Goal: Information Seeking & Learning: Compare options

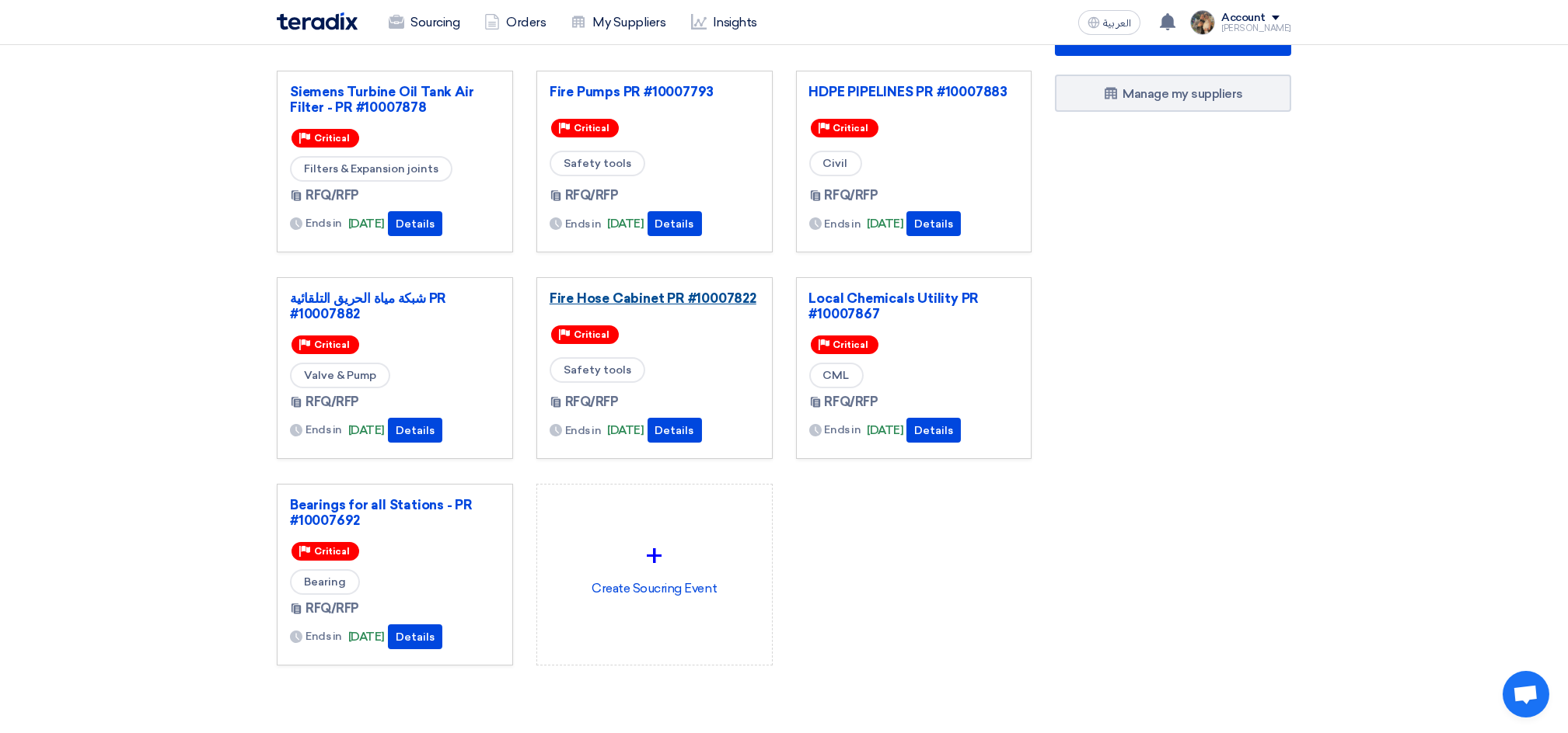
click at [657, 292] on link "Fire Hose Cabinet PR #10007822" at bounding box center [654, 298] width 210 height 15
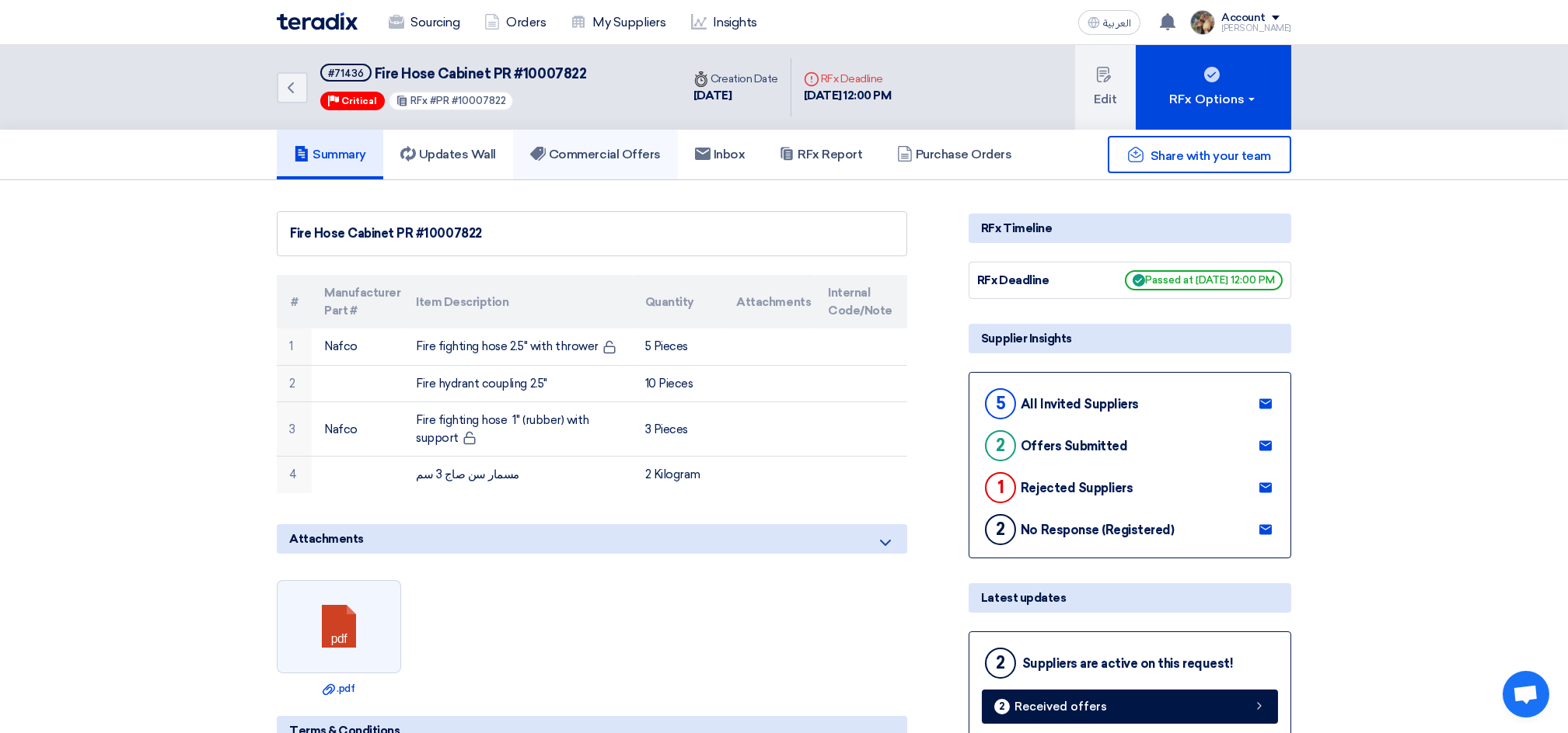
click at [608, 147] on h5 "Commercial Offers" at bounding box center [595, 154] width 131 height 15
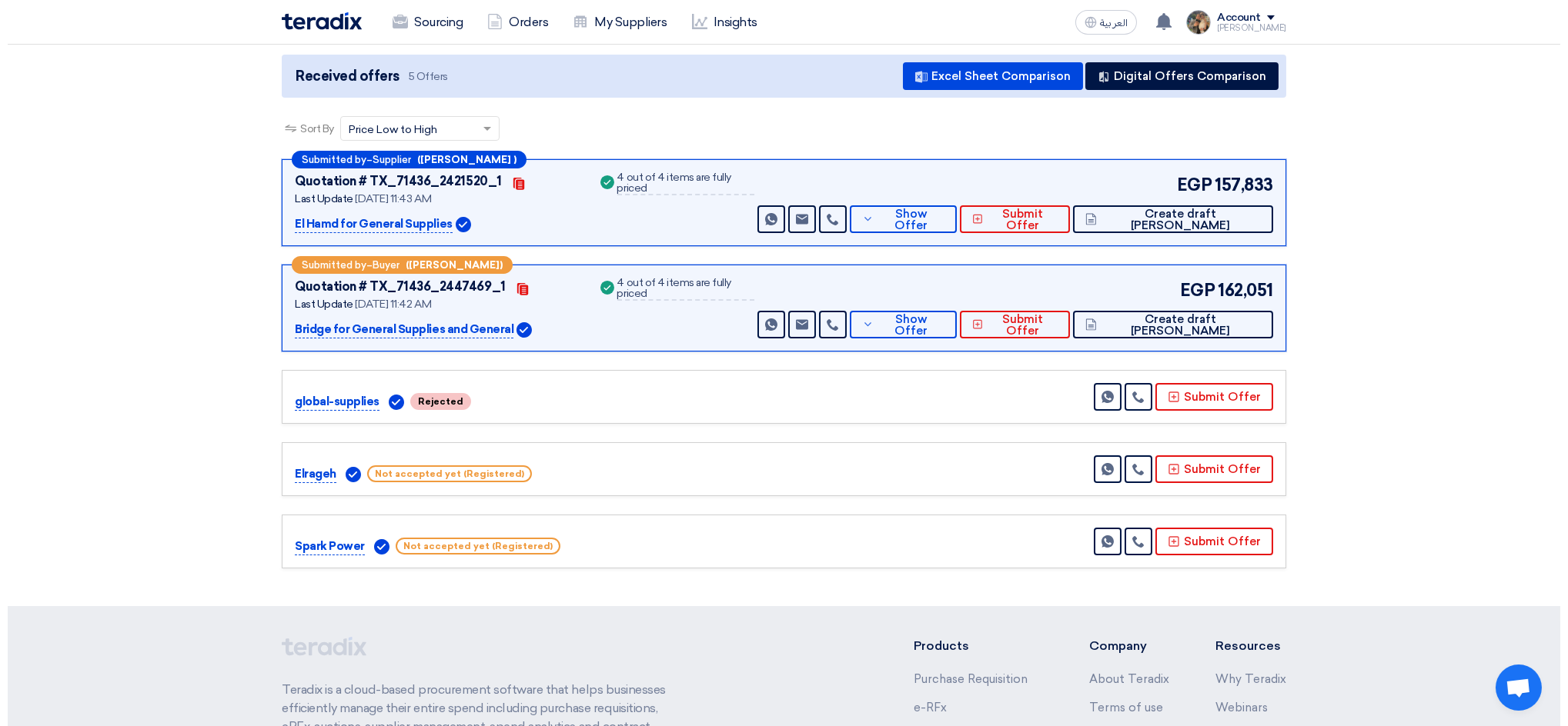
scroll to position [205, 0]
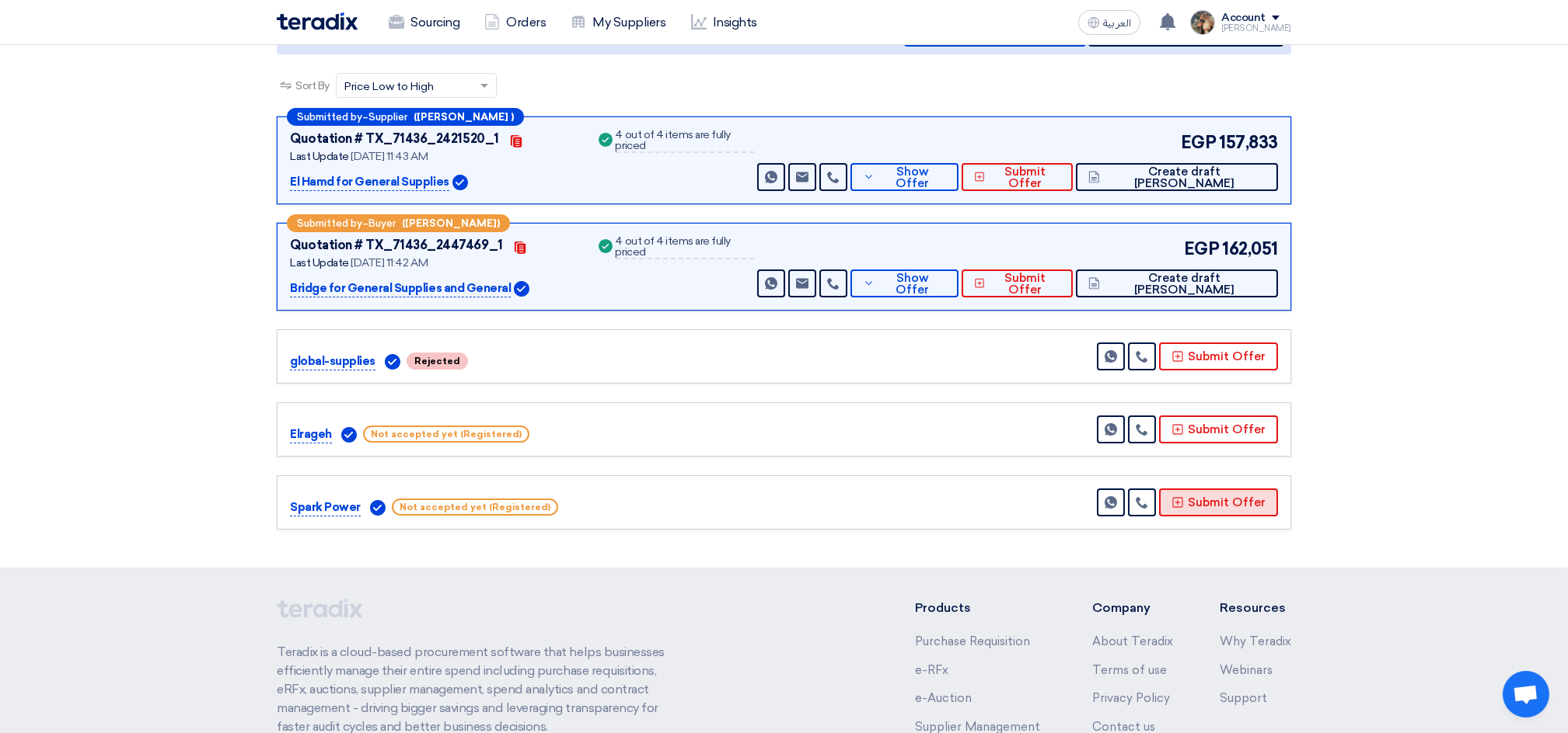
click at [1233, 506] on button "Submit Offer" at bounding box center [1218, 502] width 119 height 28
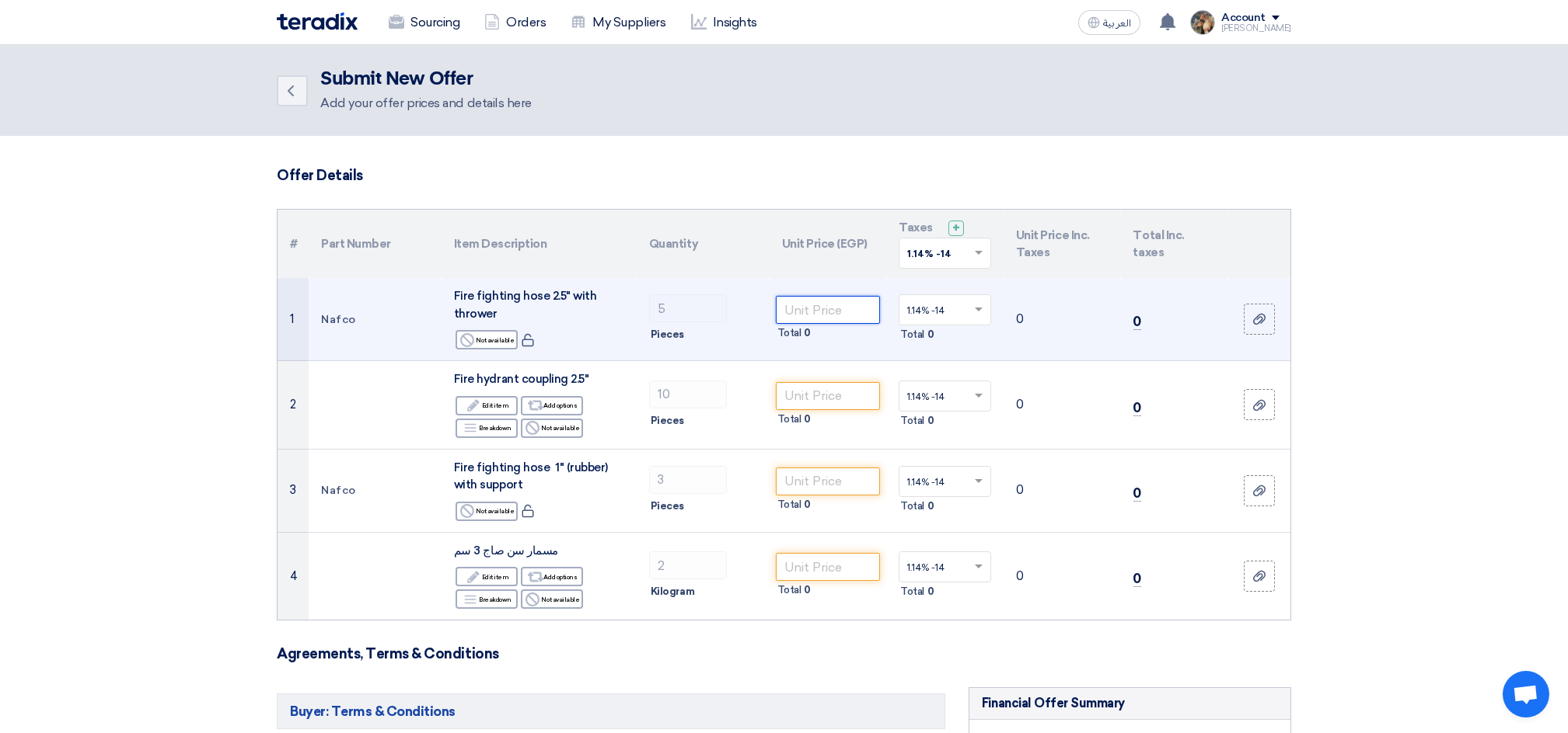
click at [804, 305] on input "number" at bounding box center [829, 310] width 105 height 28
paste input "10043"
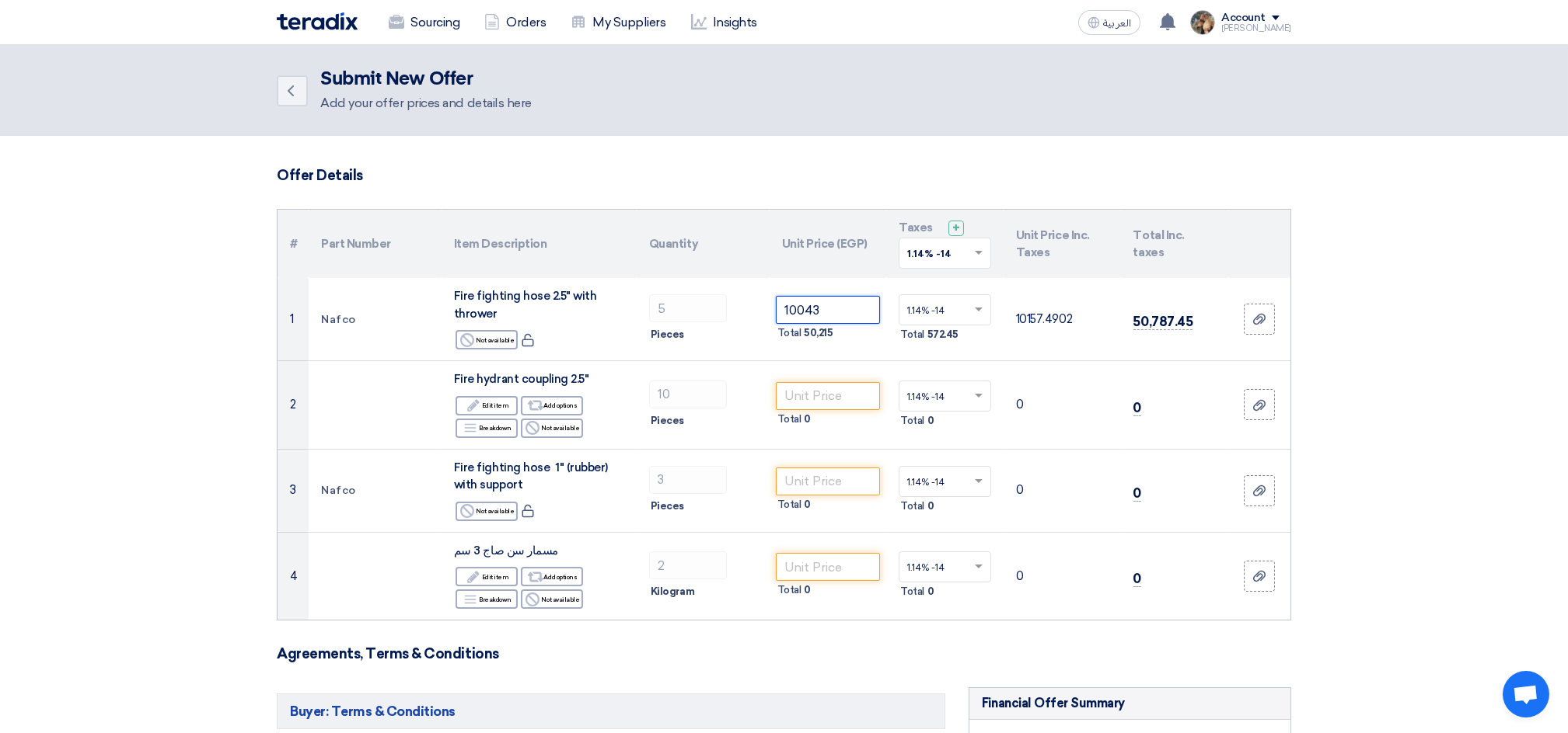
type input "10043"
click at [954, 259] on input "text" at bounding box center [937, 255] width 60 height 25
click at [936, 309] on span "14% -14%" at bounding box center [931, 309] width 48 height 11
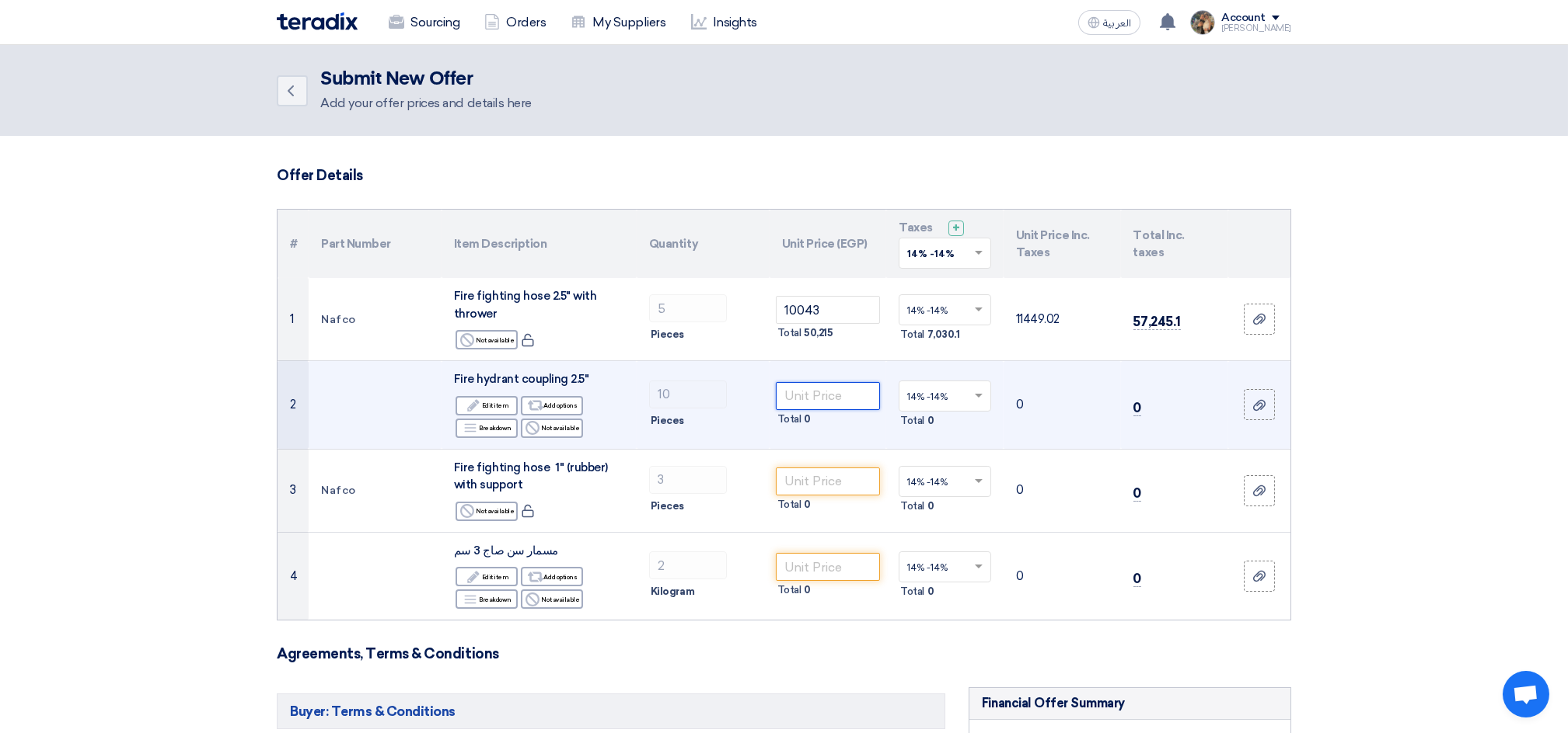
click at [843, 383] on input "number" at bounding box center [829, 396] width 105 height 28
click at [843, 402] on input "number" at bounding box center [829, 396] width 105 height 28
paste input "7200"
type input "7200"
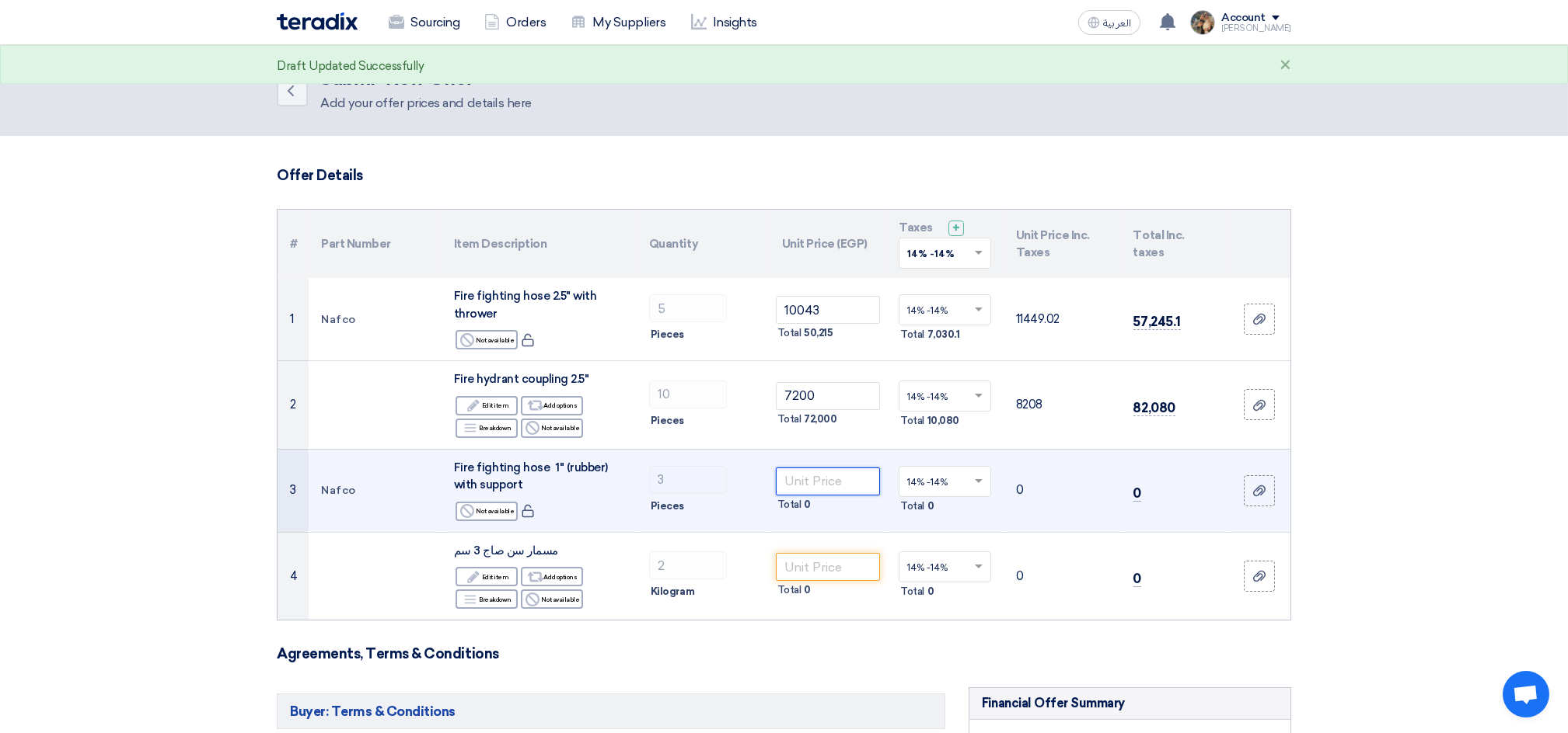
click at [841, 483] on input "number" at bounding box center [829, 481] width 105 height 28
paste input "7400"
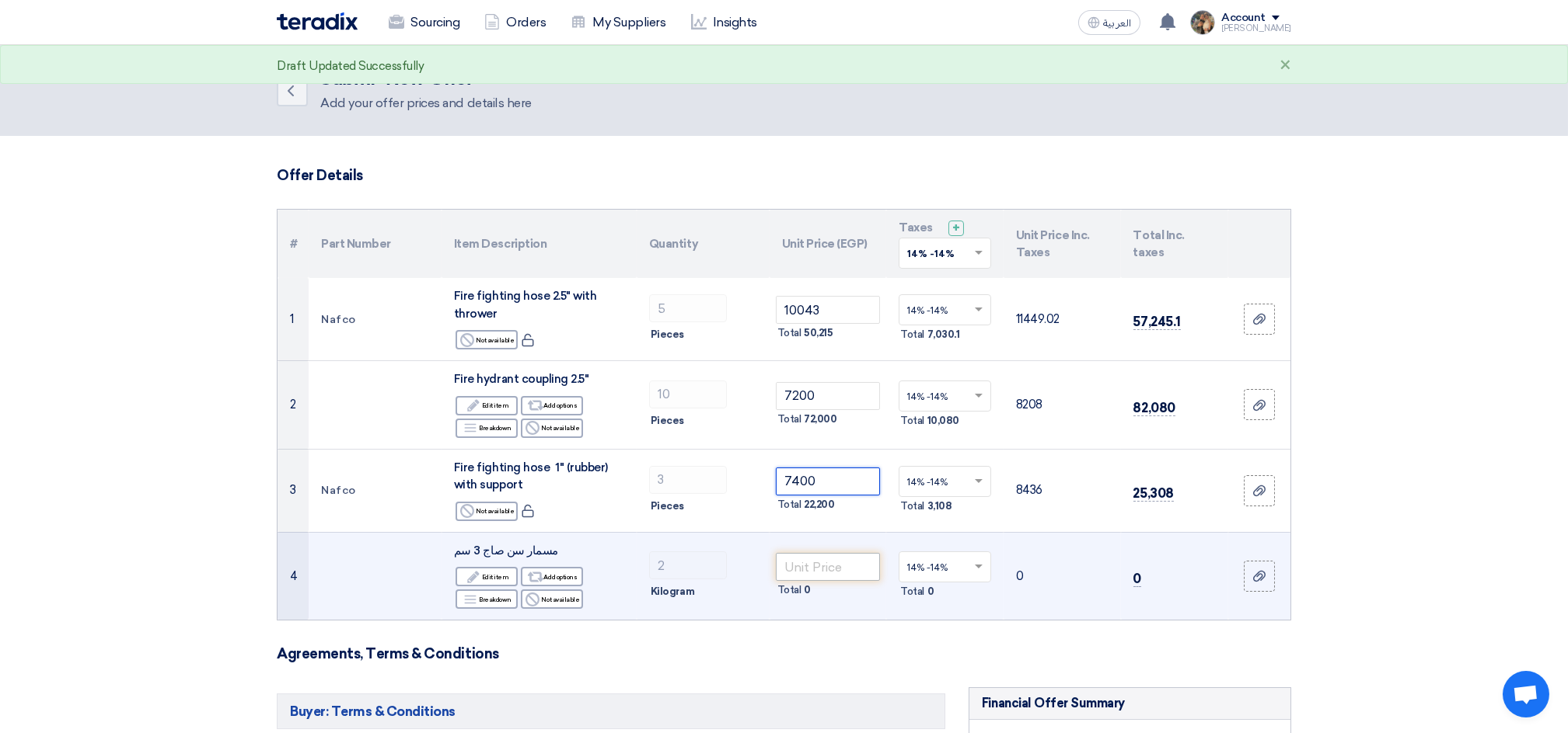
type input "7400"
click at [817, 566] on input "number" at bounding box center [829, 567] width 105 height 28
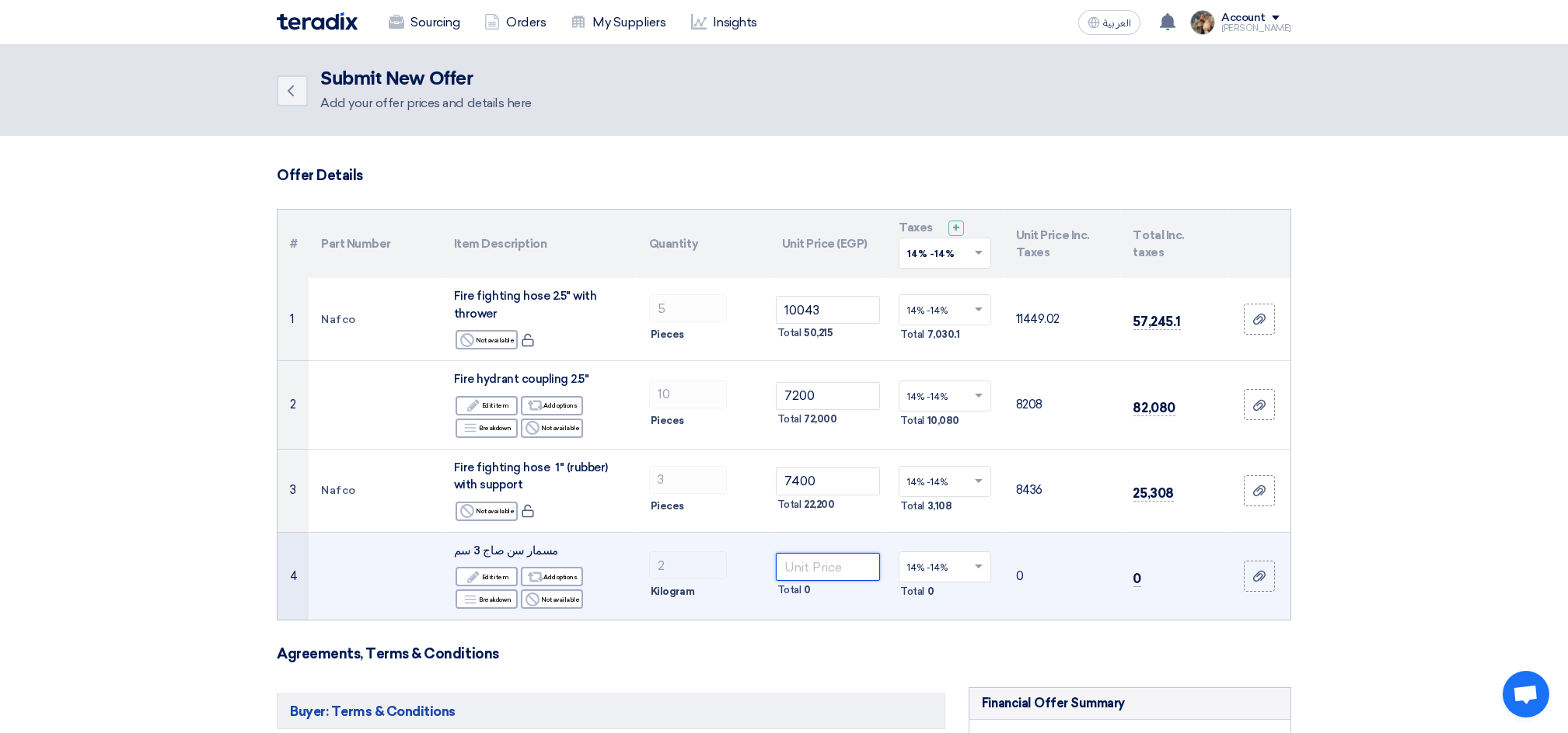
paste input "150"
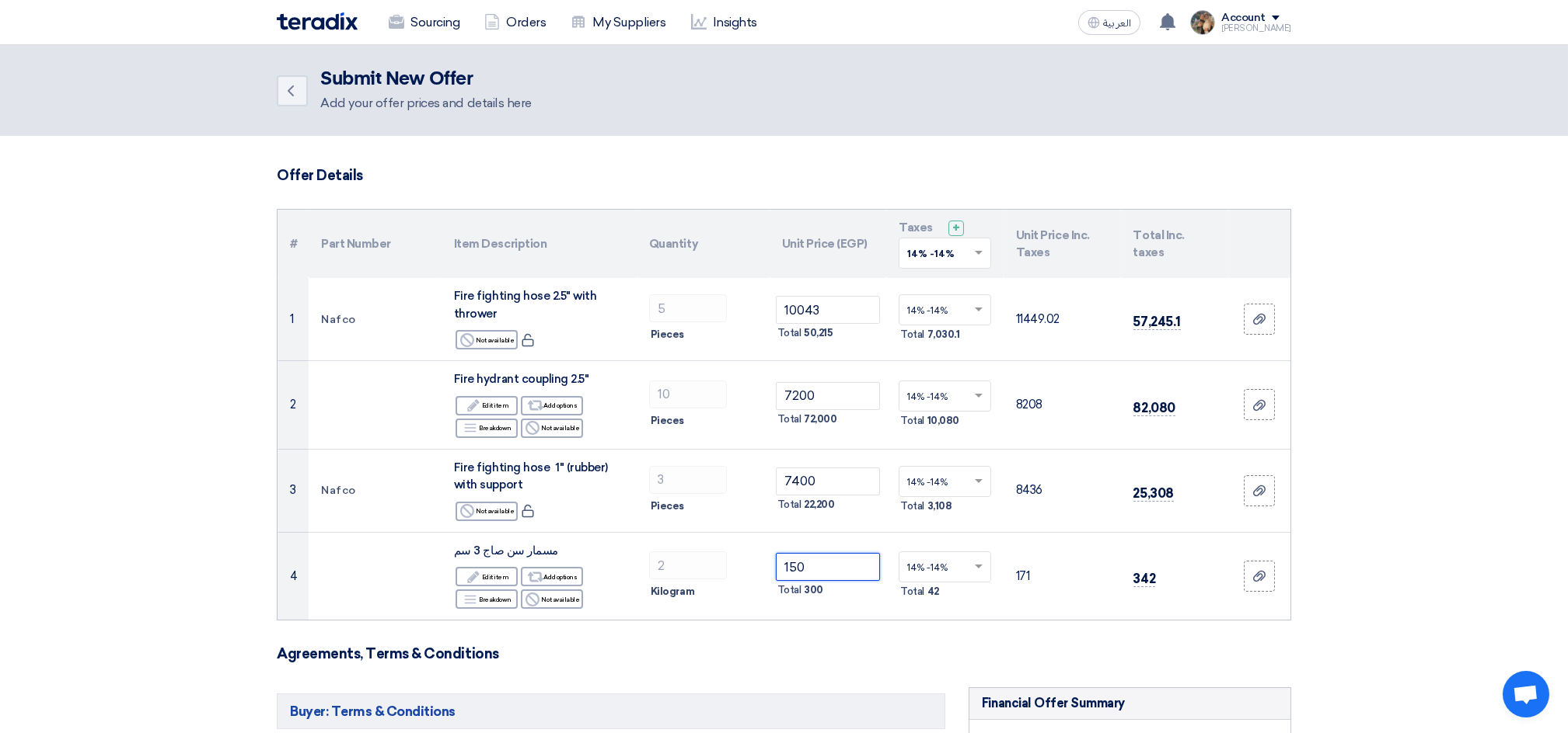
type input "150"
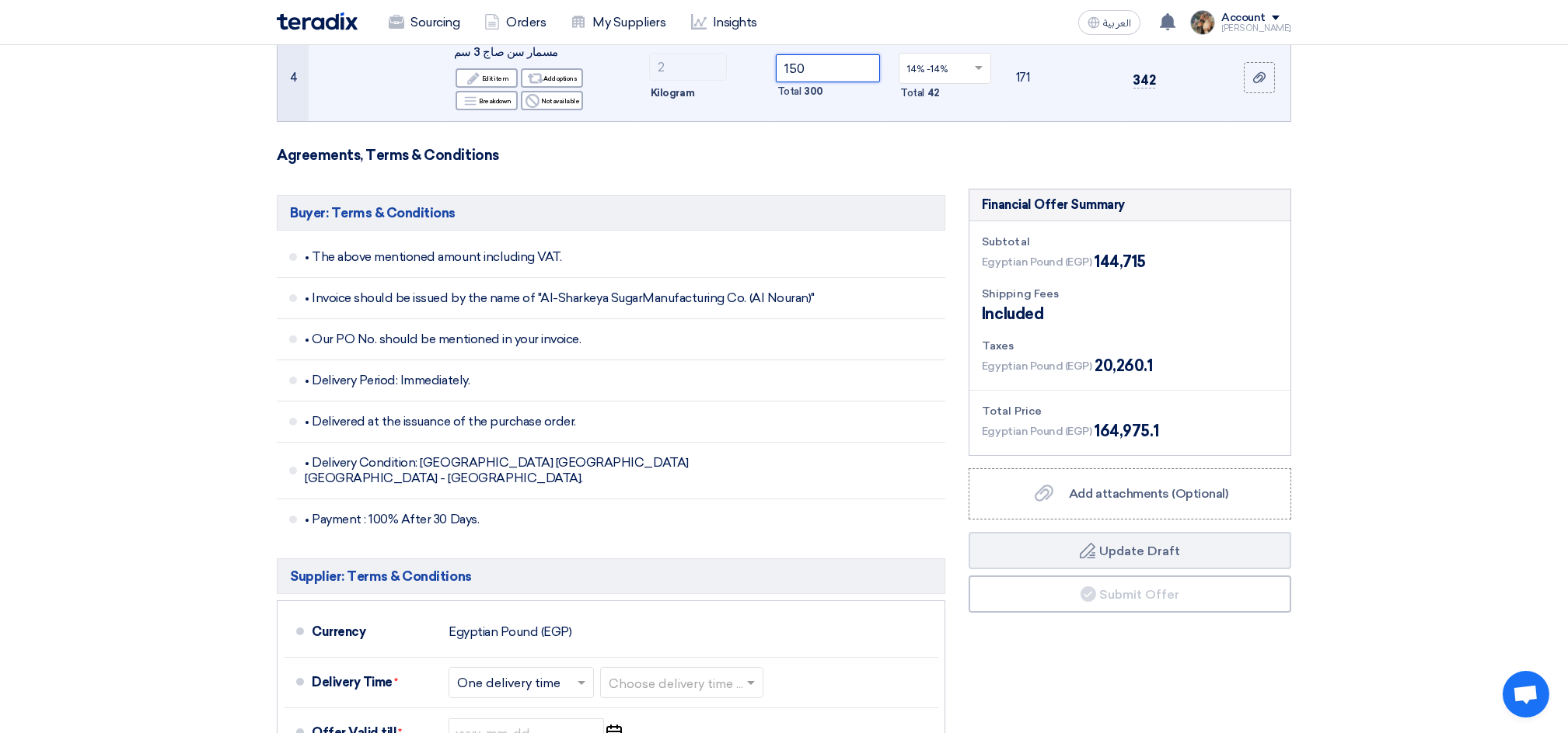
scroll to position [622, 0]
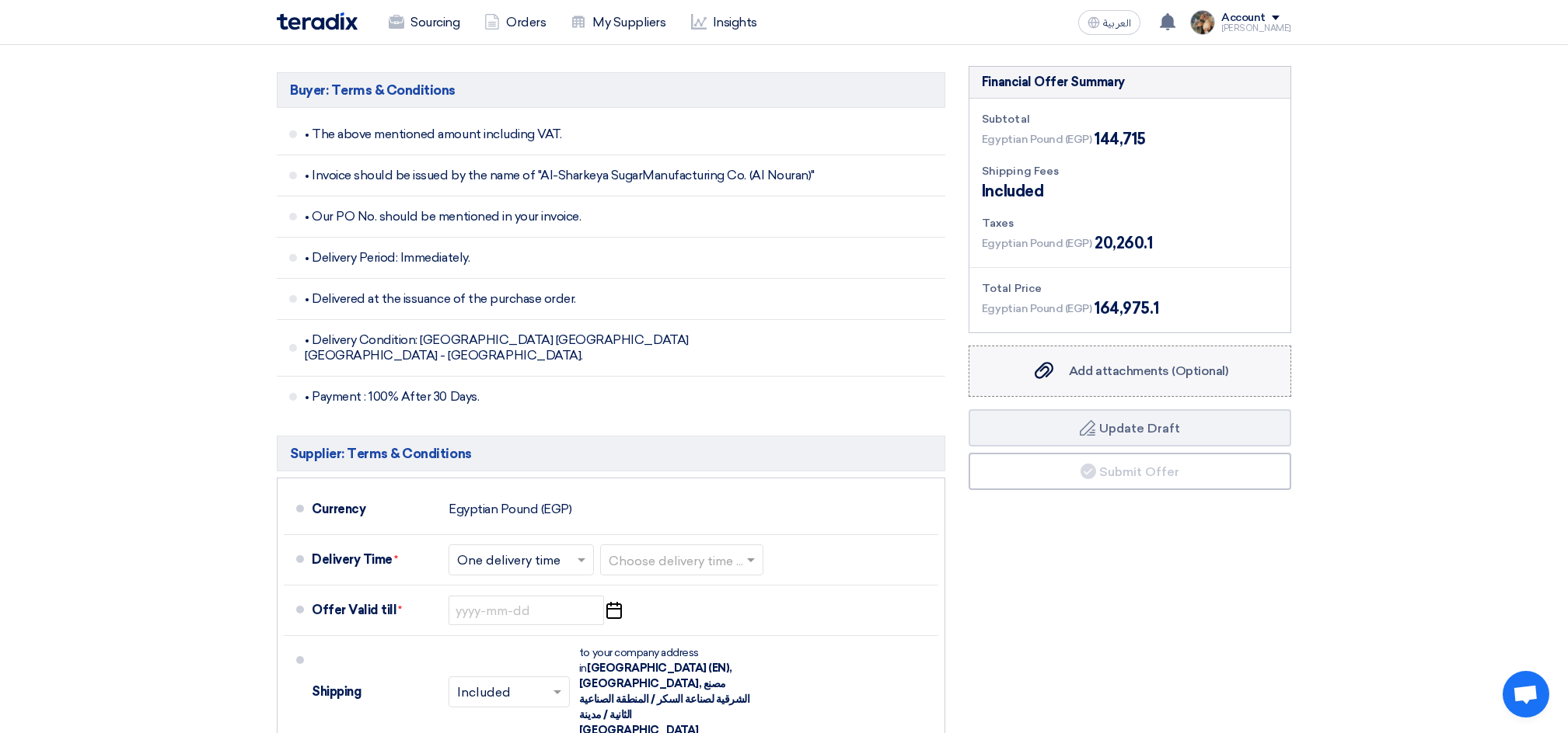
click at [1070, 368] on span "Add attachments (Optional)" at bounding box center [1149, 371] width 160 height 14
click at [0, 0] on input "Add attachments (Optional) Add attachments (Optional)" at bounding box center [0, 0] width 0 height 0
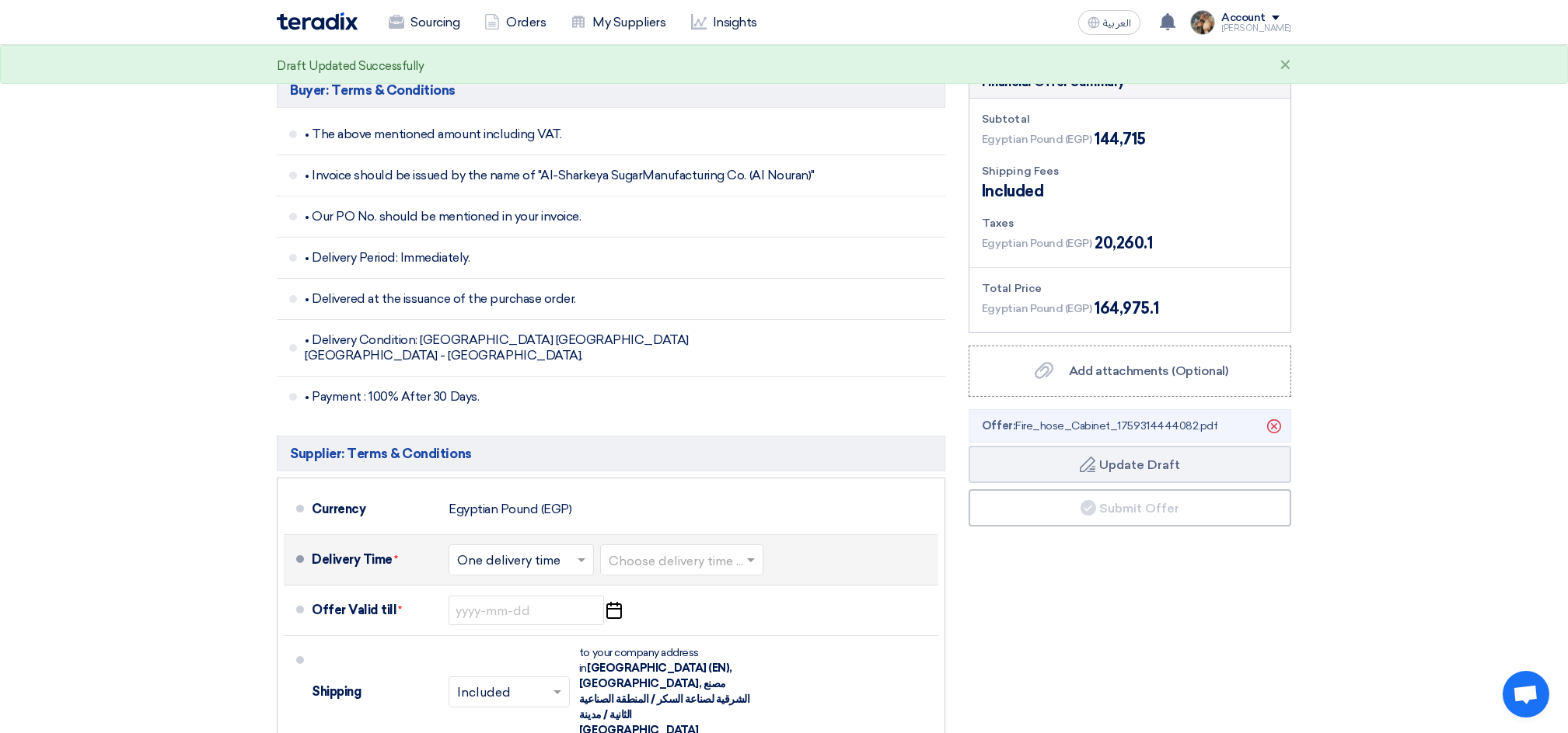
click at [719, 553] on input "text" at bounding box center [683, 562] width 148 height 23
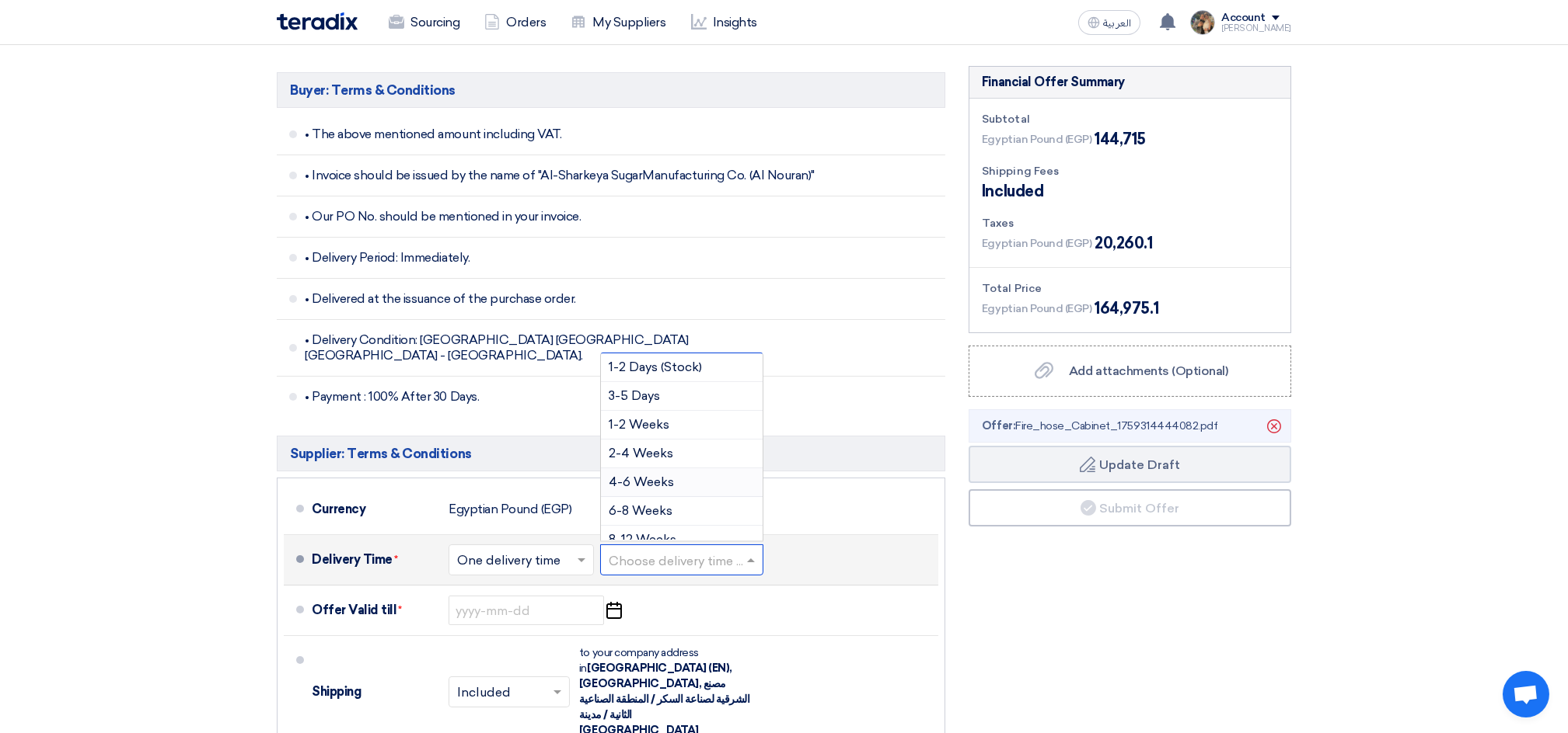
click at [667, 474] on span "4-6 Weeks" at bounding box center [641, 481] width 65 height 14
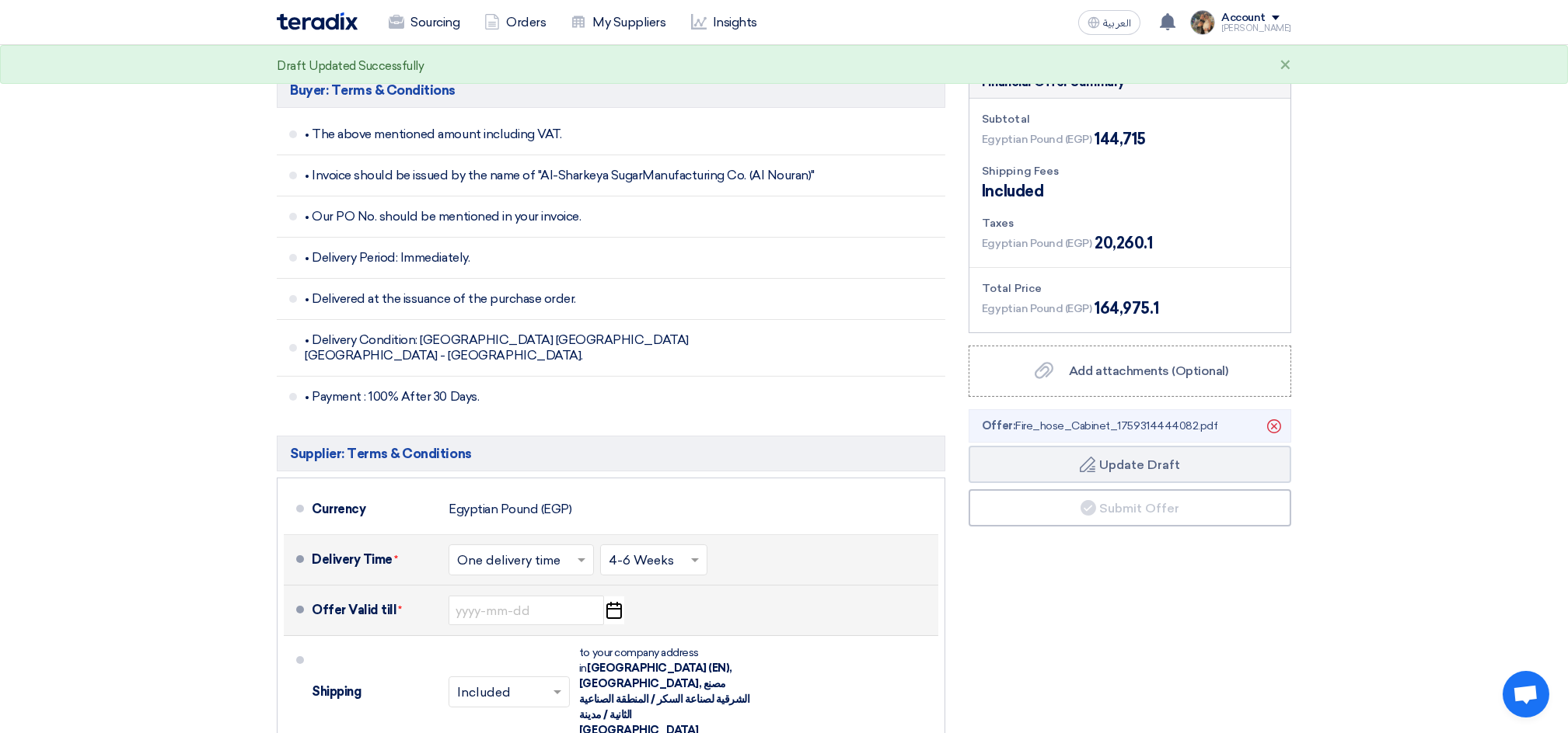
click at [607, 602] on use "button" at bounding box center [614, 611] width 15 height 17
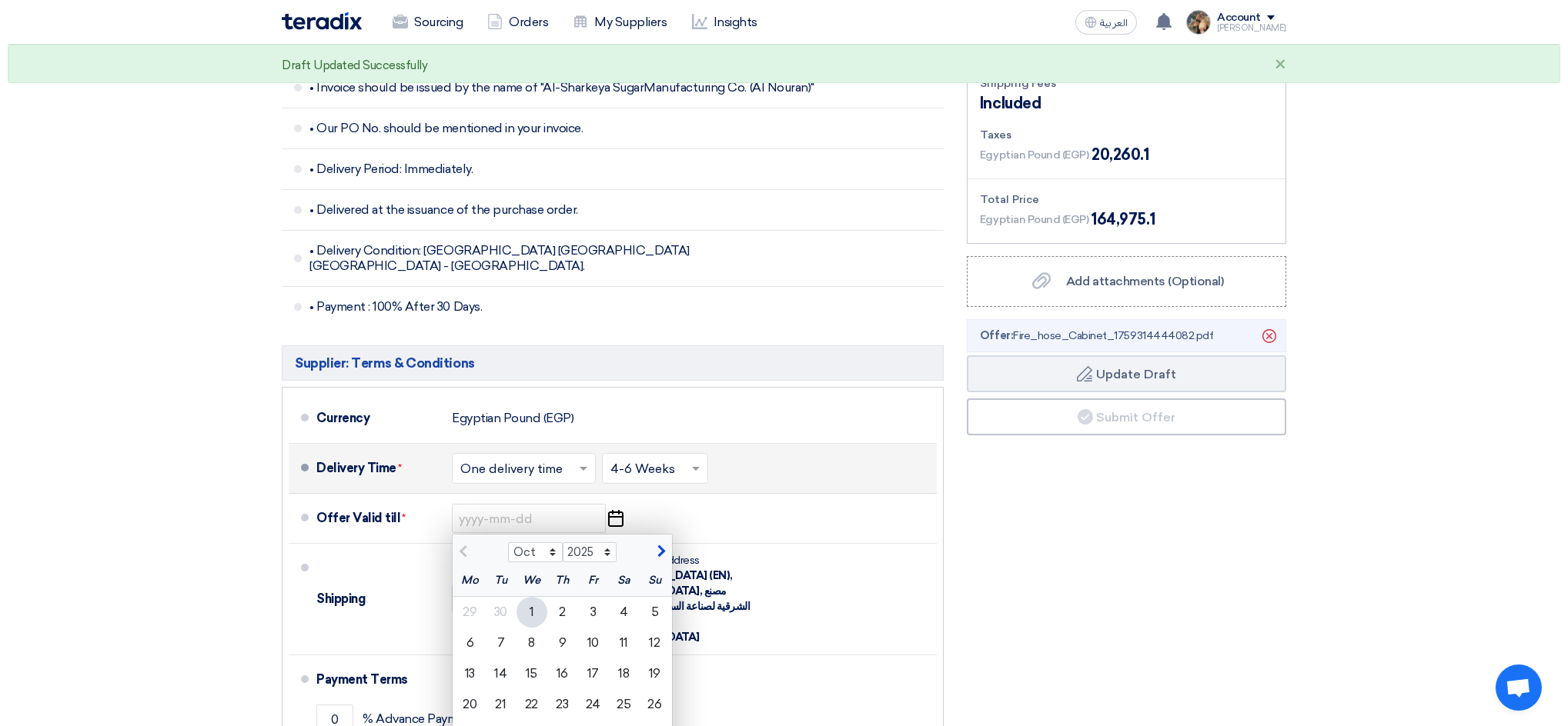
scroll to position [820, 0]
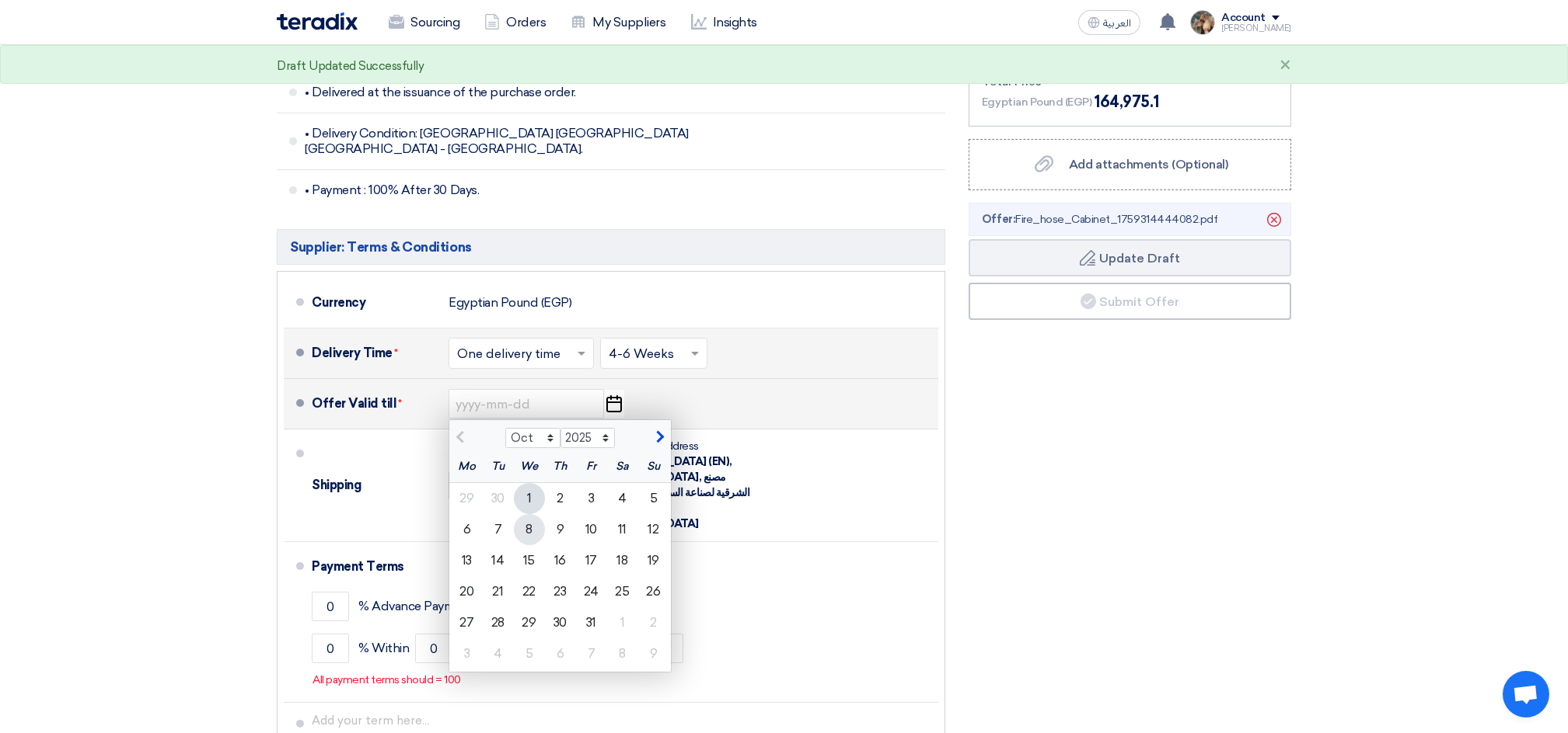
click at [536, 520] on div "8" at bounding box center [529, 529] width 31 height 31
type input "[DATE]"
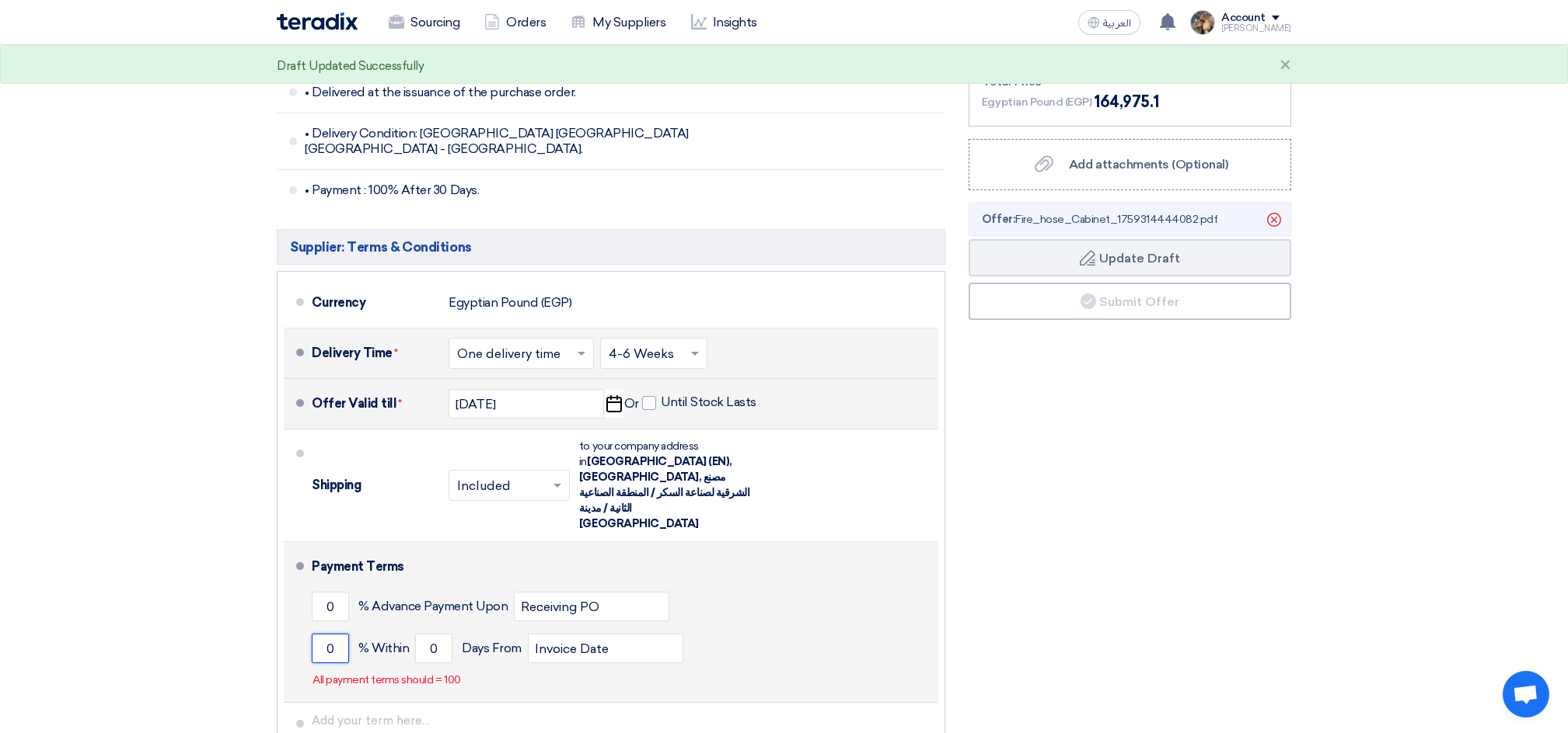
click at [330, 634] on input "0" at bounding box center [330, 648] width 37 height 30
type input "100"
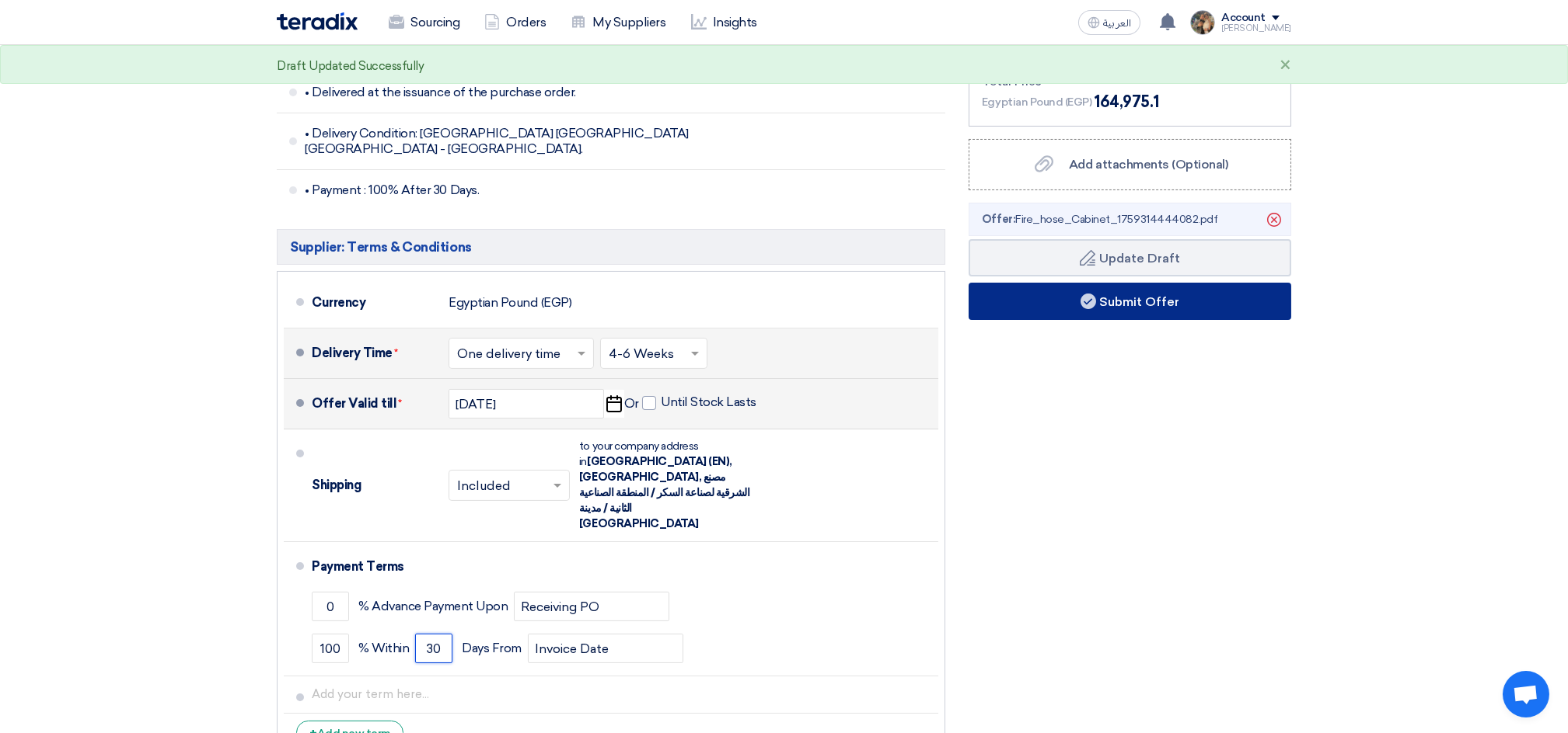
type input "30"
click at [1154, 309] on button "Submit Offer" at bounding box center [1130, 301] width 323 height 37
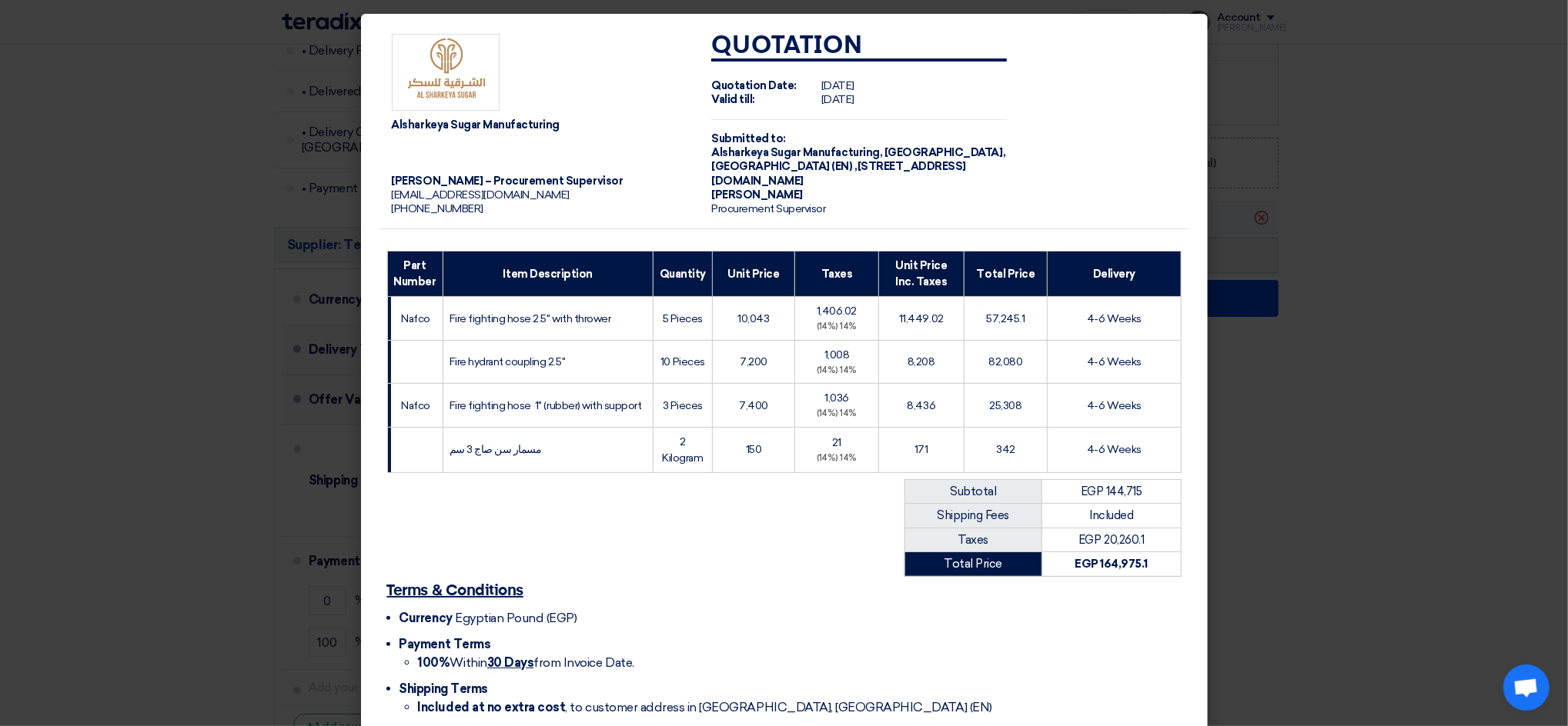
scroll to position [145, 0]
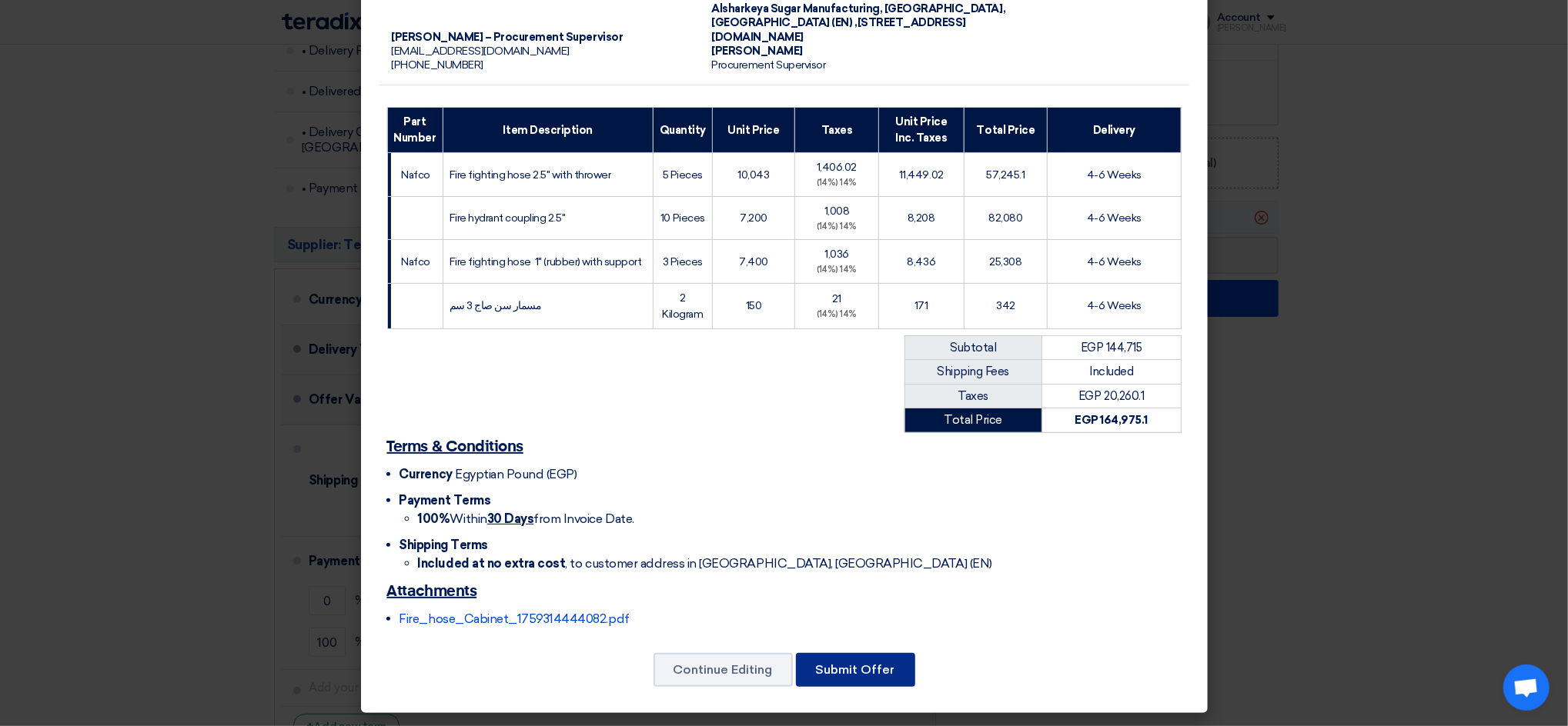
click at [878, 659] on button "Submit Offer" at bounding box center [856, 670] width 119 height 34
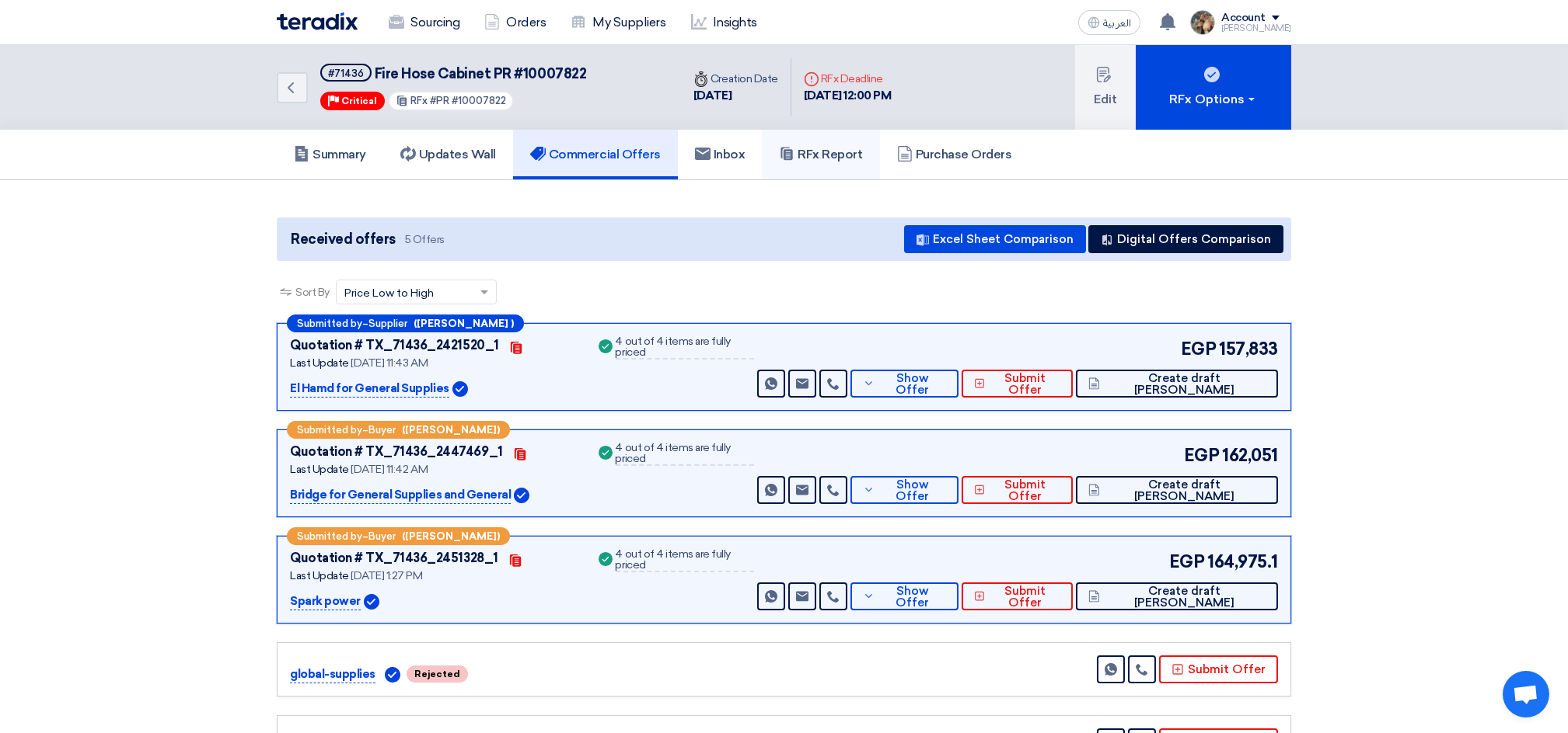
click at [801, 152] on h5 "RFx Report" at bounding box center [820, 154] width 83 height 15
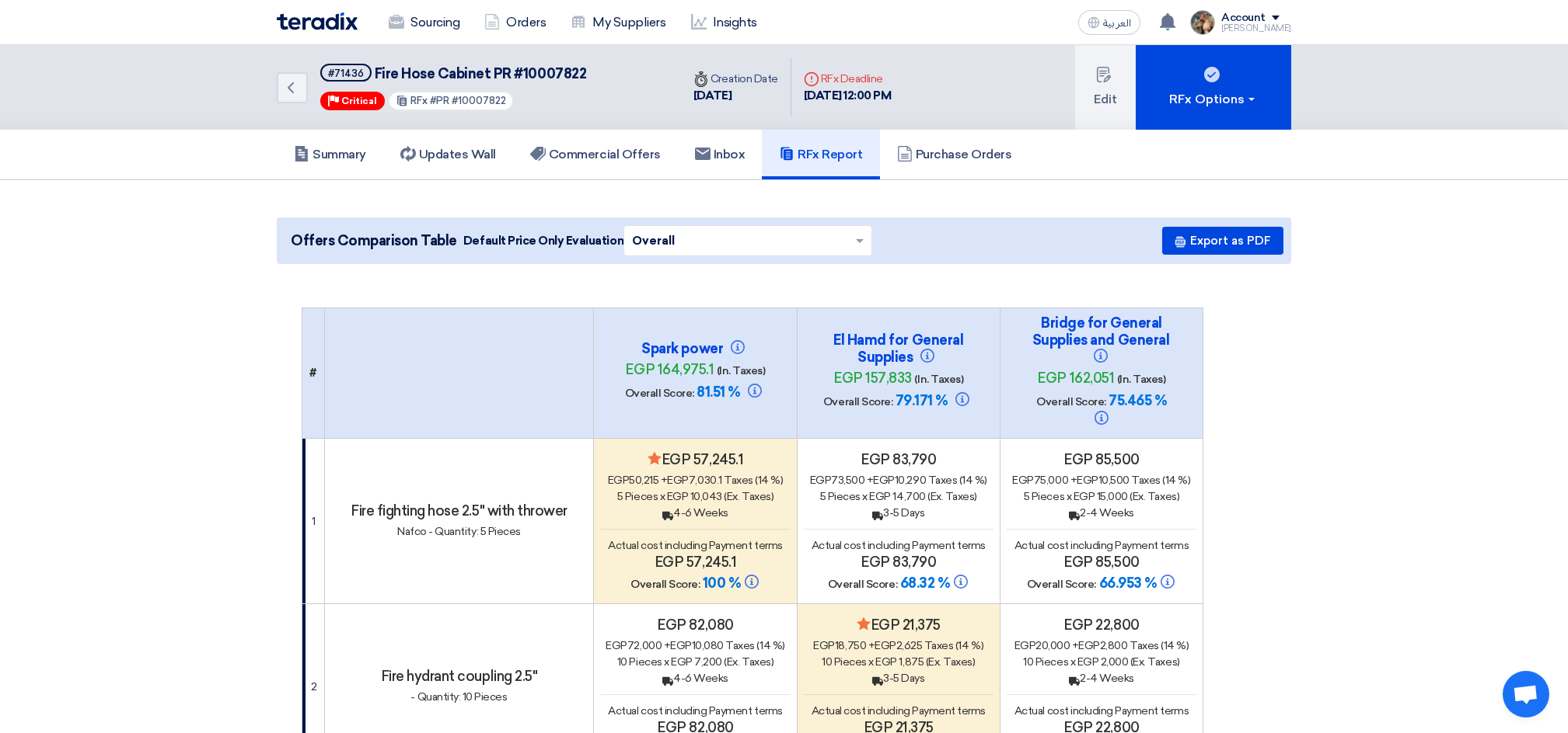
click at [557, 71] on span "Fire Hose Cabinet PR #10007822" at bounding box center [481, 74] width 212 height 17
copy span "10007822"
click at [334, 25] on img at bounding box center [317, 21] width 81 height 18
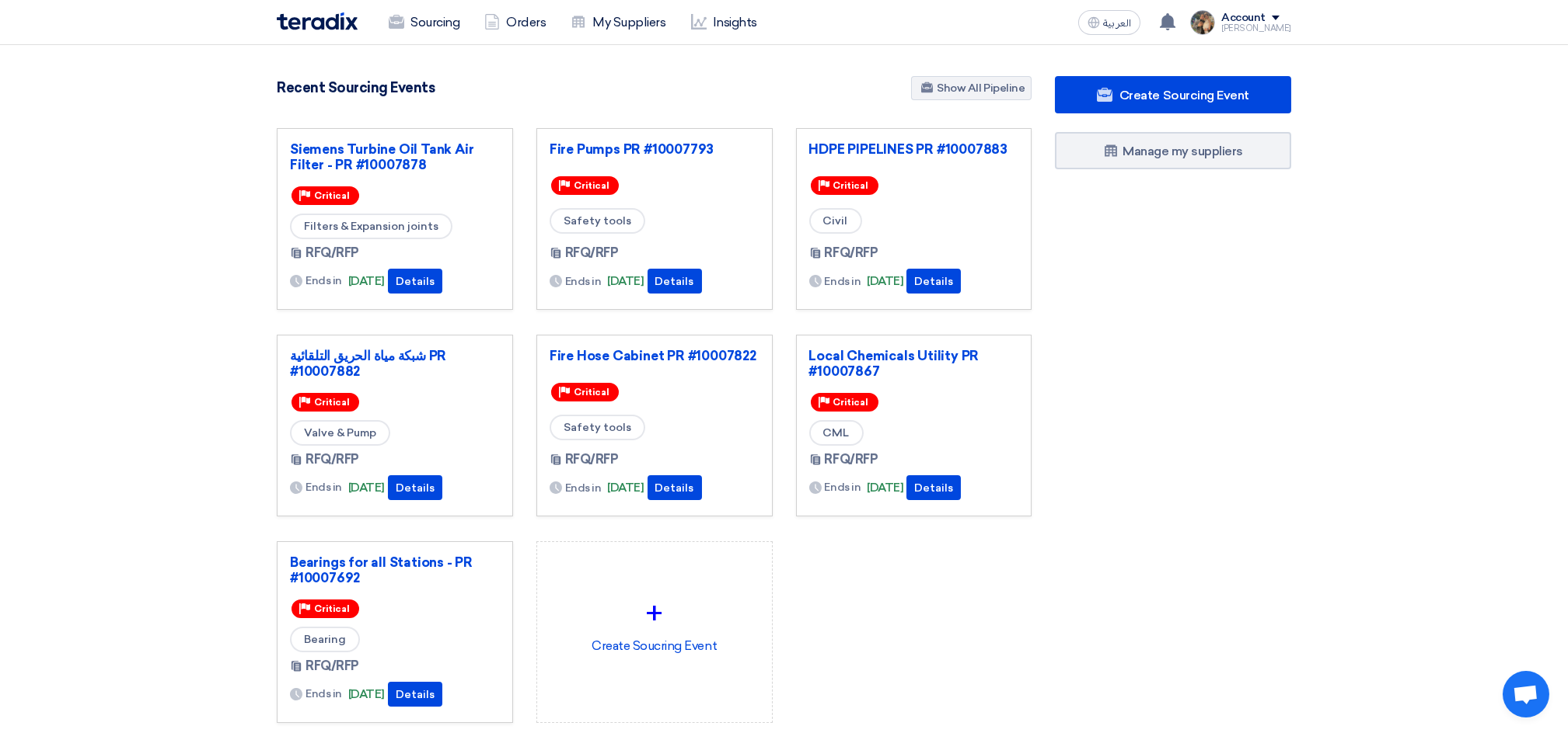
click at [688, 106] on div "3050 RFx remaining 9 Auctions remaining Create Sourcing Event" at bounding box center [654, 424] width 778 height 697
click at [1176, 594] on div "Create Sourcing Event Manage my suppliers" at bounding box center [1173, 431] width 260 height 709
click at [863, 143] on link "HDPE PIPELINES PR #10007883" at bounding box center [913, 149] width 210 height 15
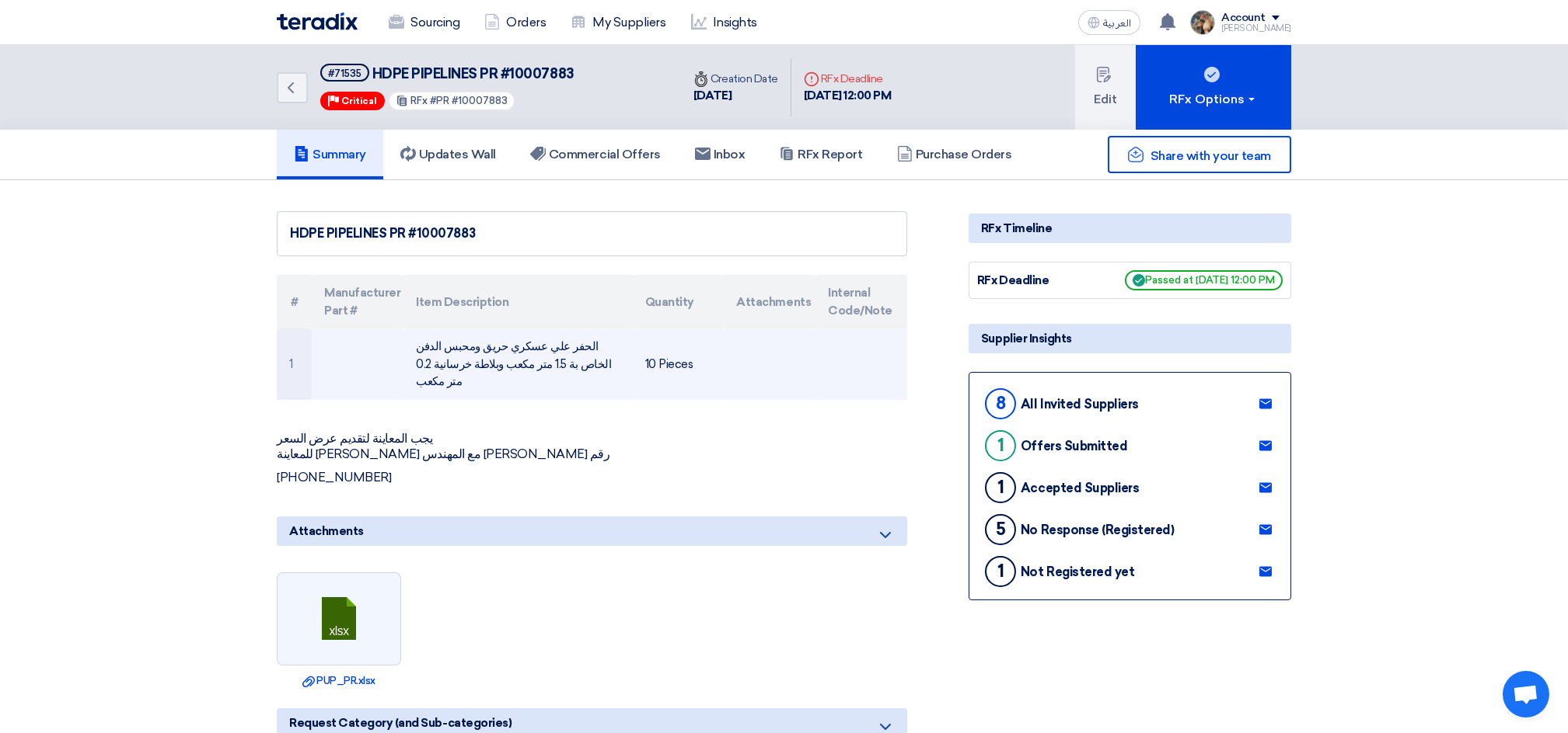
click at [605, 341] on td "الحفر علي عسكري حريق ومحبس الدفن الخاص بة 1.5 متر مكعب وبلاطة خرسانية 0.2 متر م…" at bounding box center [517, 364] width 228 height 71
drag, startPoint x: 604, startPoint y: 341, endPoint x: 550, endPoint y: 361, distance: 57.6
click at [550, 361] on td "الحفر علي عسكري حريق ومحبس الدفن الخاص بة 1.5 متر مكعب وبلاطة خرسانية 0.2 متر م…" at bounding box center [517, 364] width 228 height 71
click at [515, 364] on td "الحفر علي عسكري حريق ومحبس الدفن الخاص بة 1.5 متر مكعب وبلاطة خرسانية 0.2 متر م…" at bounding box center [517, 364] width 228 height 71
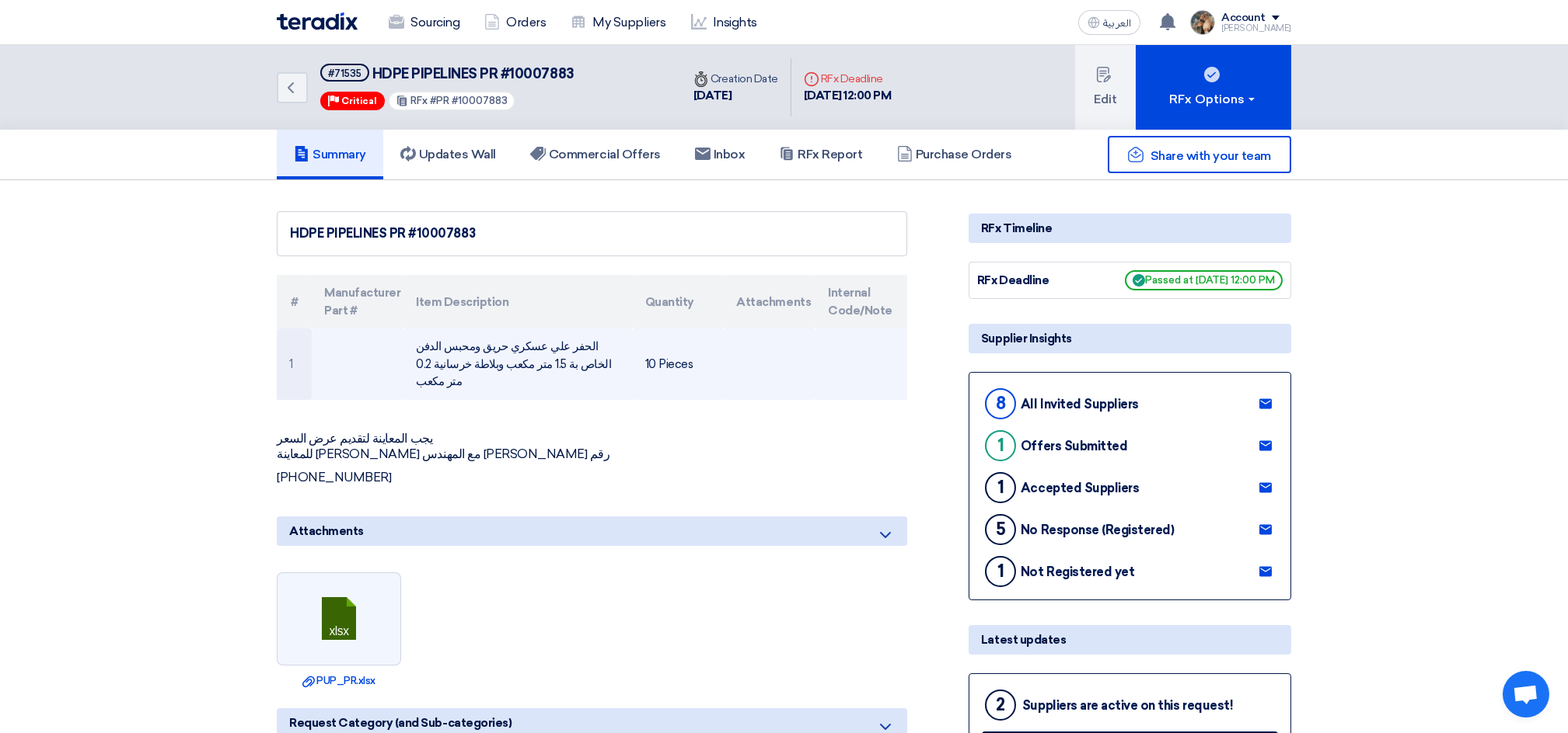
click at [486, 351] on td "الحفر علي عسكري حريق ومحبس الدفن الخاص بة 1.5 متر مكعب وبلاطة خرسانية 0.2 متر م…" at bounding box center [517, 364] width 228 height 71
click at [604, 348] on td "الحفر علي عسكري حريق ومحبس الدفن الخاص بة 1.5 متر مكعب وبلاطة خرسانية 0.2 متر م…" at bounding box center [517, 364] width 228 height 71
click at [510, 359] on td "الحفر علي عسكري حريق ومحبس الدفن الخاص بة 1.5 متر مكعب وبلاطة خرسانية 0.2 متر م…" at bounding box center [517, 364] width 228 height 71
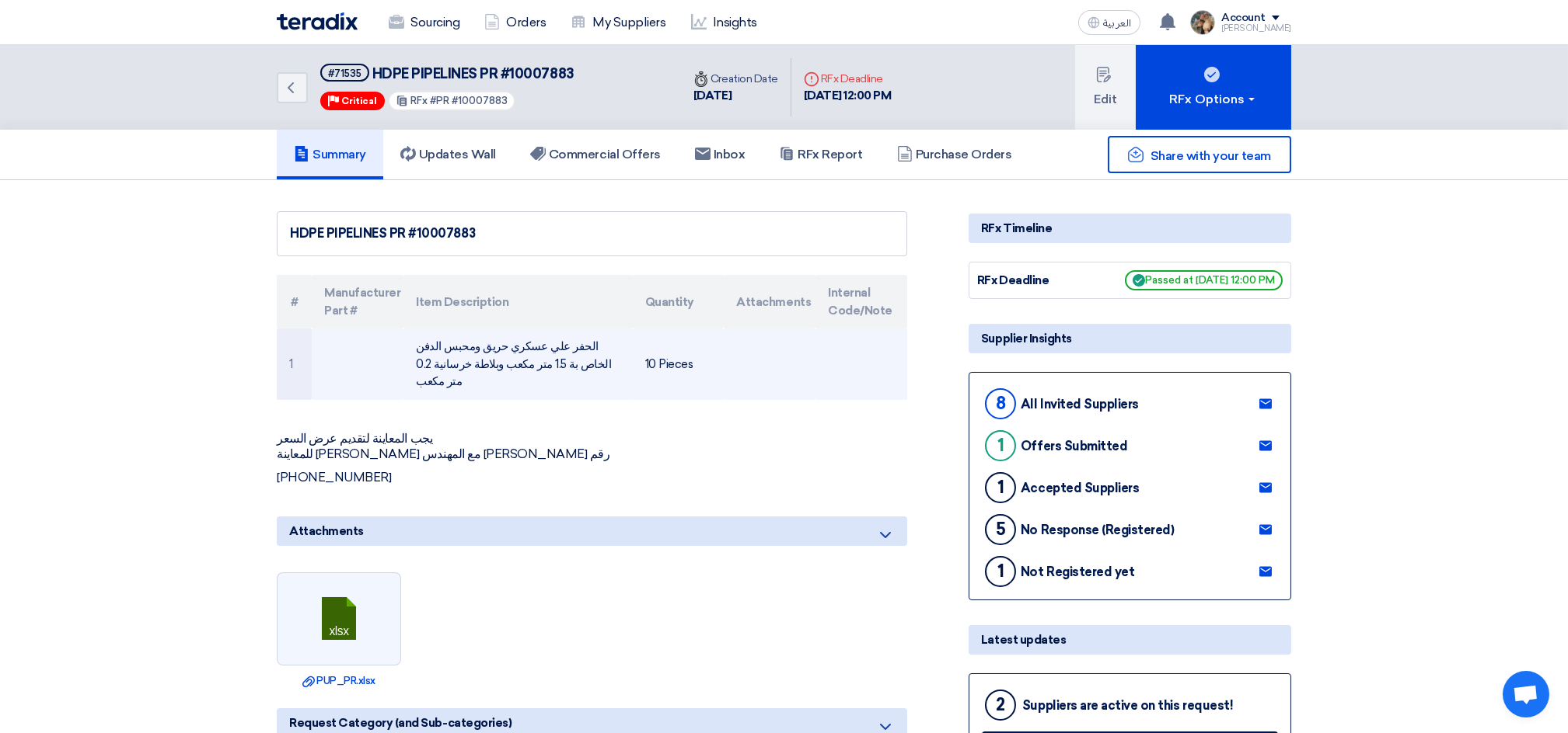
click at [478, 340] on td "الحفر علي عسكري حريق ومحبس الدفن الخاص بة 1.5 متر مكعب وبلاطة خرسانية 0.2 متر م…" at bounding box center [517, 364] width 228 height 71
click at [501, 361] on td "الحفر علي عسكري حريق ومحبس الدفن الخاص بة 1.5 متر مكعب وبلاطة خرسانية 0.2 متر م…" at bounding box center [517, 364] width 228 height 71
click at [498, 345] on td "الحفر علي عسكري حريق ومحبس الدفن الخاص بة 1.5 متر مكعب وبلاطة خرسانية 0.2 متر م…" at bounding box center [517, 364] width 228 height 71
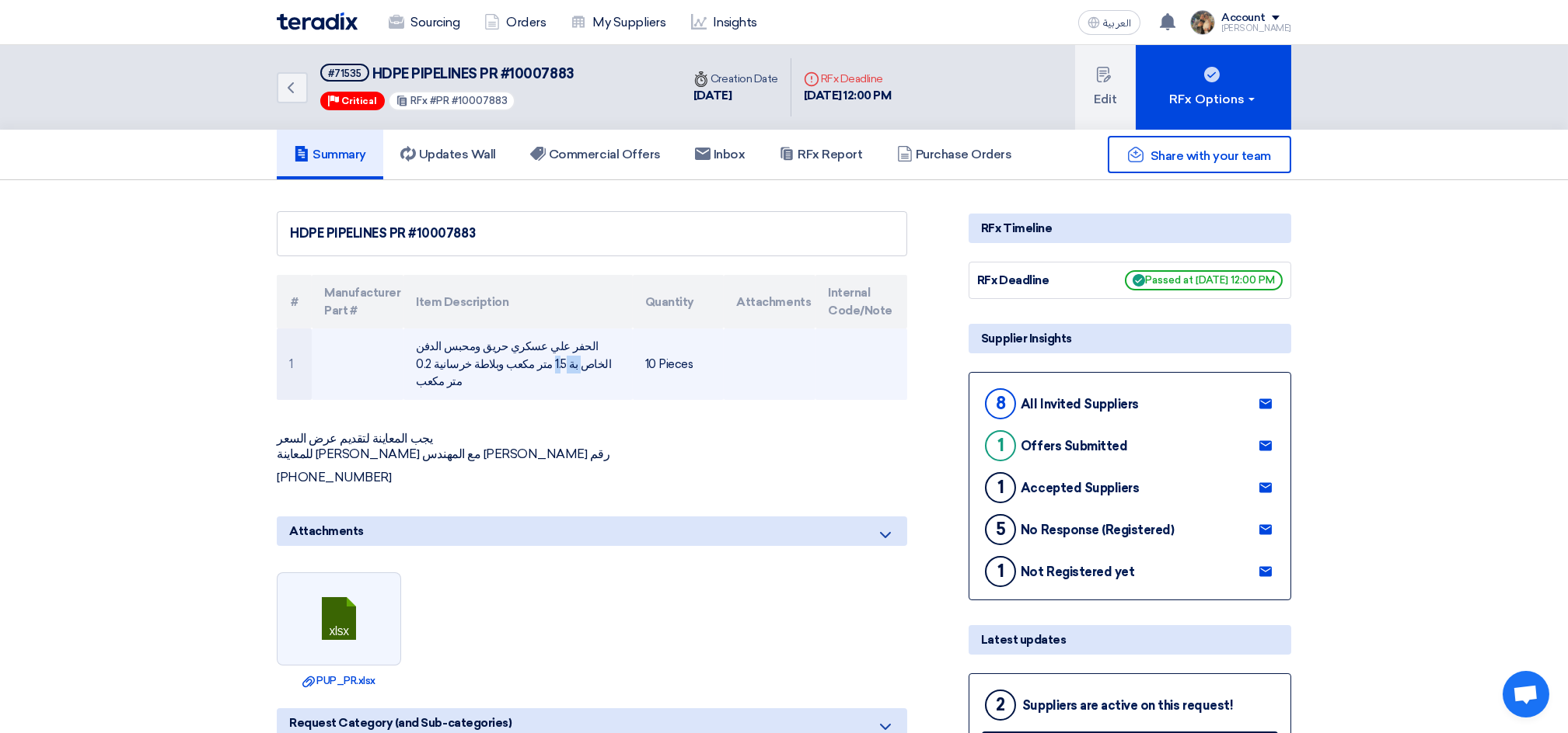
click at [498, 345] on td "الحفر علي عسكري حريق ومحبس الدفن الخاص بة 1.5 متر مكعب وبلاطة خرسانية 0.2 متر م…" at bounding box center [517, 364] width 228 height 71
click at [503, 361] on td "الحفر علي عسكري حريق ومحبس الدفن الخاص بة 1.5 متر مكعب وبلاطة خرسانية 0.2 متر م…" at bounding box center [517, 364] width 228 height 71
click at [502, 349] on td "الحفر علي عسكري حريق ومحبس الدفن الخاص بة 1.5 متر مكعب وبلاطة خرسانية 0.2 متر م…" at bounding box center [517, 364] width 228 height 71
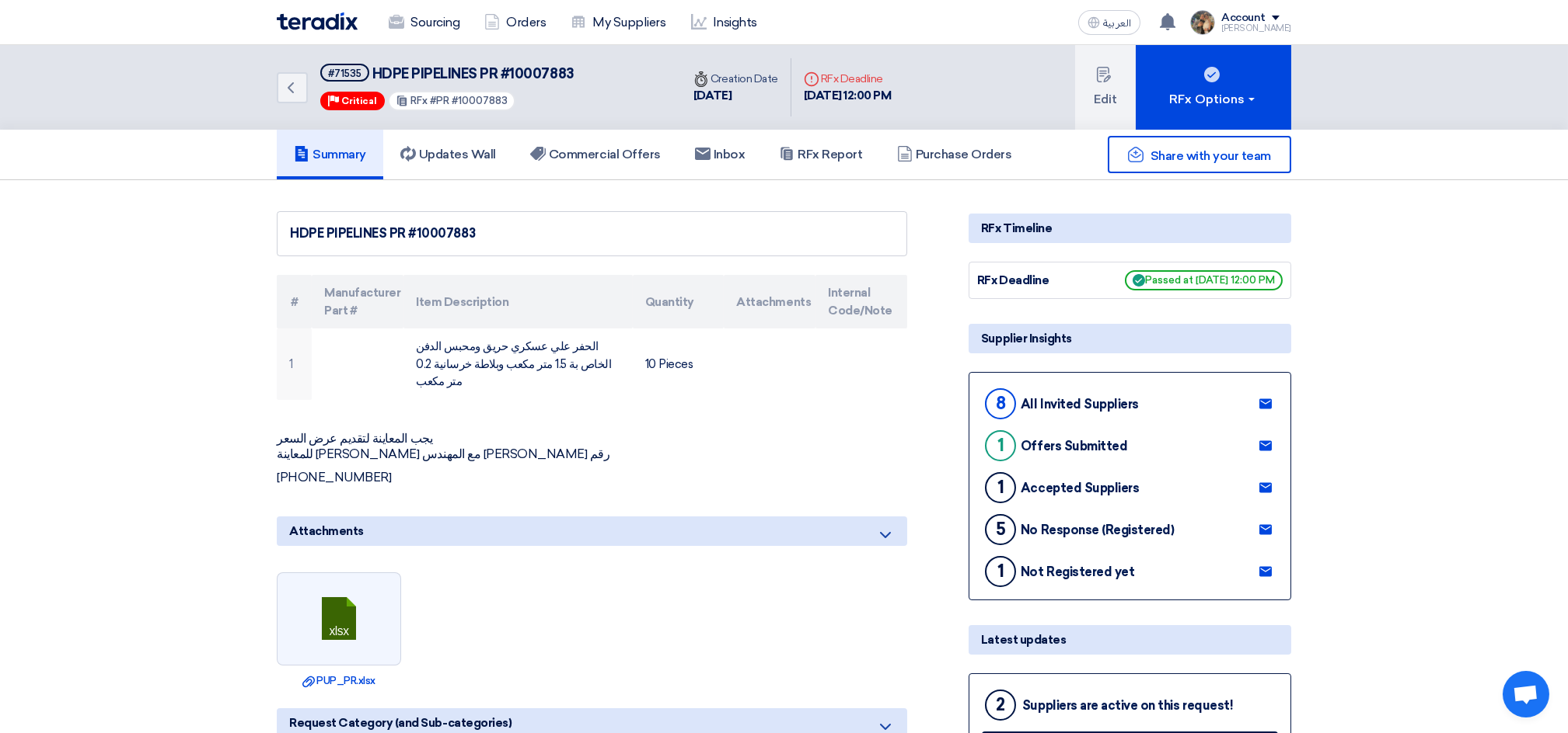
drag, startPoint x: 611, startPoint y: 180, endPoint x: 585, endPoint y: 146, distance: 42.8
click at [585, 147] on h5 "Commercial Offers" at bounding box center [595, 154] width 131 height 15
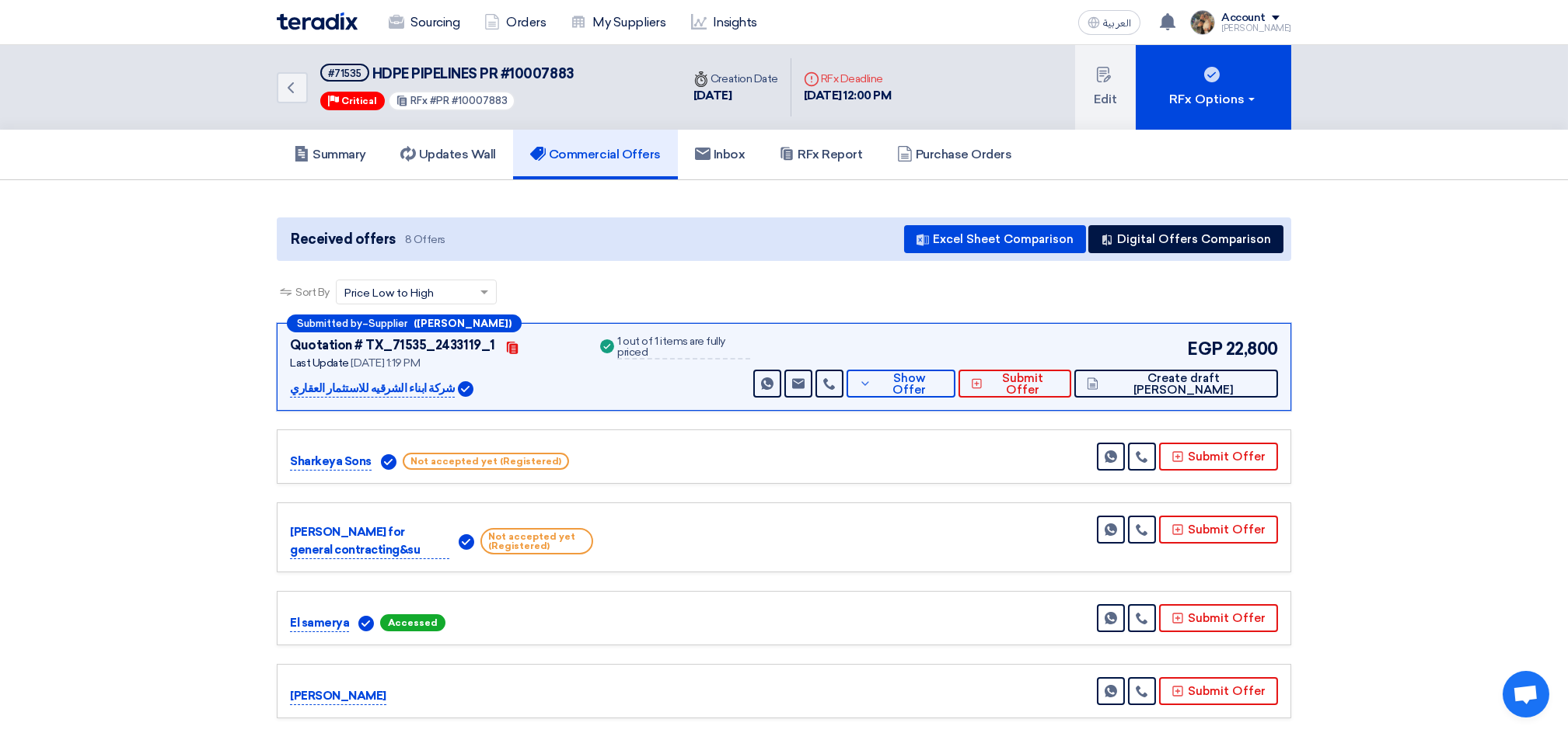
click at [407, 388] on p "شركة ابناء الشرقيه للاستثمار العقاري" at bounding box center [373, 389] width 165 height 19
click at [407, 388] on p "شركة ابناء الشرقيه للاستثمار العقاري" at bounding box center [373, 389] width 165 height 19
click at [955, 390] on button "Show Offer" at bounding box center [901, 383] width 109 height 28
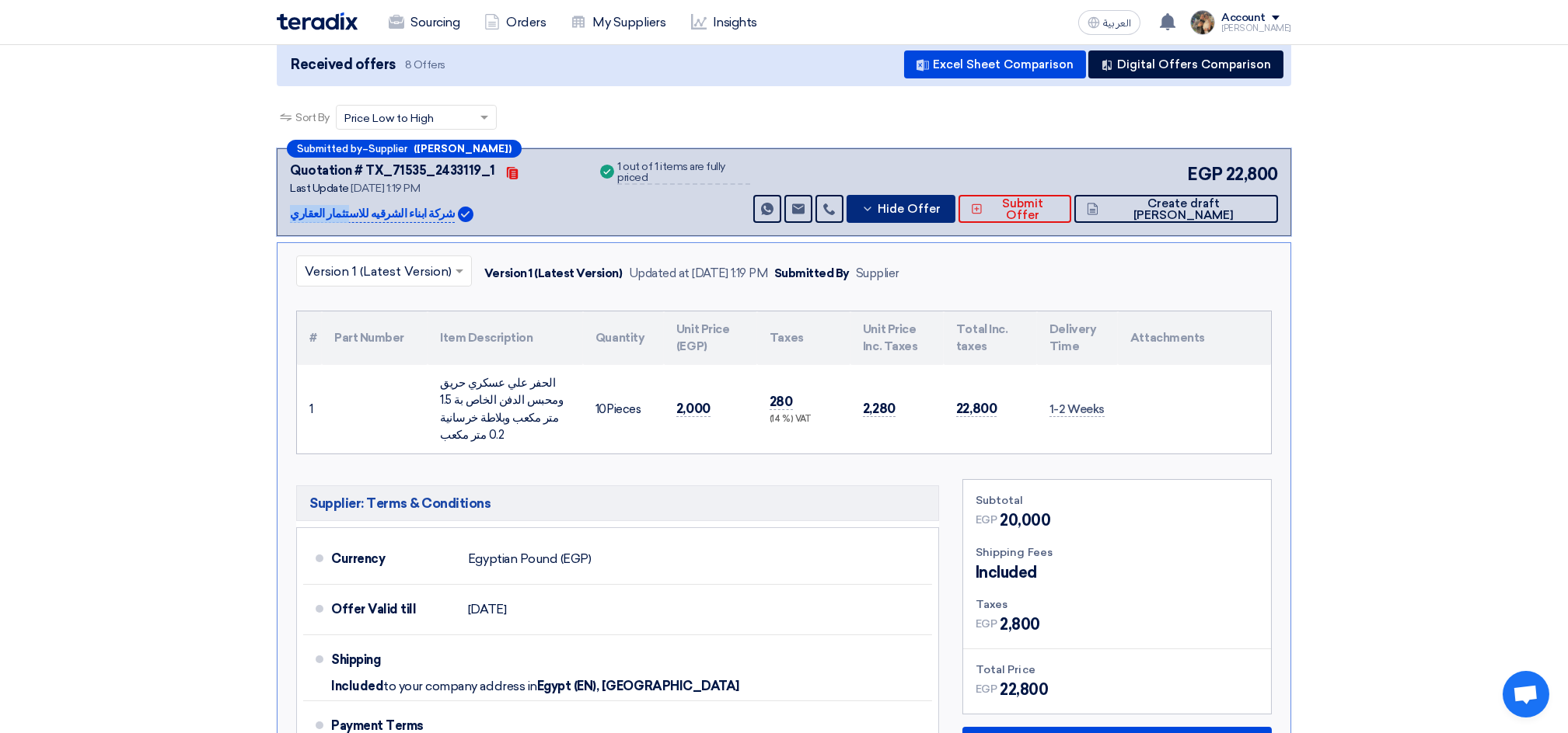
scroll to position [207, 0]
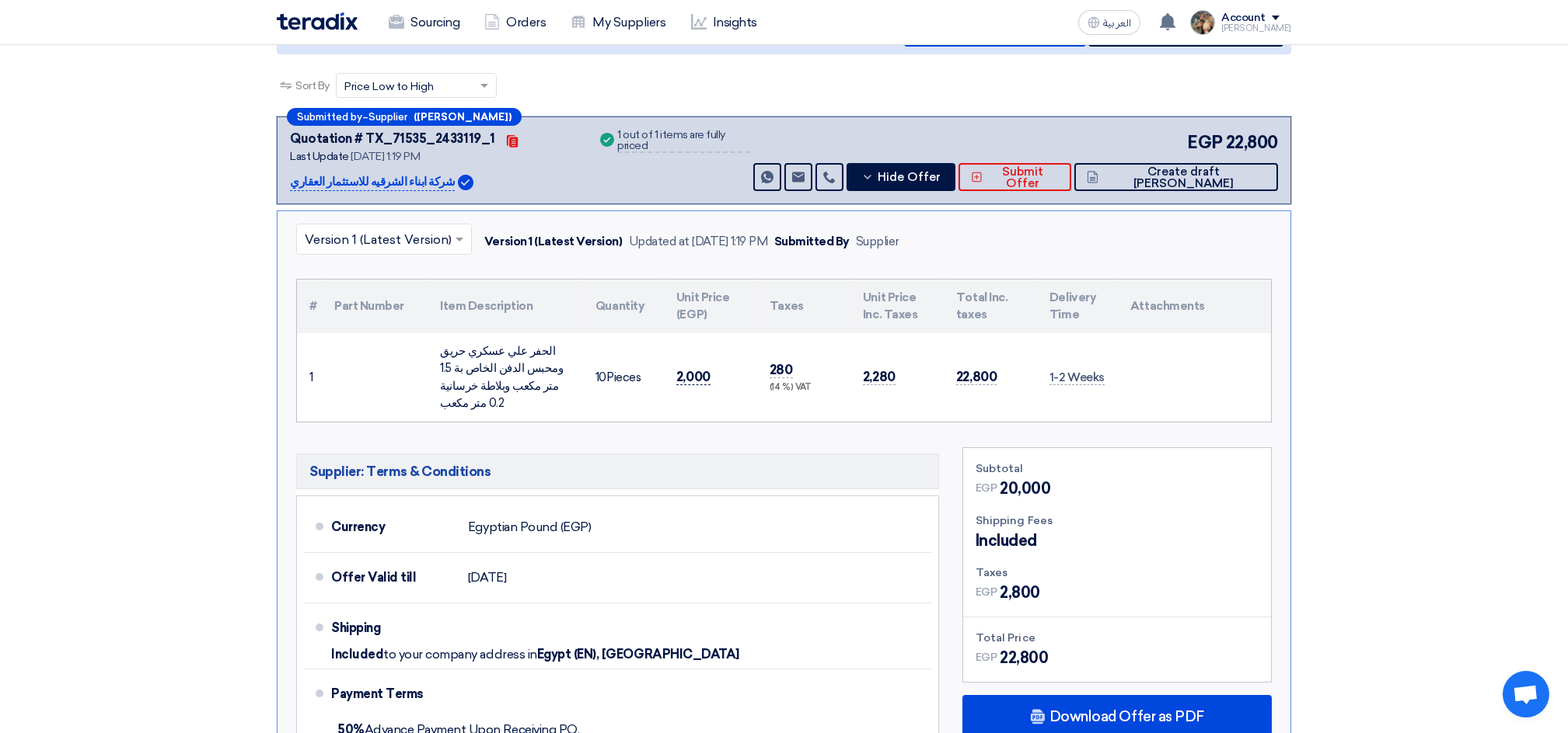
click at [691, 369] on span "2,000" at bounding box center [694, 377] width 34 height 16
click at [979, 369] on span "22,800" at bounding box center [976, 377] width 41 height 16
click at [452, 346] on div "الحفر علي عسكري حريق ومحبس الدفن الخاص بة 1.5 متر مكعب وبلاطة خرسانية 0.2 متر م…" at bounding box center [505, 378] width 131 height 70
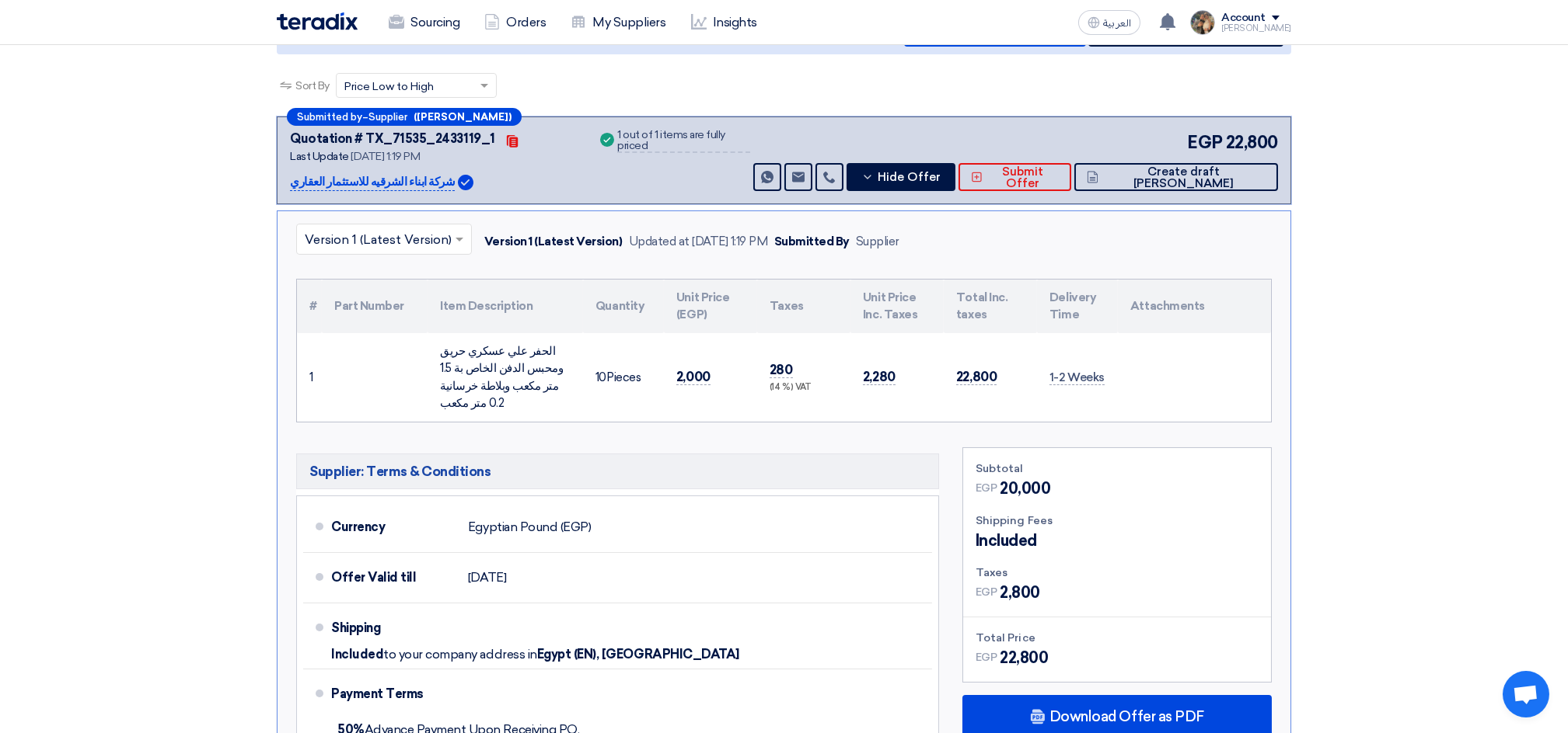
click at [763, 364] on td "280 (14 %) VAT" at bounding box center [804, 378] width 93 height 88
drag, startPoint x: 980, startPoint y: 0, endPoint x: 528, endPoint y: 331, distance: 560.2
click at [528, 331] on table "# Part Number Item Description Quantity Unit Price (EGP) Taxes Unit Price Inc. …" at bounding box center [784, 351] width 974 height 143
click at [519, 370] on div "الحفر علي عسكري حريق ومحبس الدفن الخاص بة 1.5 متر مكعب وبلاطة خرسانية 0.2 متر م…" at bounding box center [505, 378] width 131 height 70
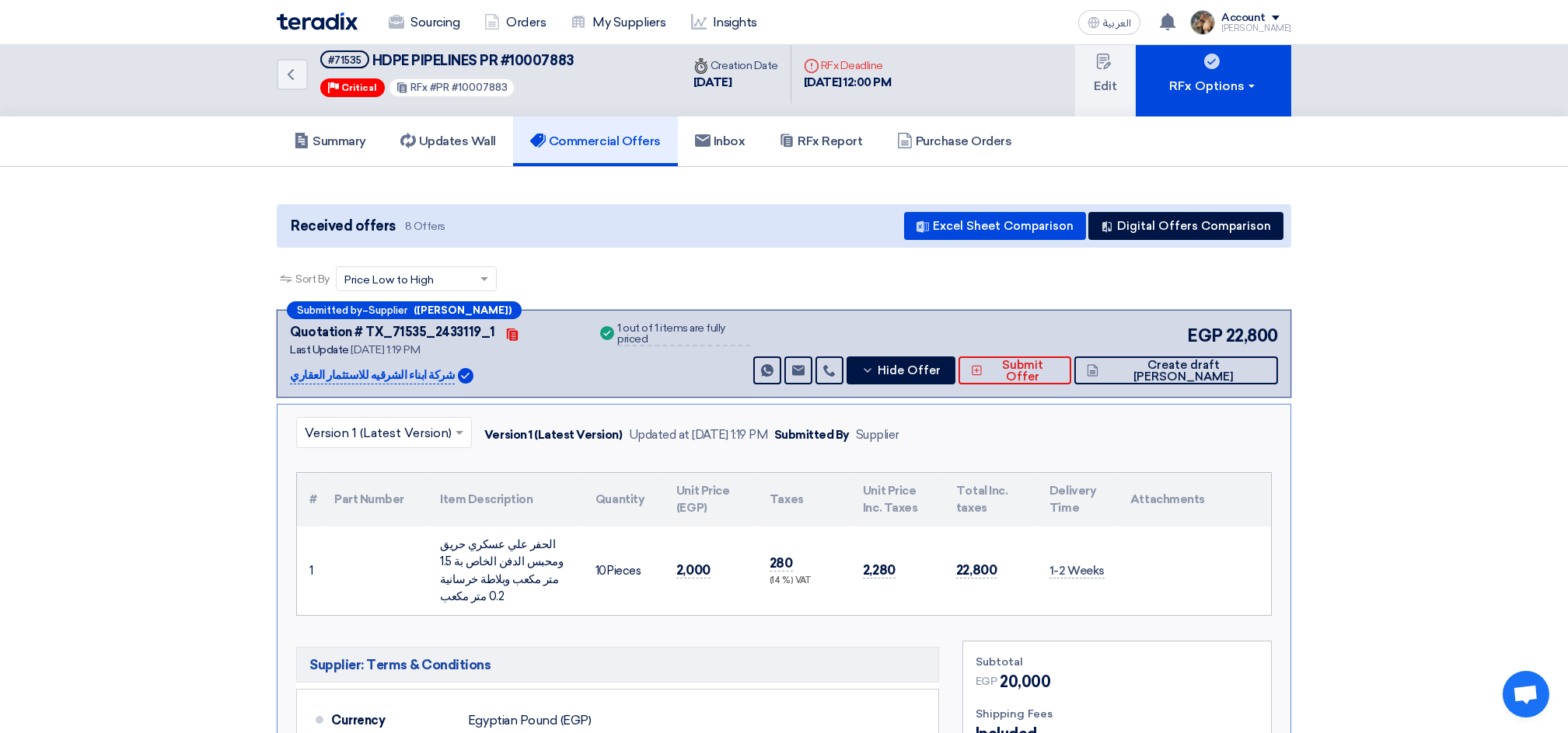
scroll to position [0, 0]
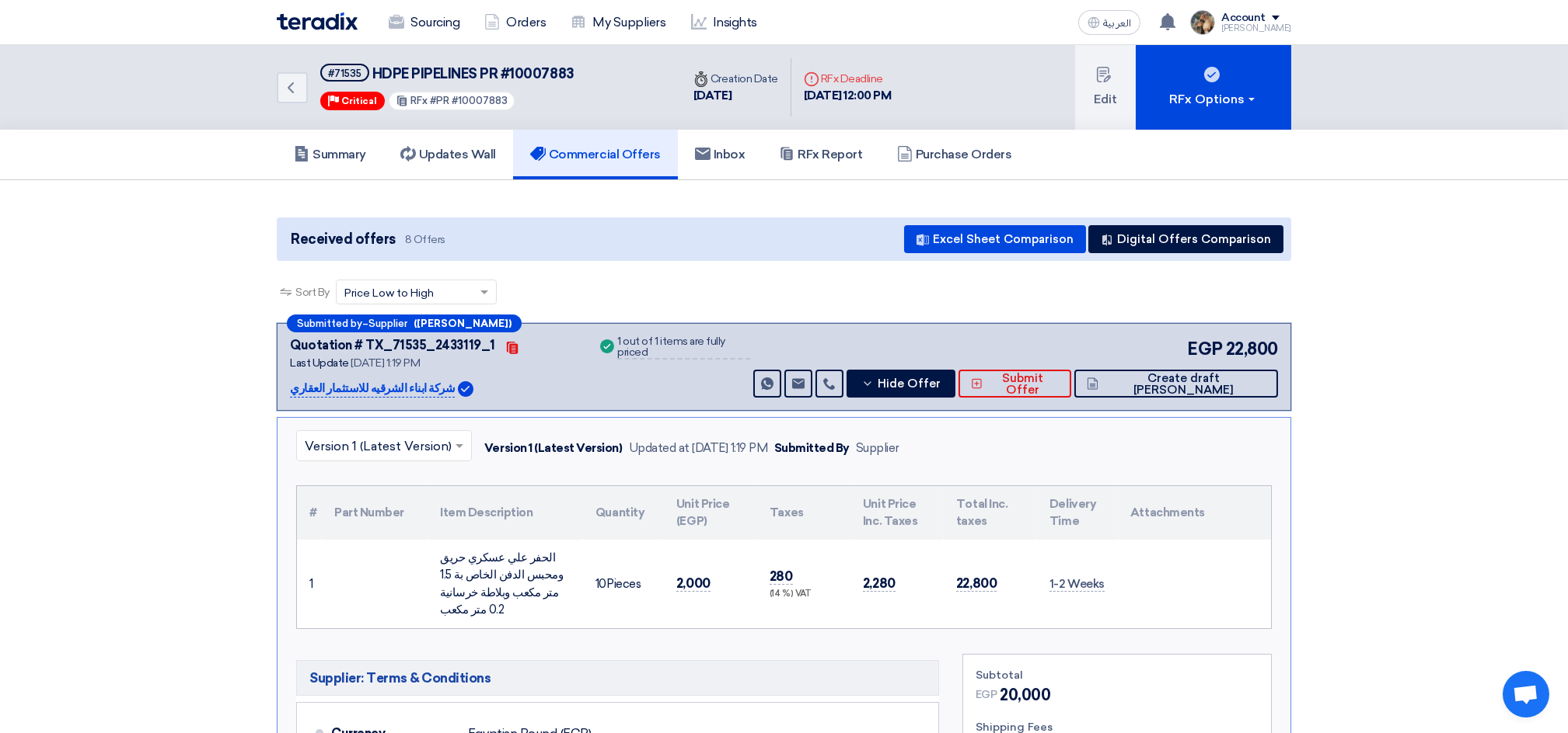
drag, startPoint x: 566, startPoint y: 551, endPoint x: 465, endPoint y: 601, distance: 112.7
click at [465, 601] on td "الحفر علي عسكري حريق ومحبس الدفن الخاص بة 1.5 متر مكعب وبلاطة خرسانية 0.2 متر م…" at bounding box center [505, 584] width 155 height 88
click at [558, 556] on div "الحفر علي عسكري حريق ومحبس الدفن الخاص بة 1.5 متر مكعب وبلاطة خرسانية 0.2 متر م…" at bounding box center [505, 584] width 131 height 70
drag, startPoint x: 558, startPoint y: 556, endPoint x: 492, endPoint y: 596, distance: 77.2
click at [492, 596] on div "الحفر علي عسكري حريق ومحبس الدفن الخاص بة 1.5 متر مكعب وبلاطة خرسانية 0.2 متر م…" at bounding box center [505, 584] width 131 height 70
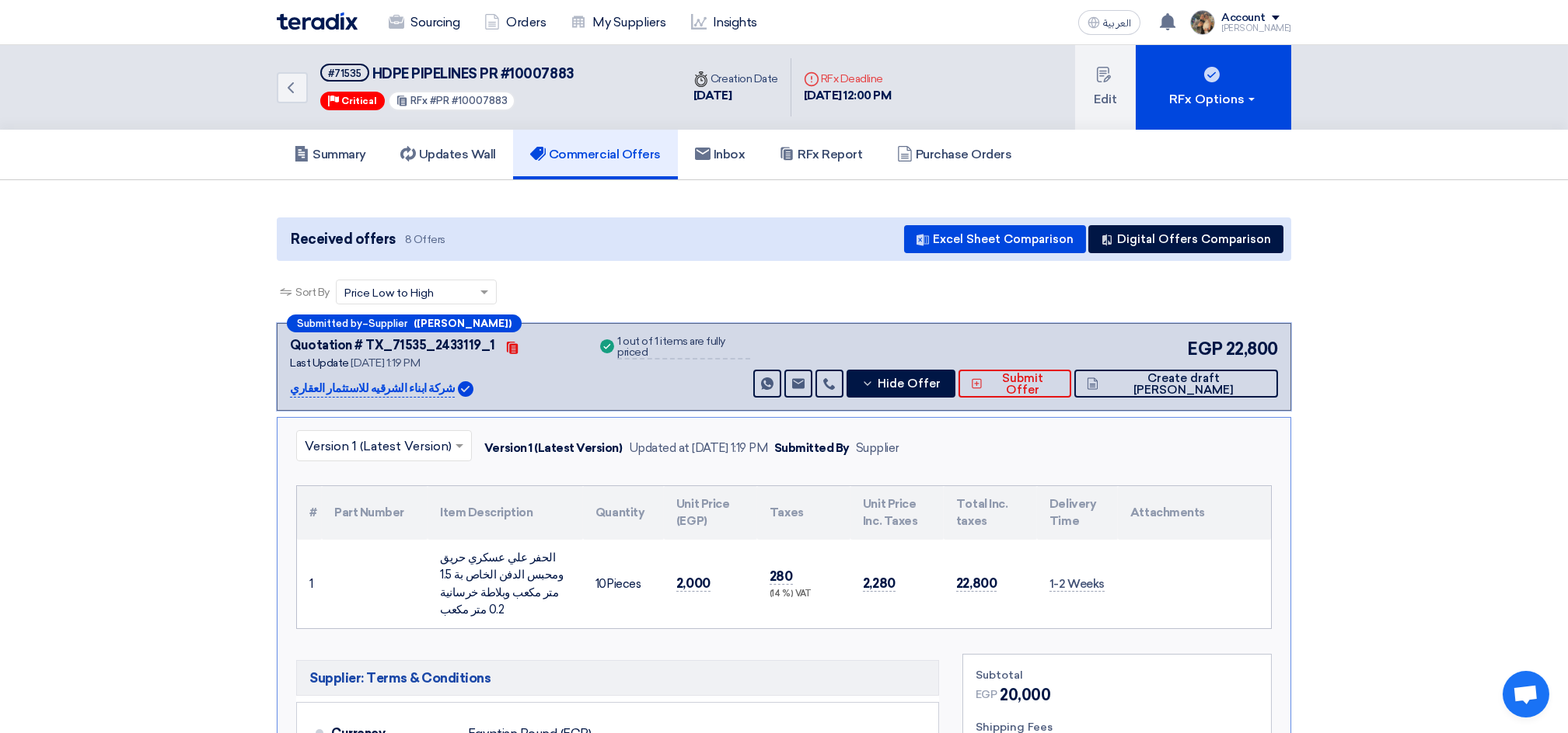
click at [561, 549] on div "الحفر علي عسكري حريق ومحبس الدفن الخاص بة 1.5 متر مكعب وبلاطة خرسانية 0.2 متر م…" at bounding box center [505, 584] width 131 height 70
click at [558, 552] on div "الحفر علي عسكري حريق ومحبس الدفن الخاص بة 1.5 متر مكعب وبلاطة خرسانية 0.2 متر م…" at bounding box center [505, 584] width 131 height 70
drag, startPoint x: 558, startPoint y: 552, endPoint x: 469, endPoint y: 587, distance: 95.6
click at [469, 587] on div "الحفر علي عسكري حريق ومحبس الدفن الخاص بة 1.5 متر مكعب وبلاطة خرسانية 0.2 متر م…" at bounding box center [505, 584] width 131 height 70
click at [446, 583] on div "الحفر علي عسكري حريق ومحبس الدفن الخاص بة 1.5 متر مكعب وبلاطة خرسانية 0.2 متر م…" at bounding box center [505, 584] width 131 height 70
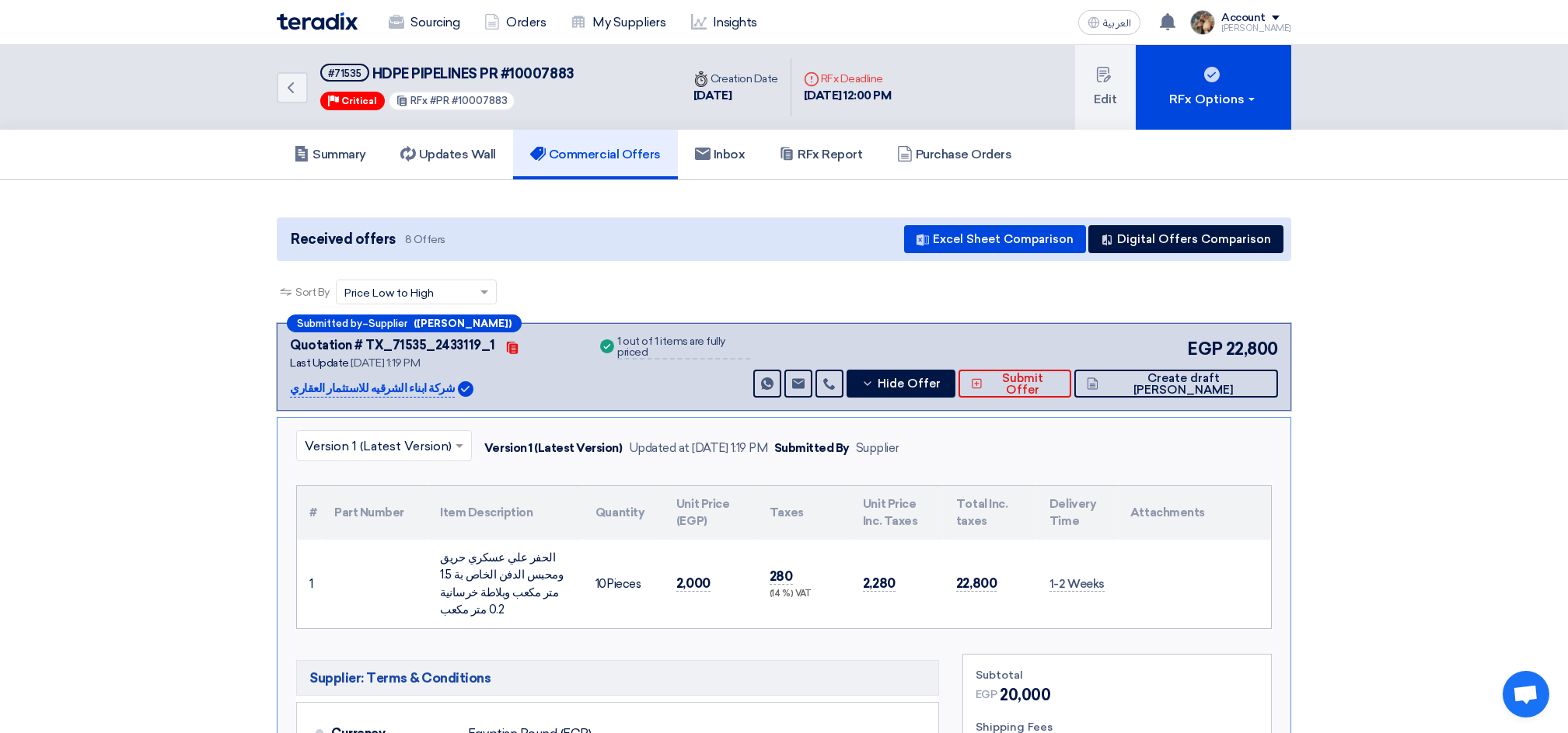
click at [557, 549] on div "الحفر علي عسكري حريق ومحبس الدفن الخاص بة 1.5 متر مكعب وبلاطة خرسانية 0.2 متر م…" at bounding box center [505, 584] width 131 height 70
drag, startPoint x: 557, startPoint y: 549, endPoint x: 525, endPoint y: 591, distance: 52.8
click at [525, 591] on div "الحفر علي عسكري حريق ومحبس الدفن الخاص بة 1.5 متر مكعب وبلاطة خرسانية 0.2 متر م…" at bounding box center [505, 584] width 131 height 70
click at [575, 557] on td "الحفر علي عسكري حريق ومحبس الدفن الخاص بة 1.5 متر مكعب وبلاطة خرسانية 0.2 متر م…" at bounding box center [505, 584] width 155 height 88
click at [574, 556] on td "الحفر علي عسكري حريق ومحبس الدفن الخاص بة 1.5 متر مكعب وبلاطة خرسانية 0.2 متر م…" at bounding box center [505, 584] width 155 height 88
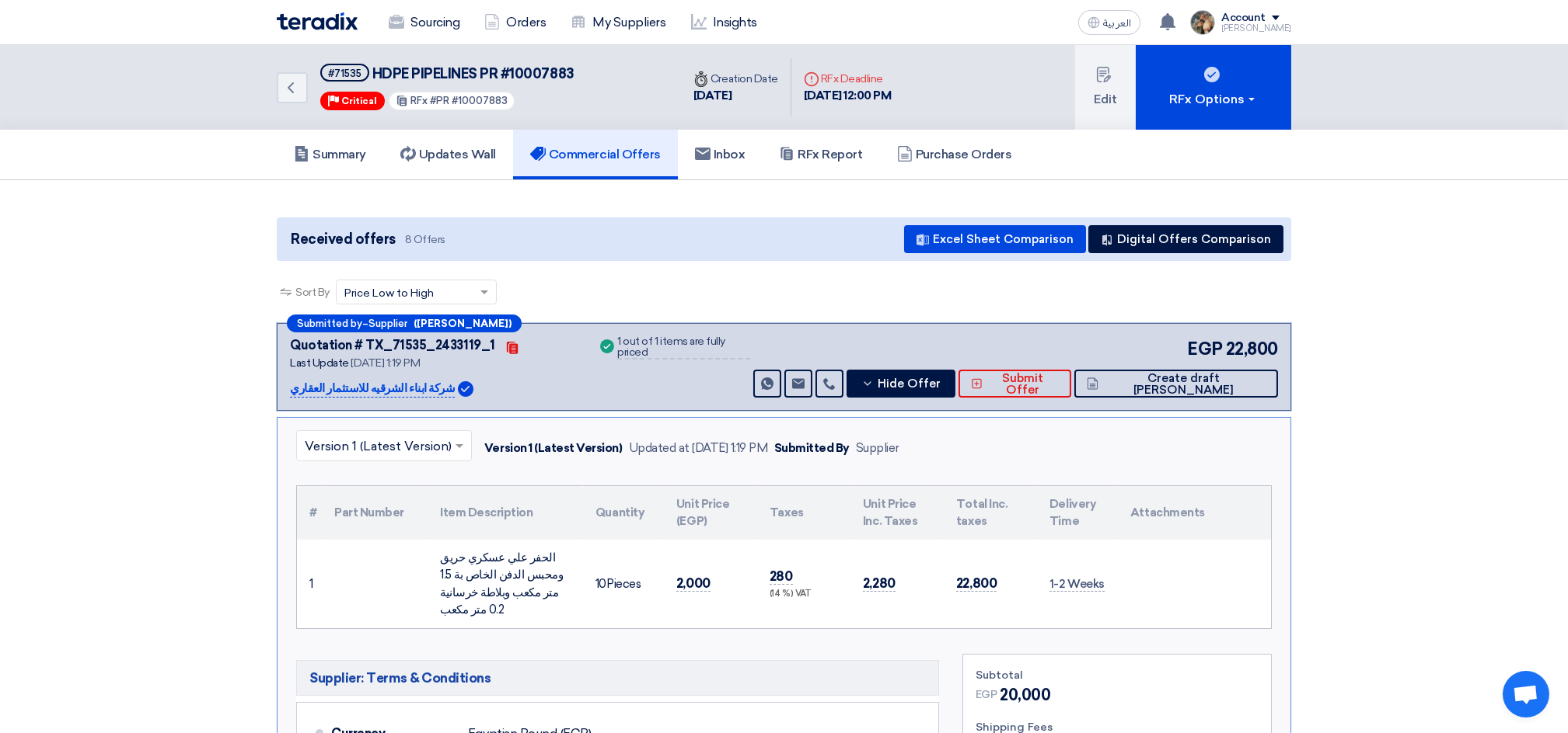
click at [574, 556] on td "الحفر علي عسكري حريق ومحبس الدفن الخاص بة 1.5 متر مكعب وبلاطة خرسانية 0.2 متر م…" at bounding box center [505, 584] width 155 height 88
click at [561, 550] on div "الحفر علي عسكري حريق ومحبس الدفن الخاص بة 1.5 متر مكعب وبلاطة خرسانية 0.2 متر م…" at bounding box center [505, 584] width 131 height 70
drag, startPoint x: 561, startPoint y: 550, endPoint x: 558, endPoint y: 576, distance: 26.2
click at [558, 576] on div "الحفر علي عسكري حريق ومحبس الدفن الخاص بة 1.5 متر مكعب وبلاطة خرسانية 0.2 متر م…" at bounding box center [505, 584] width 131 height 70
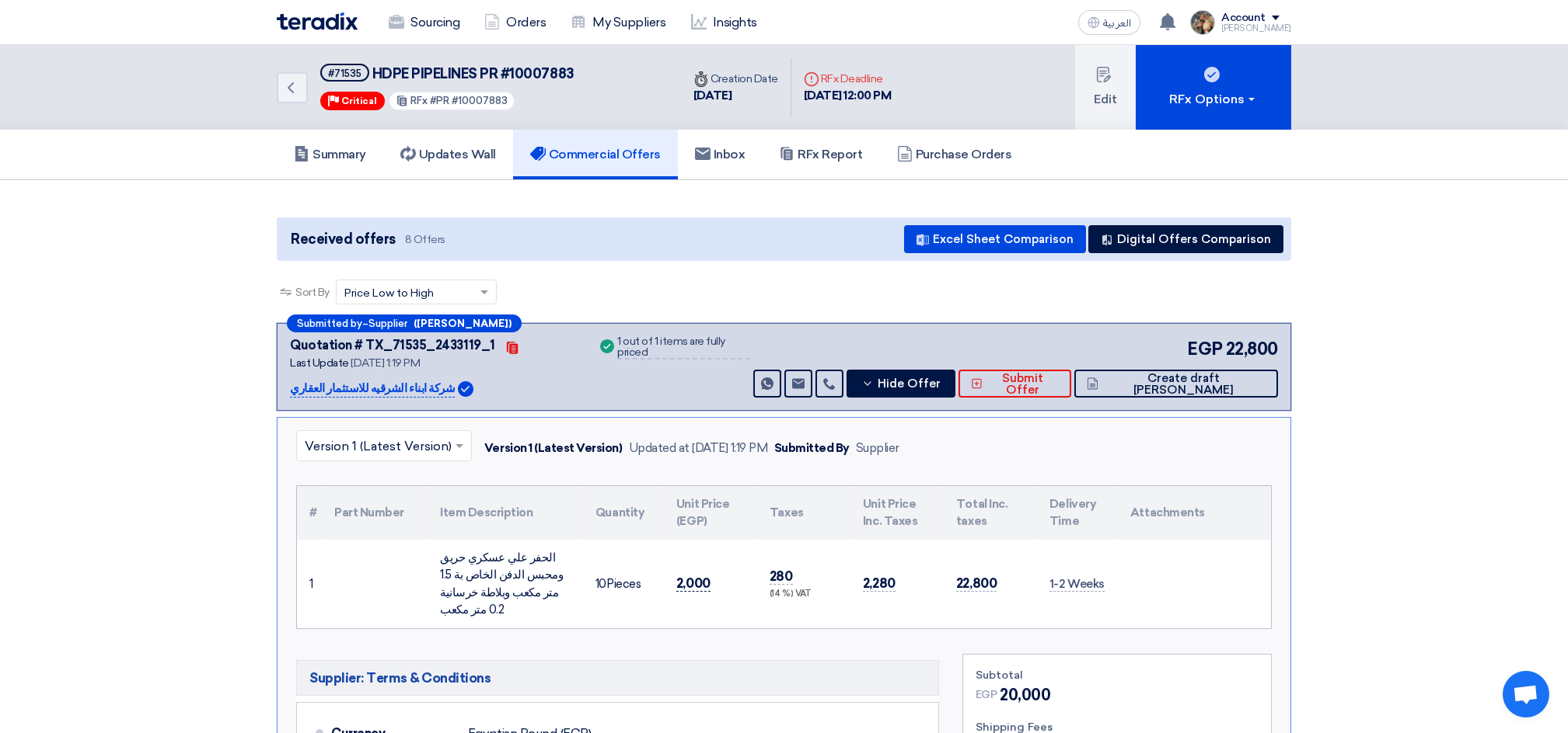
click at [687, 576] on span "2,000" at bounding box center [694, 584] width 34 height 16
click at [688, 576] on span "2,000" at bounding box center [694, 584] width 34 height 16
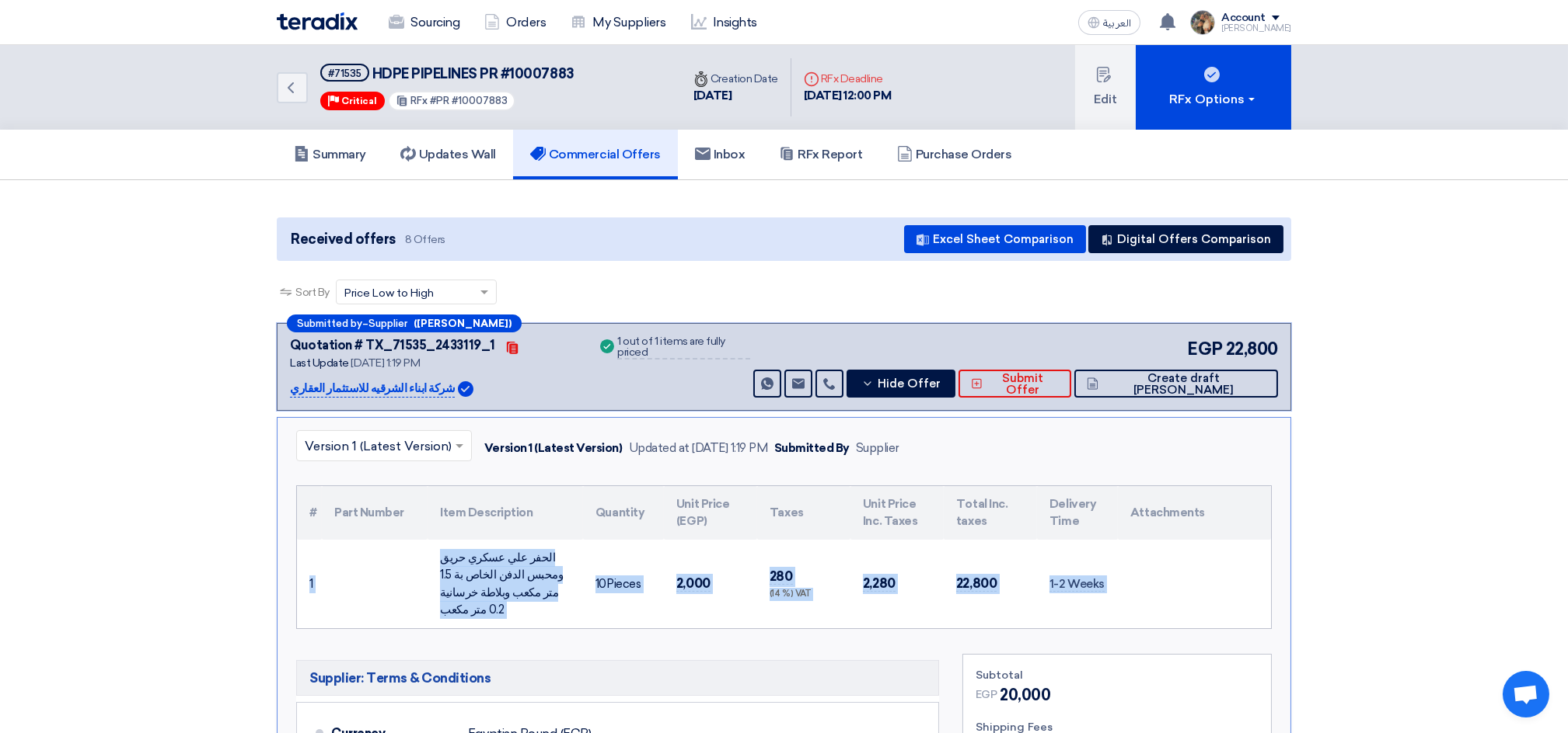
drag, startPoint x: 309, startPoint y: 569, endPoint x: 1129, endPoint y: 575, distance: 820.0
click at [1129, 575] on tr "1 الحفر علي عسكري حريق ومحبس الدفن الخاص بة 1.5 متر مكعب وبلاطة خرسانية 0.2 متر…" at bounding box center [784, 584] width 974 height 88
click at [700, 576] on span "2,000" at bounding box center [694, 584] width 34 height 16
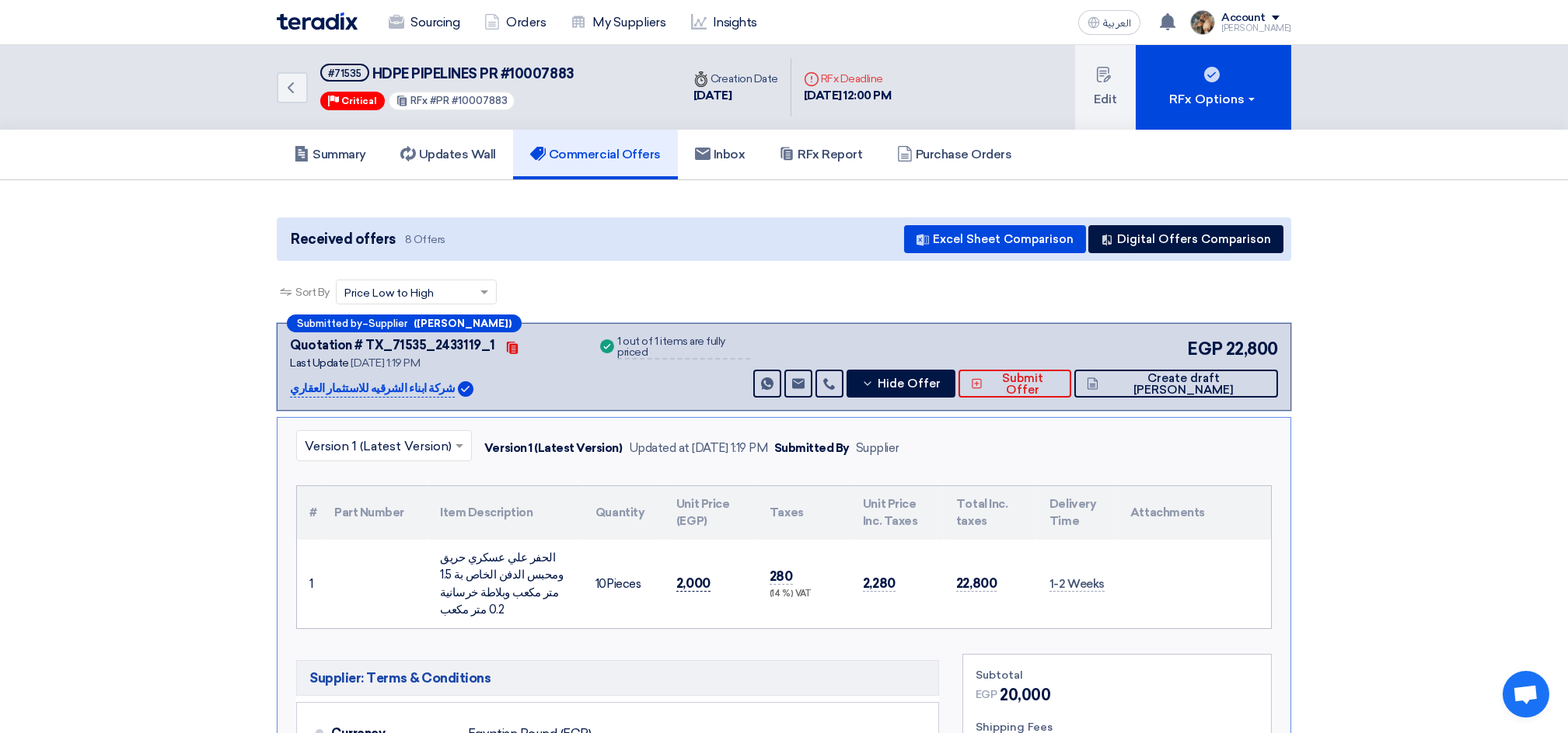
click at [691, 577] on span "2,000" at bounding box center [694, 584] width 34 height 16
click at [694, 576] on span "2,000" at bounding box center [694, 584] width 34 height 16
click at [689, 576] on span "2,000" at bounding box center [694, 584] width 34 height 16
click at [944, 390] on button "Hide Offer" at bounding box center [901, 383] width 109 height 28
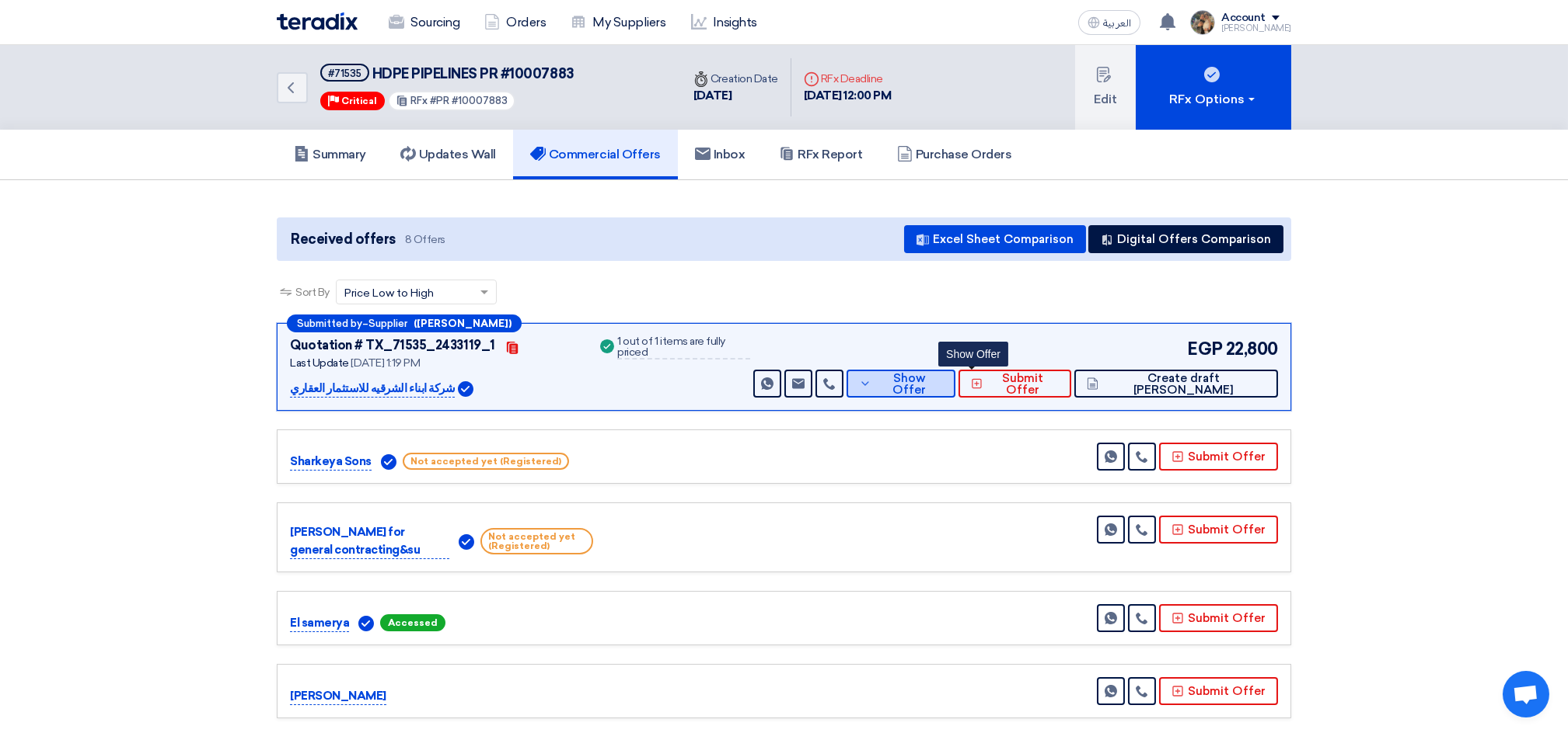
click at [943, 383] on span "Show Offer" at bounding box center [909, 384] width 68 height 23
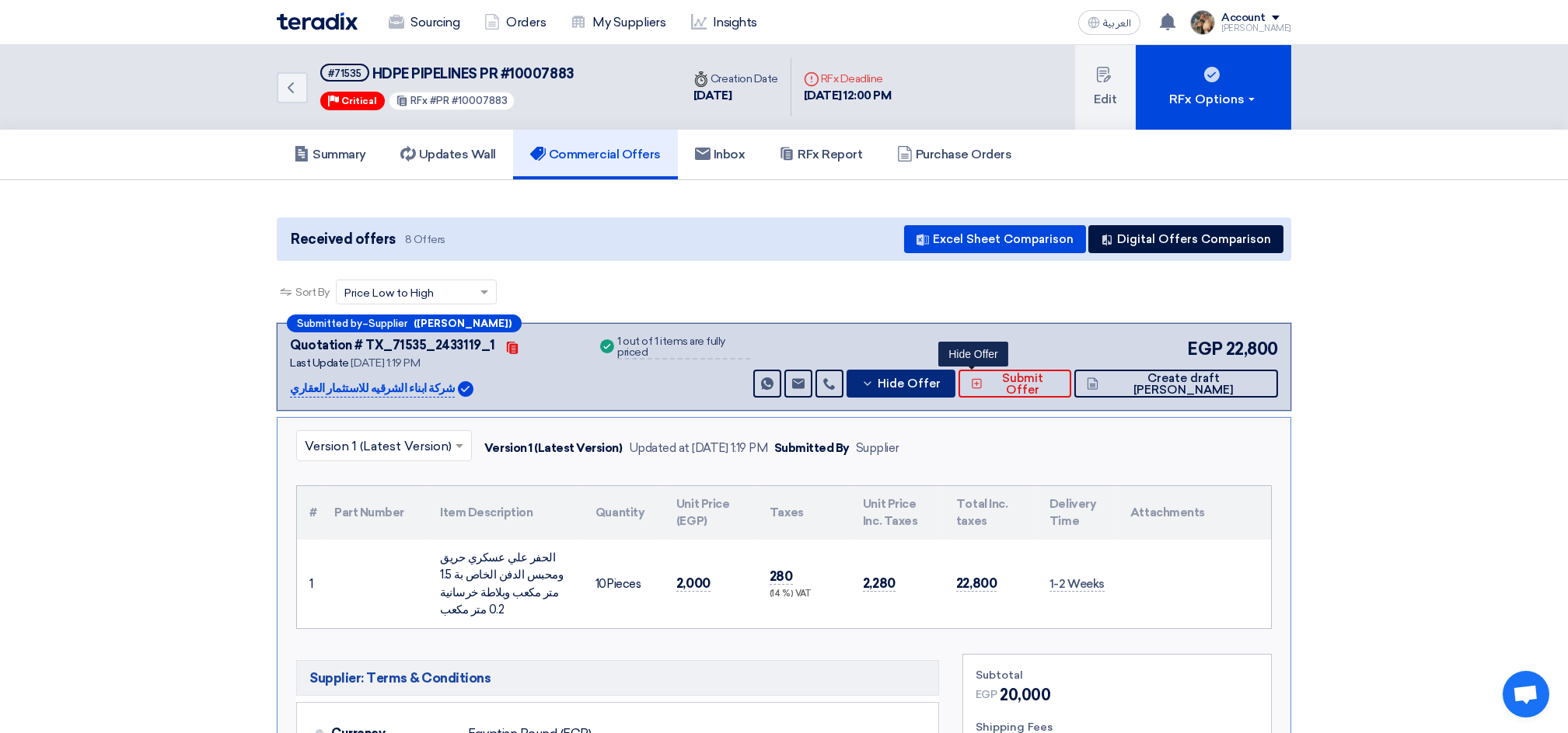
click at [941, 383] on span "Hide Offer" at bounding box center [909, 384] width 63 height 12
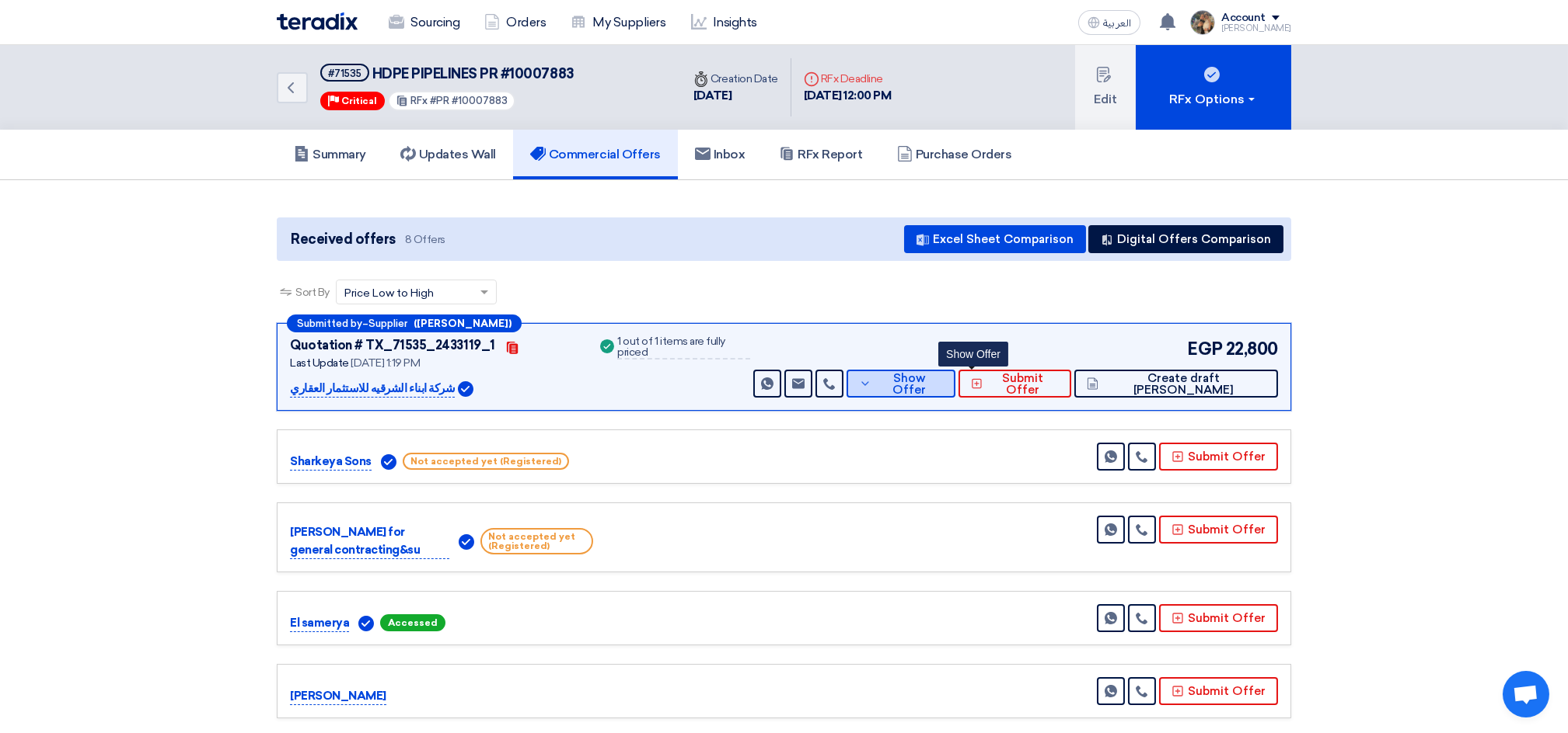
click at [943, 382] on span "Show Offer" at bounding box center [909, 384] width 68 height 23
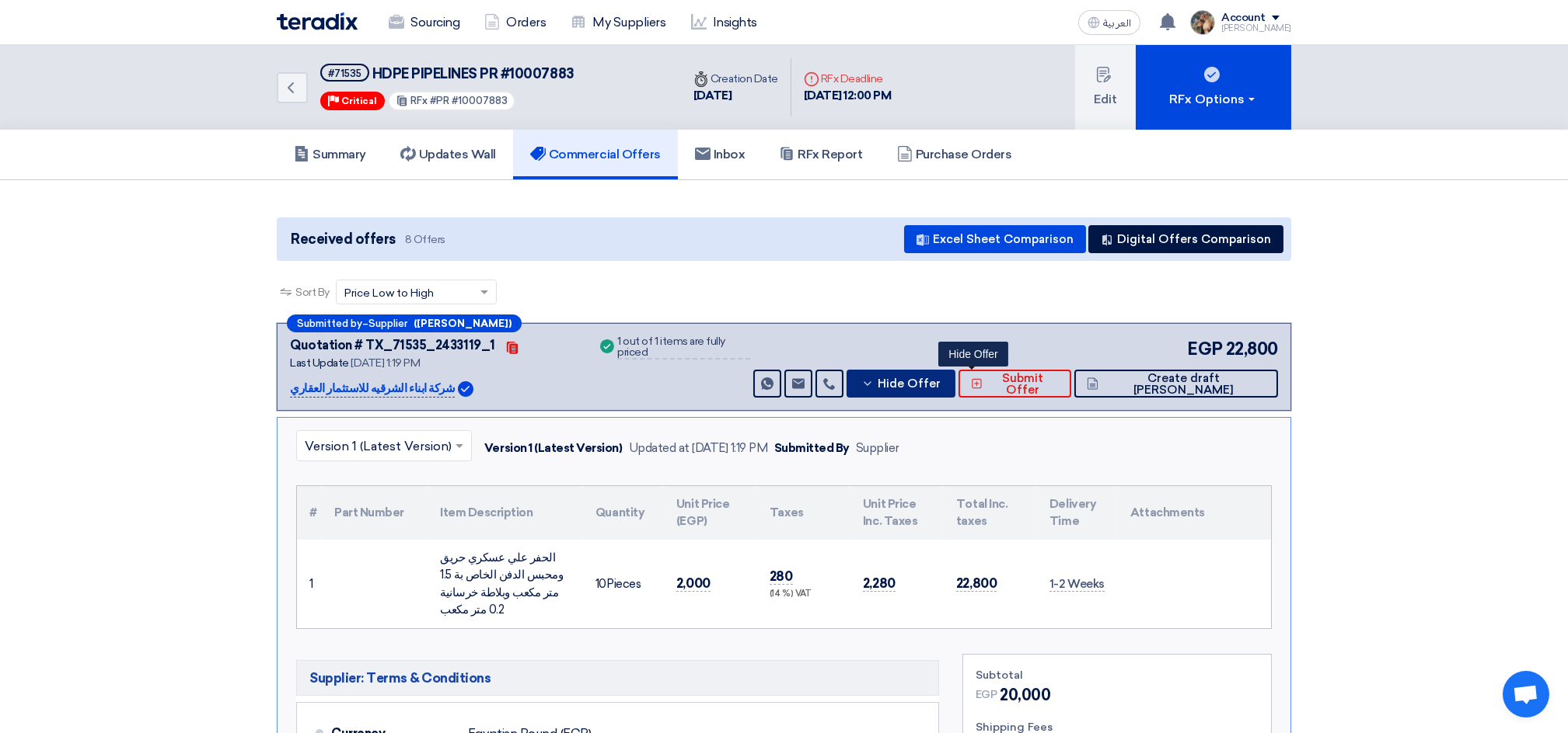
click at [950, 389] on button "Hide Offer" at bounding box center [901, 383] width 109 height 28
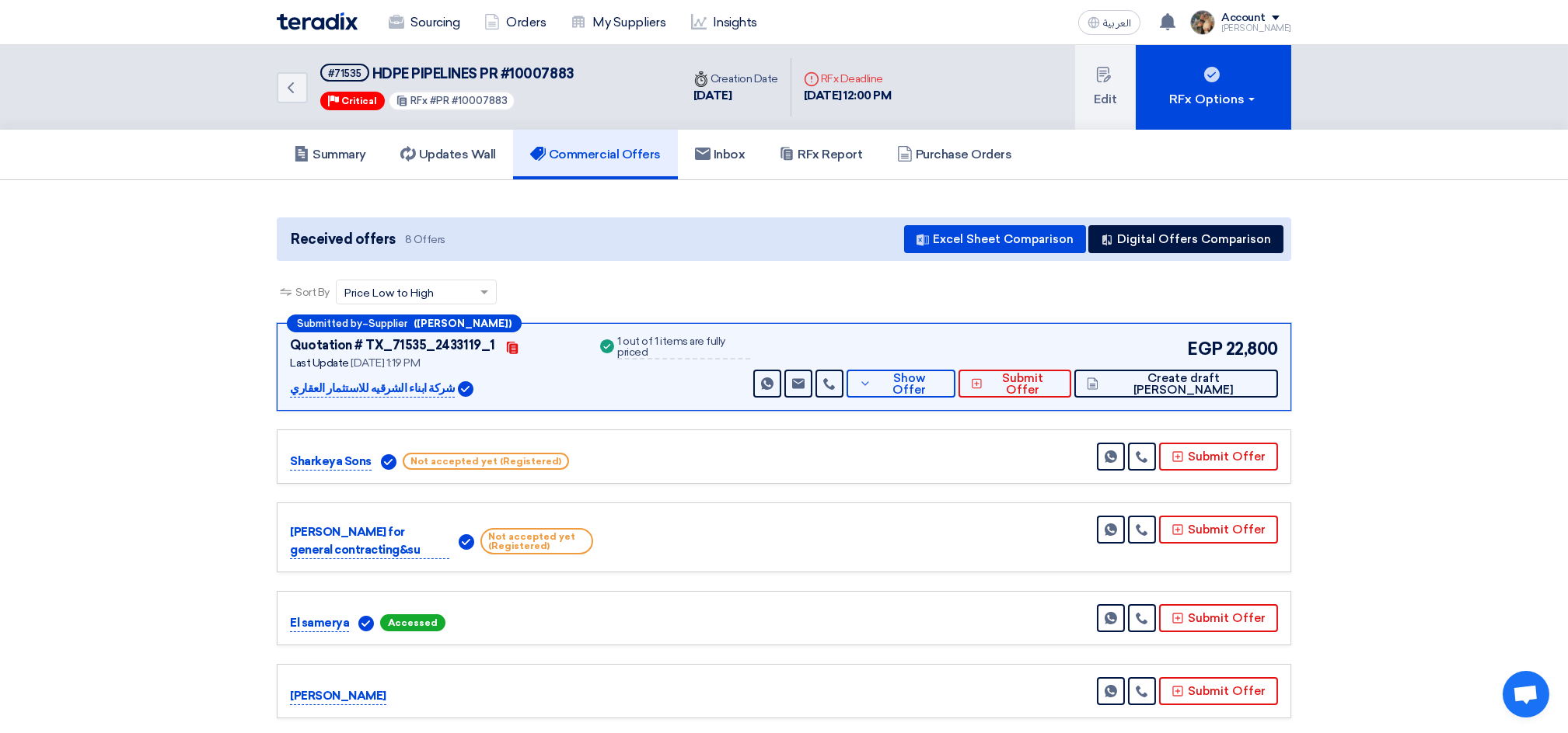
click at [567, 329] on div "Submitted by – Supplier ([PERSON_NAME]) Quotation # TX_71535_2433119_1 Contacts…" at bounding box center [784, 366] width 1014 height 87
click at [937, 390] on button "Show Offer" at bounding box center [901, 383] width 109 height 28
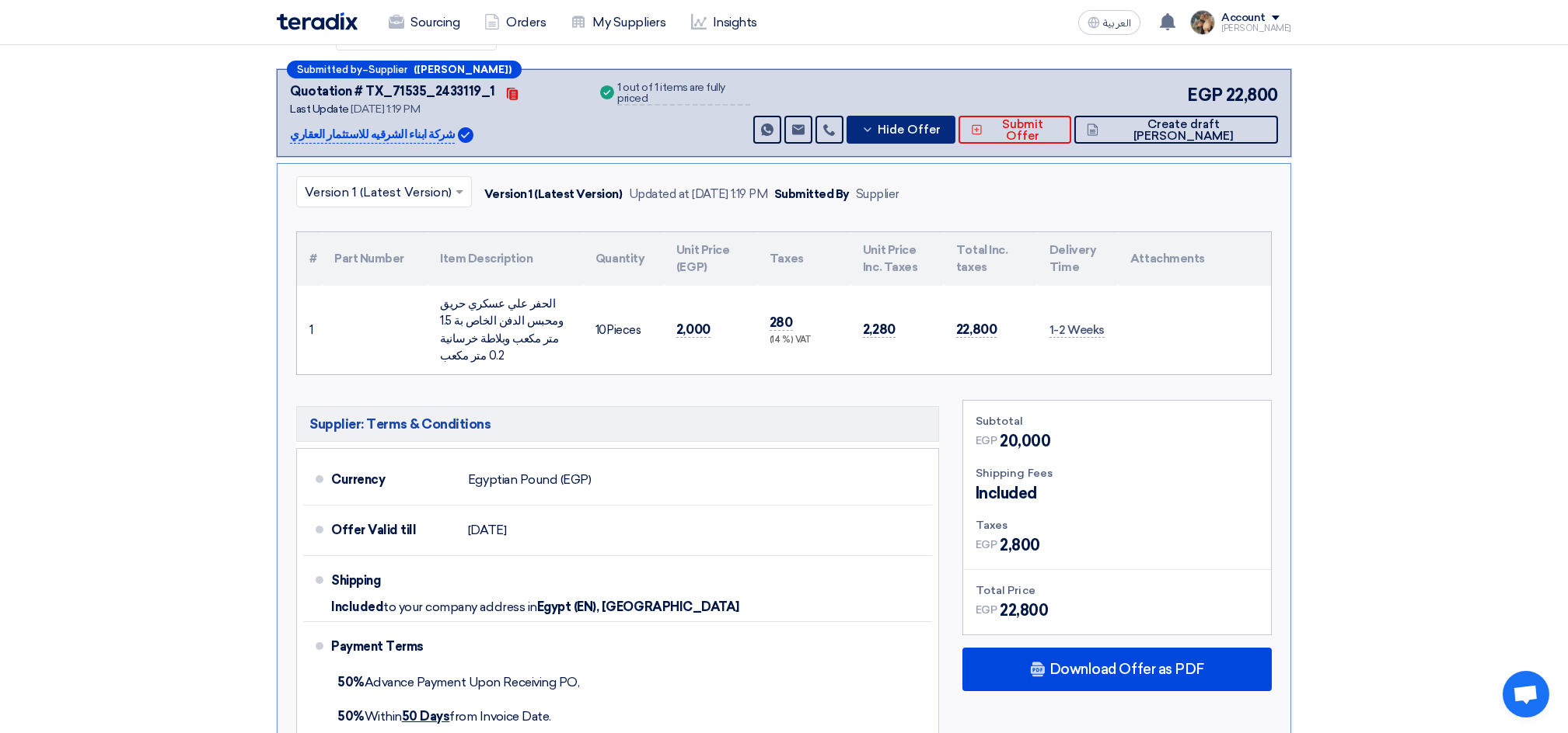
scroll to position [207, 0]
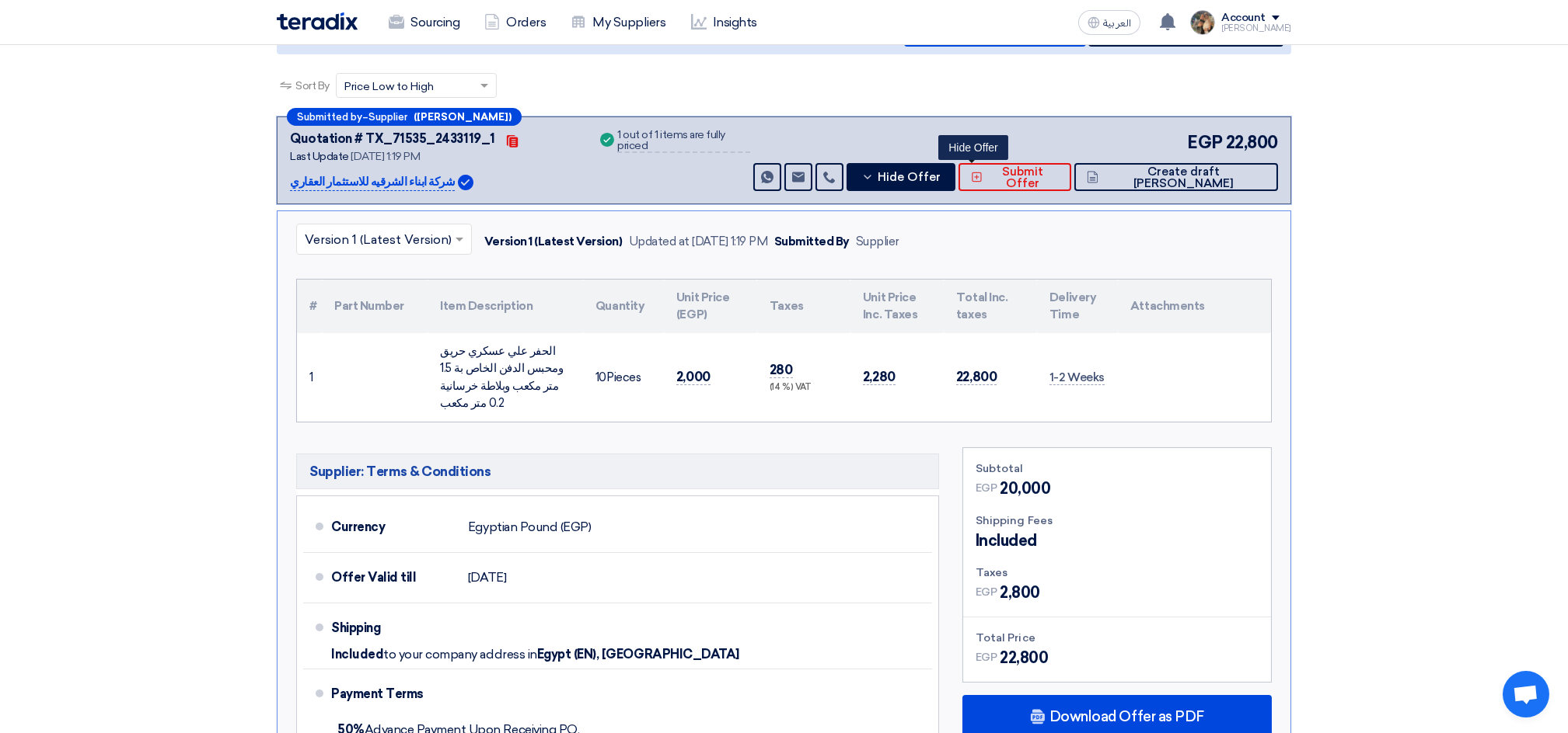
click at [189, 179] on section "Received offers 8 Offers Excel Sheet Comparison Digital Offers Comparison Sort …" at bounding box center [784, 677] width 1568 height 1407
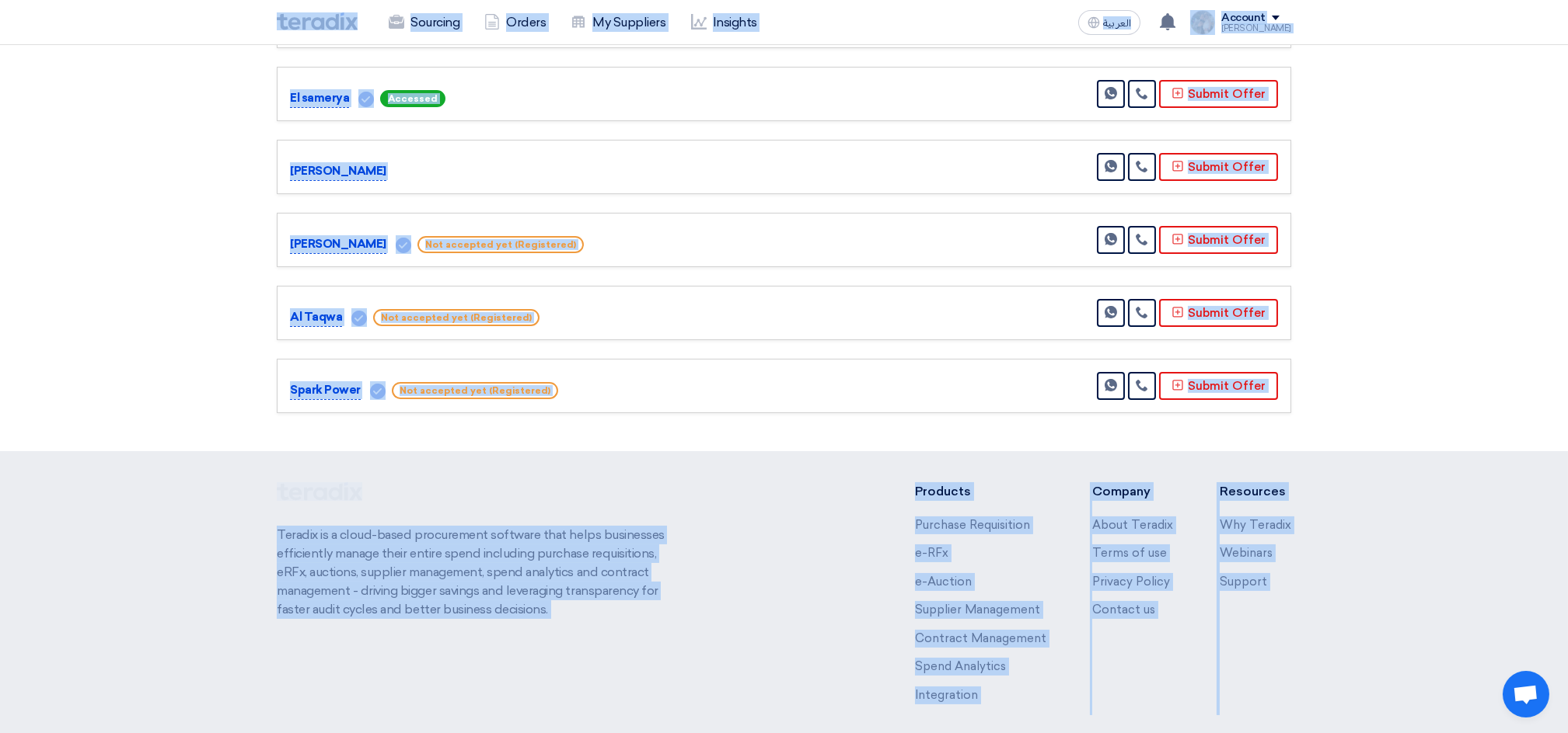
scroll to position [1187, 0]
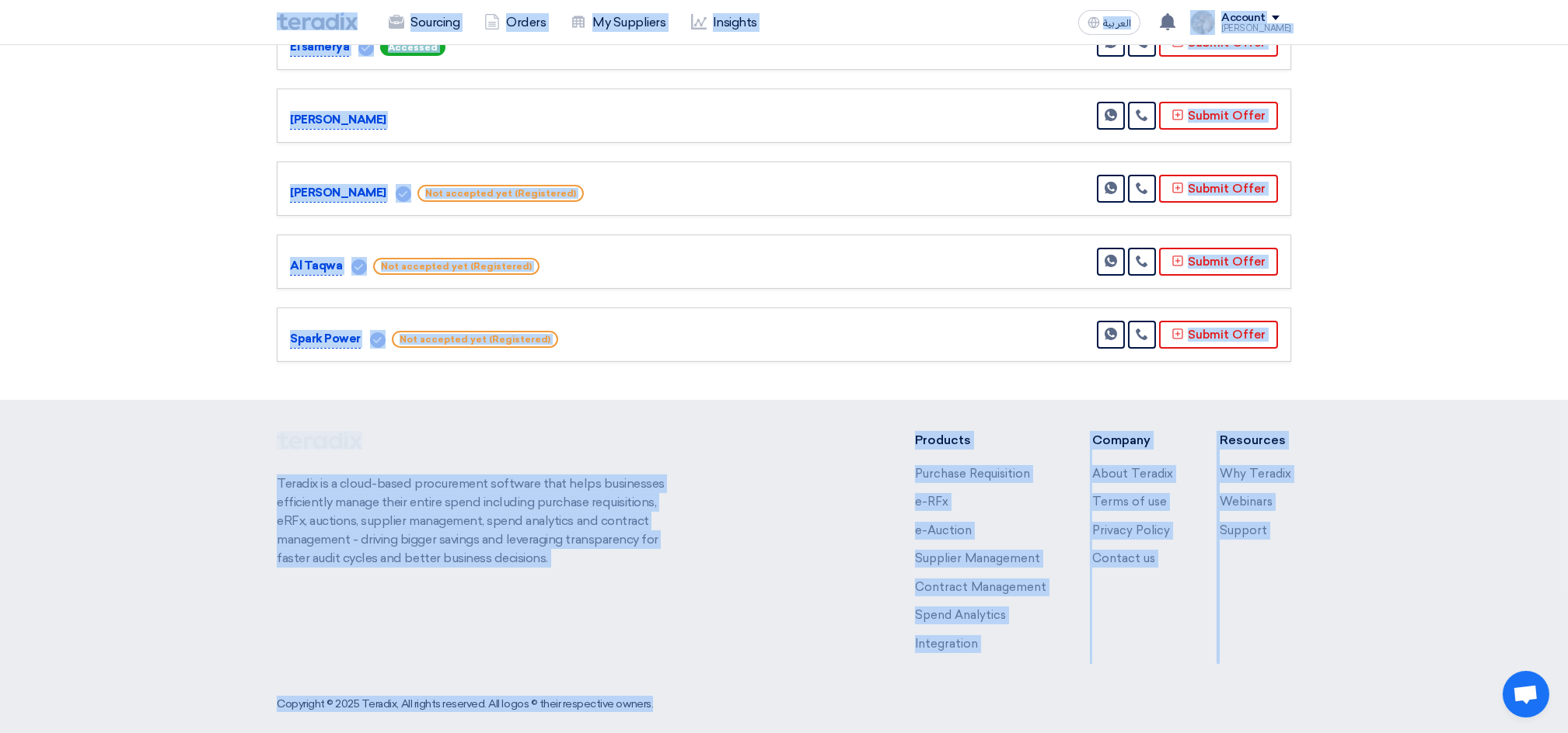
drag, startPoint x: 243, startPoint y: 14, endPoint x: 1546, endPoint y: 786, distance: 1514.5
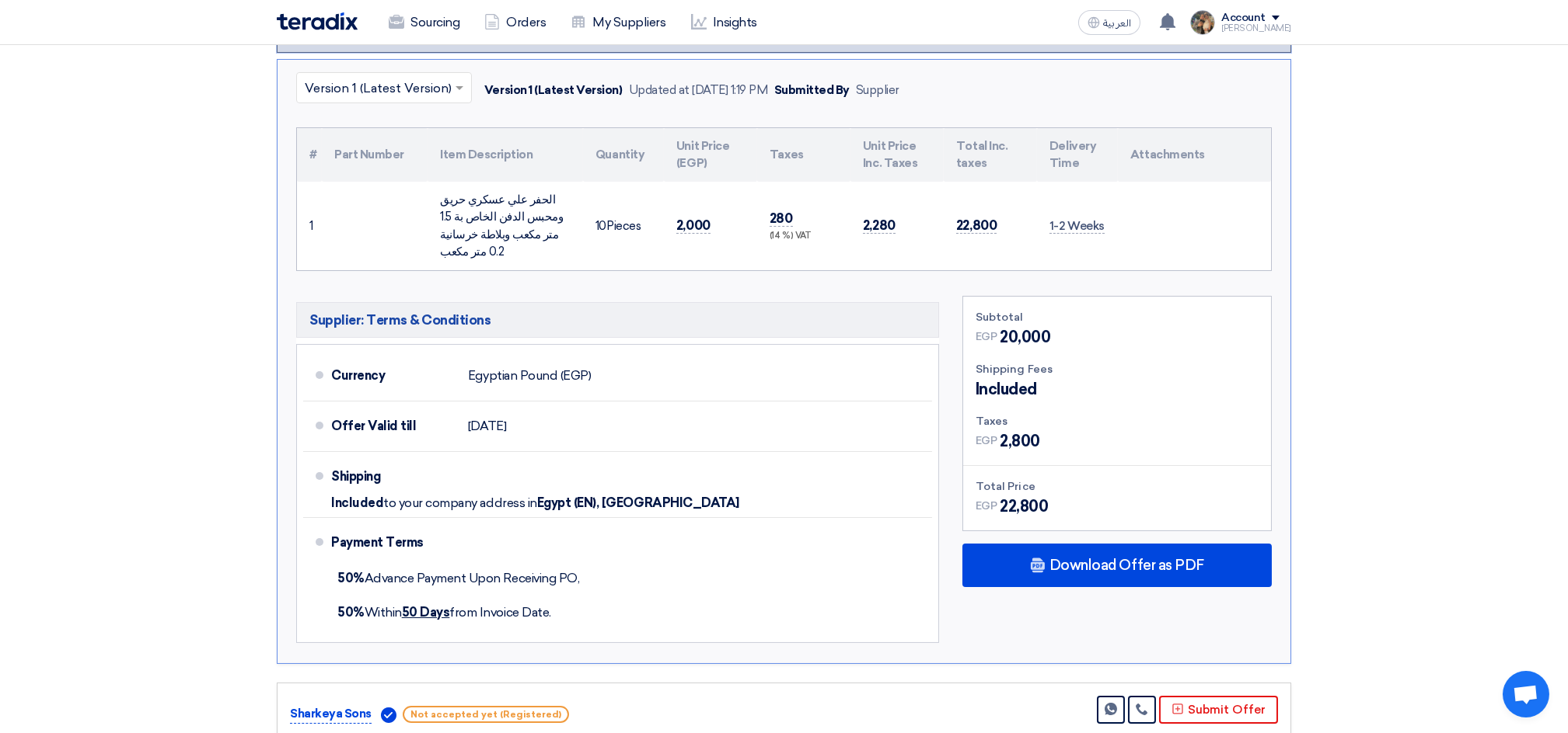
scroll to position [0, 0]
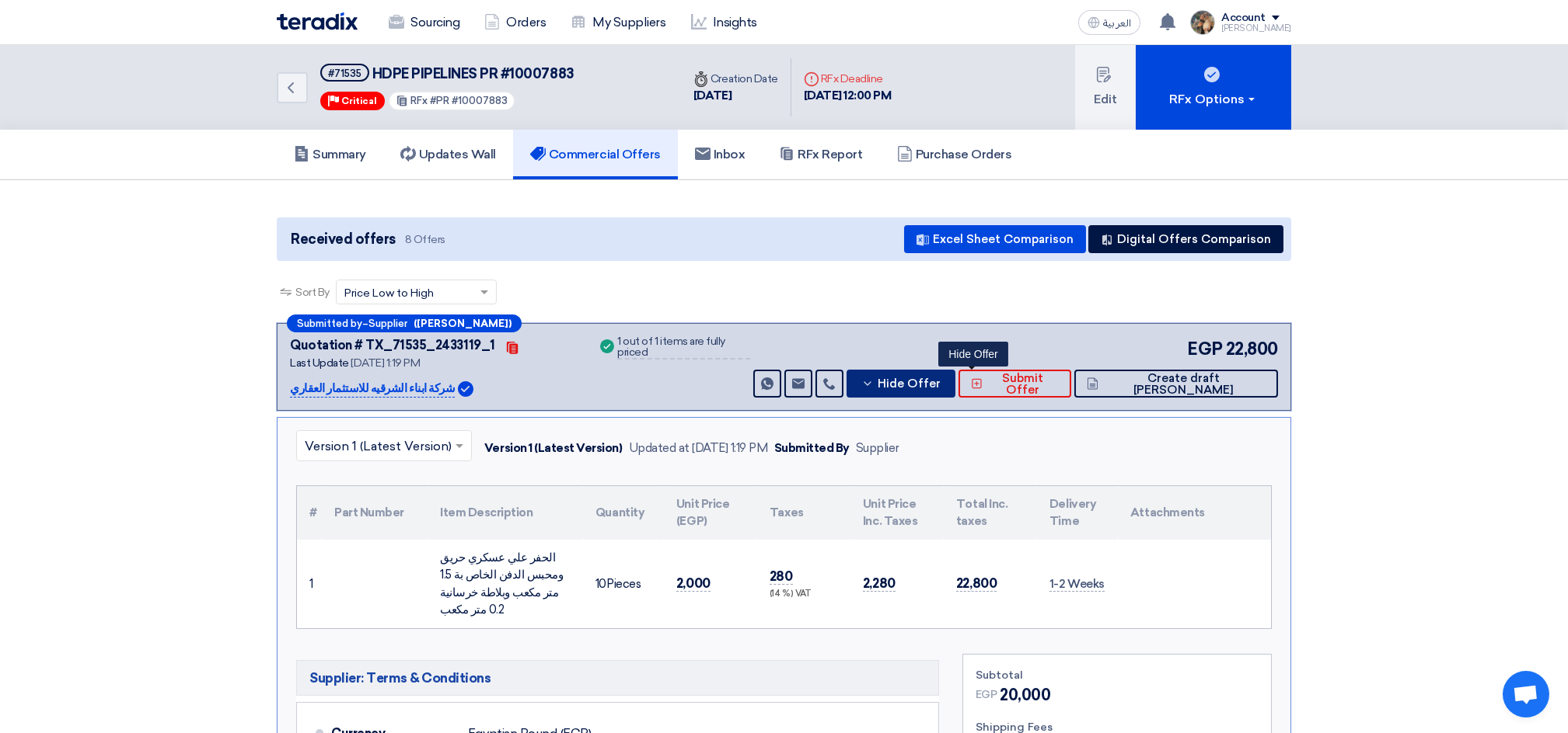
click at [941, 385] on span "Hide Offer" at bounding box center [909, 384] width 63 height 12
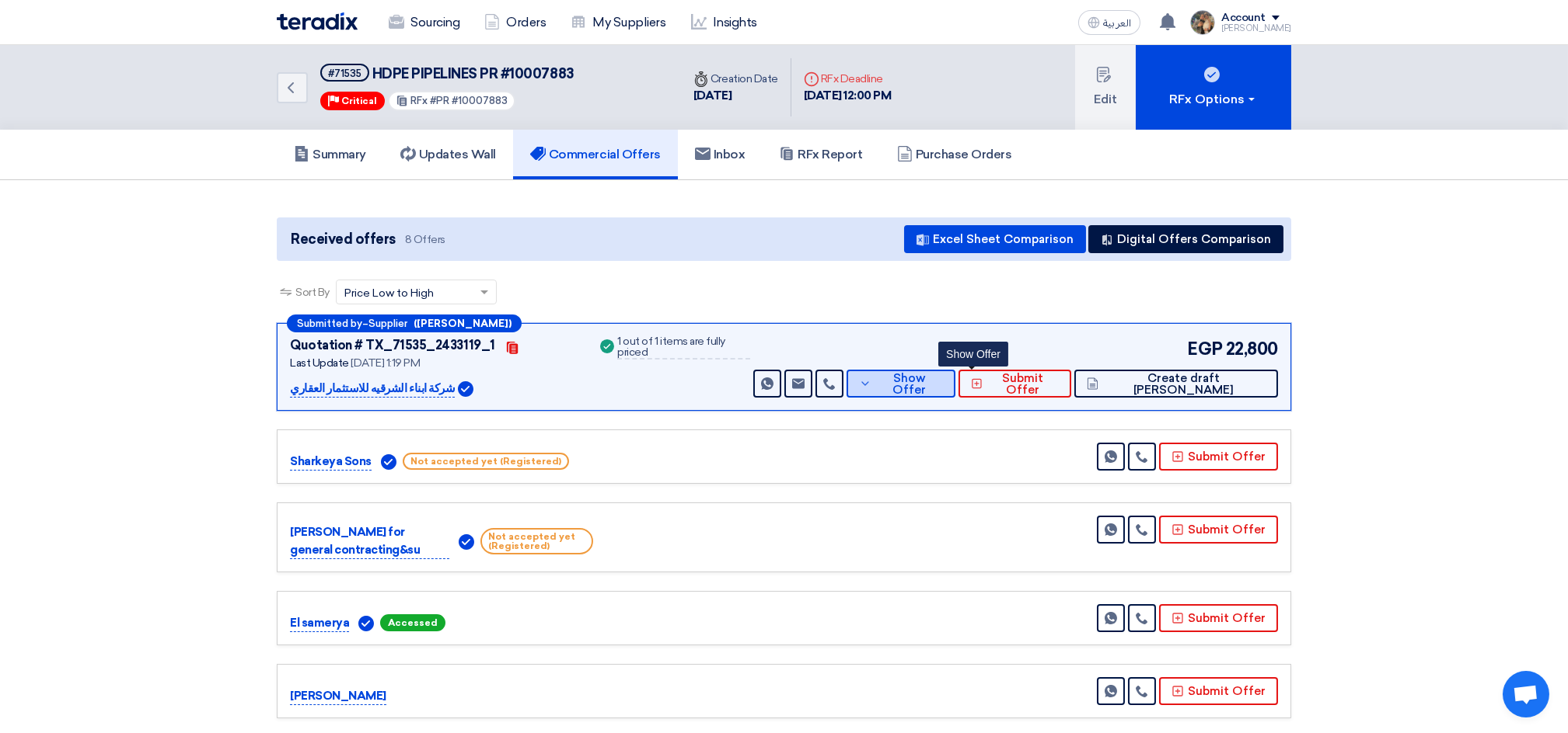
click at [871, 383] on icon at bounding box center [865, 383] width 13 height 13
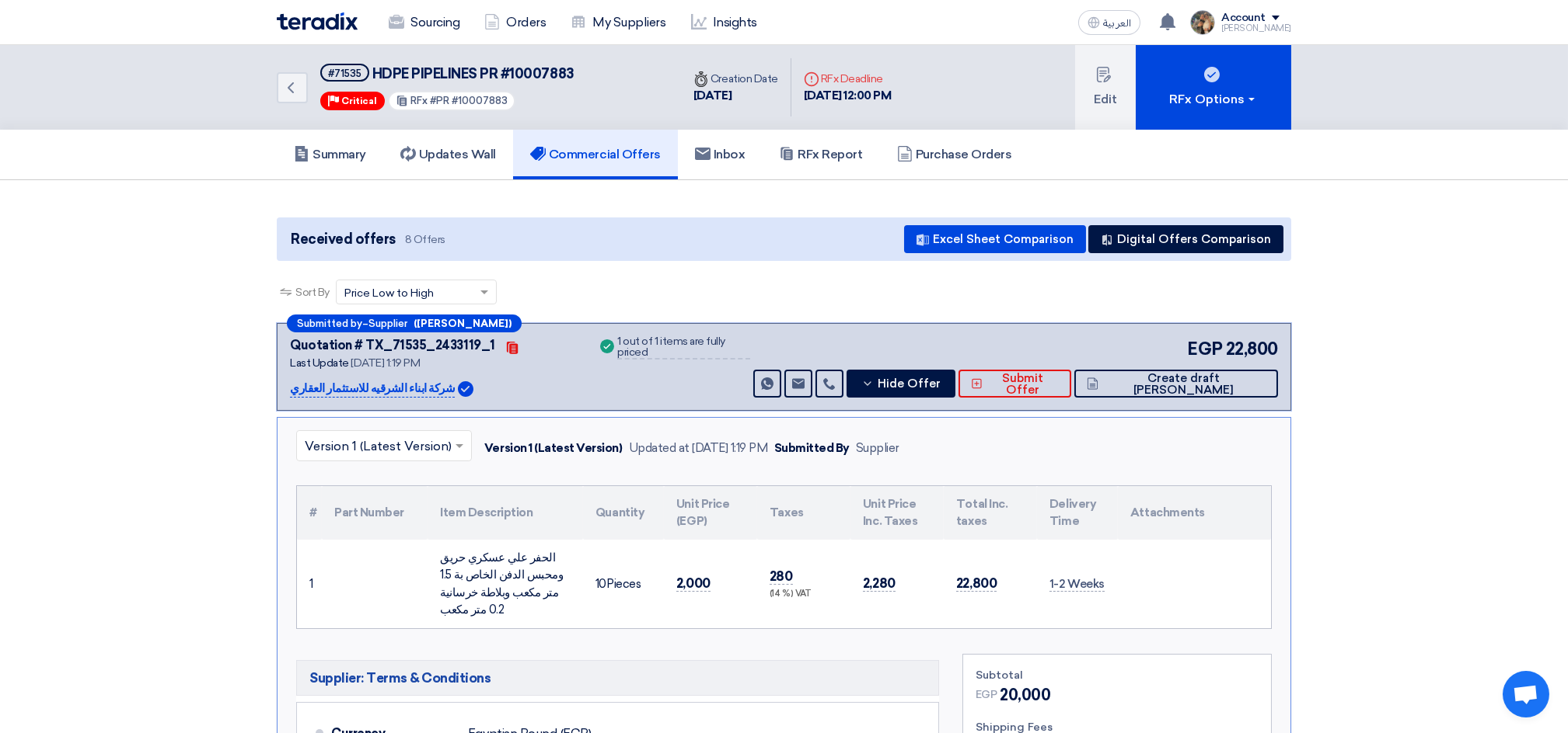
click at [688, 344] on div "1 out of 1 items are fully priced" at bounding box center [683, 347] width 132 height 23
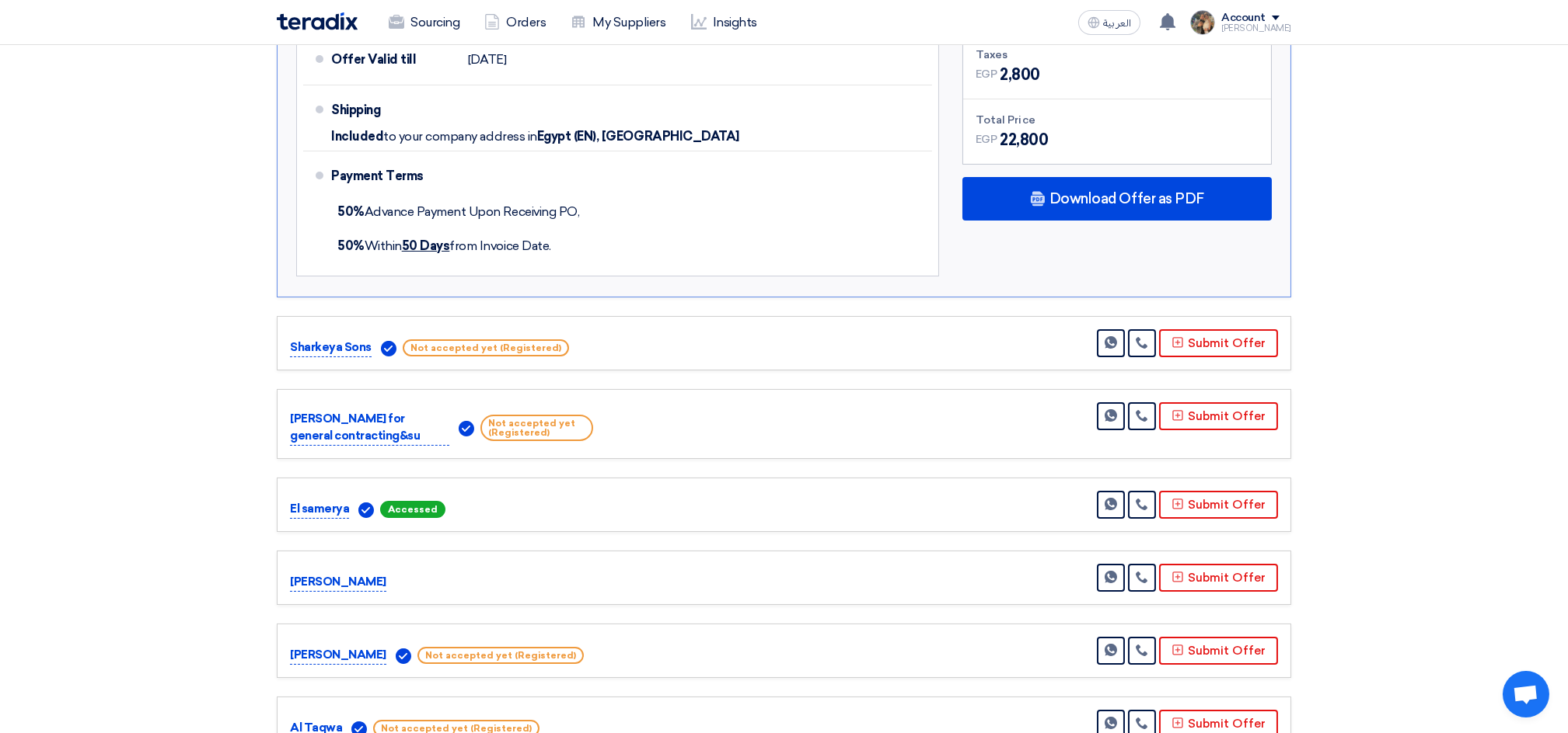
scroll to position [932, 0]
click at [302, 574] on p "[PERSON_NAME]" at bounding box center [339, 583] width 97 height 19
click at [301, 719] on p "Al Taqwa" at bounding box center [316, 729] width 52 height 19
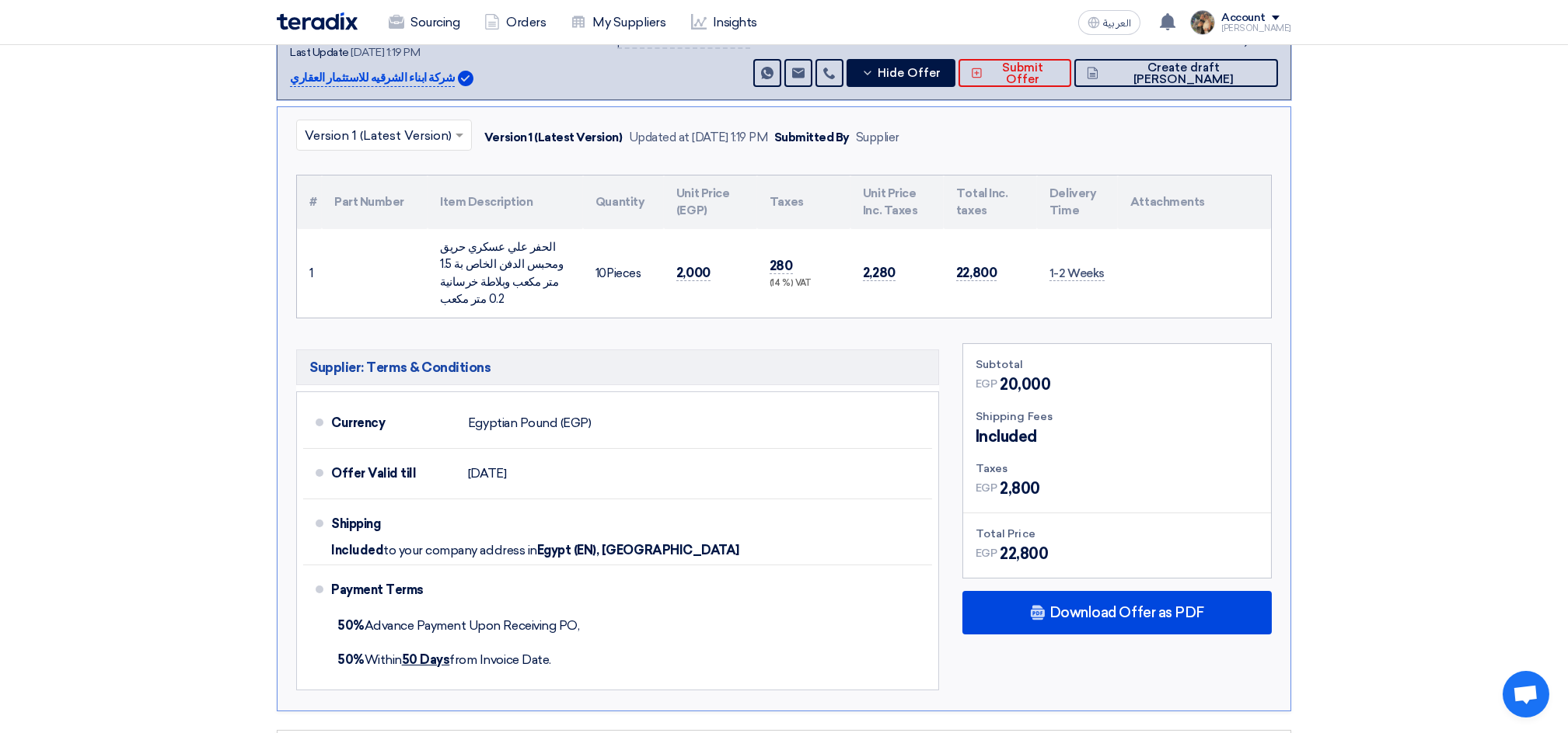
scroll to position [0, 0]
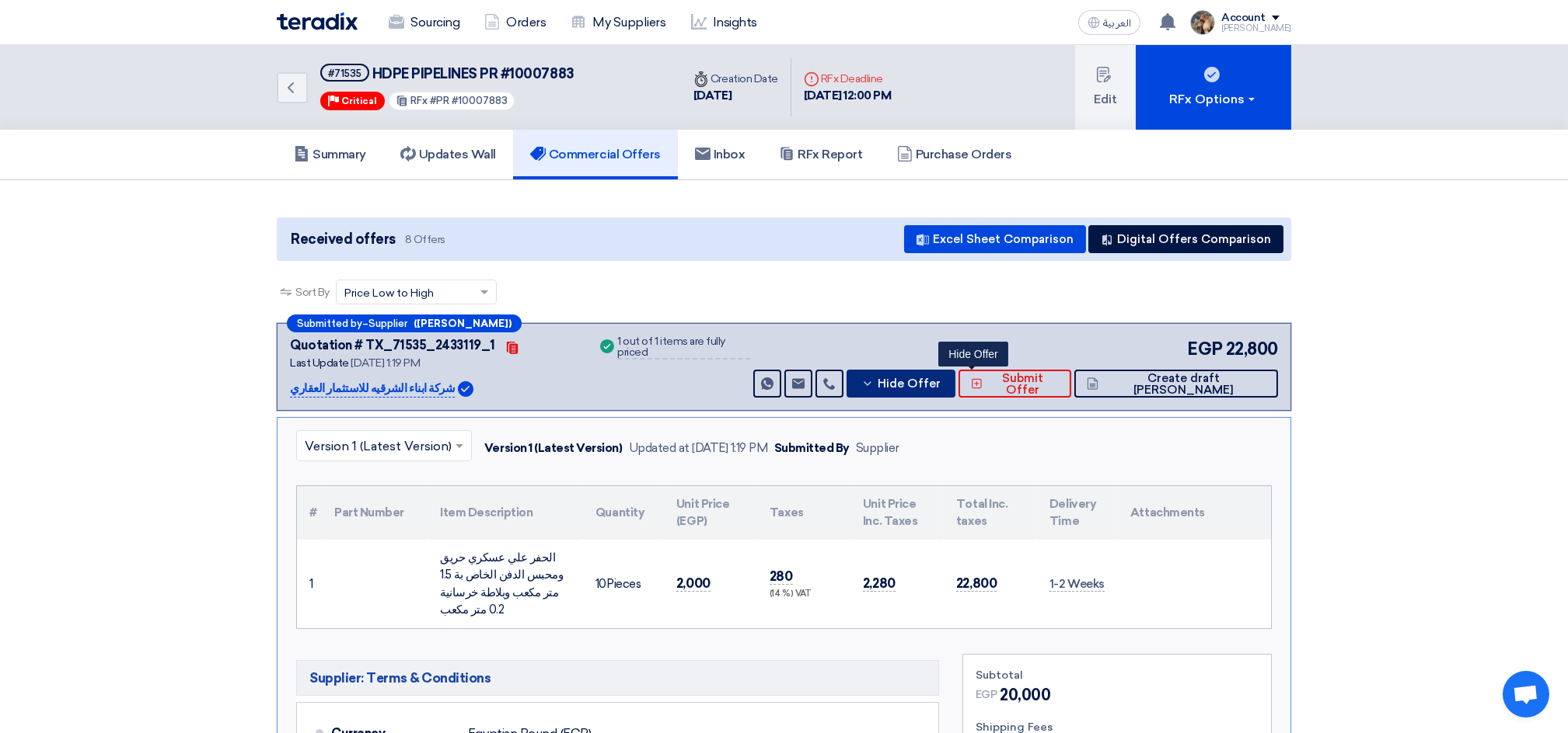
click at [941, 380] on span "Hide Offer" at bounding box center [909, 384] width 63 height 12
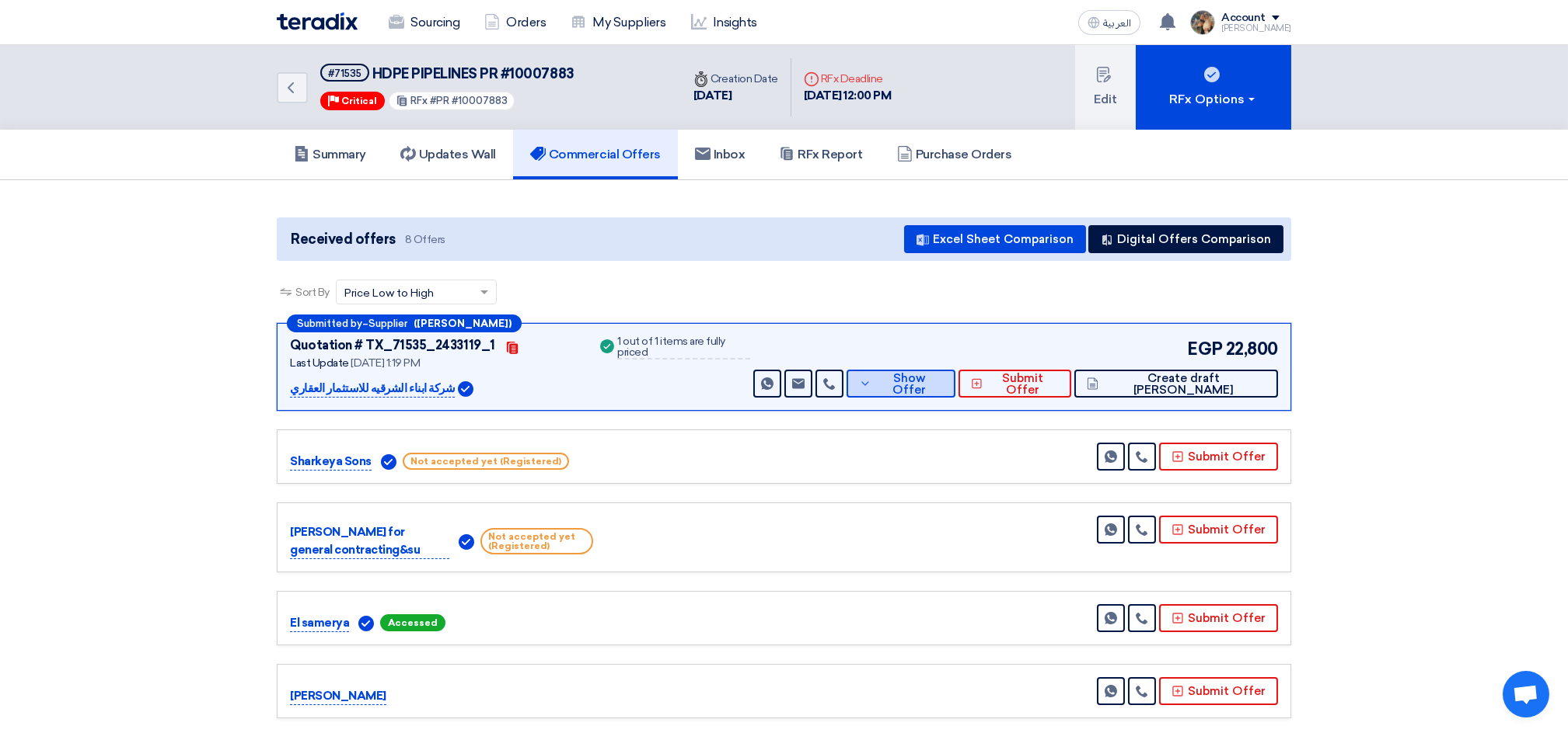
scroll to position [518, 0]
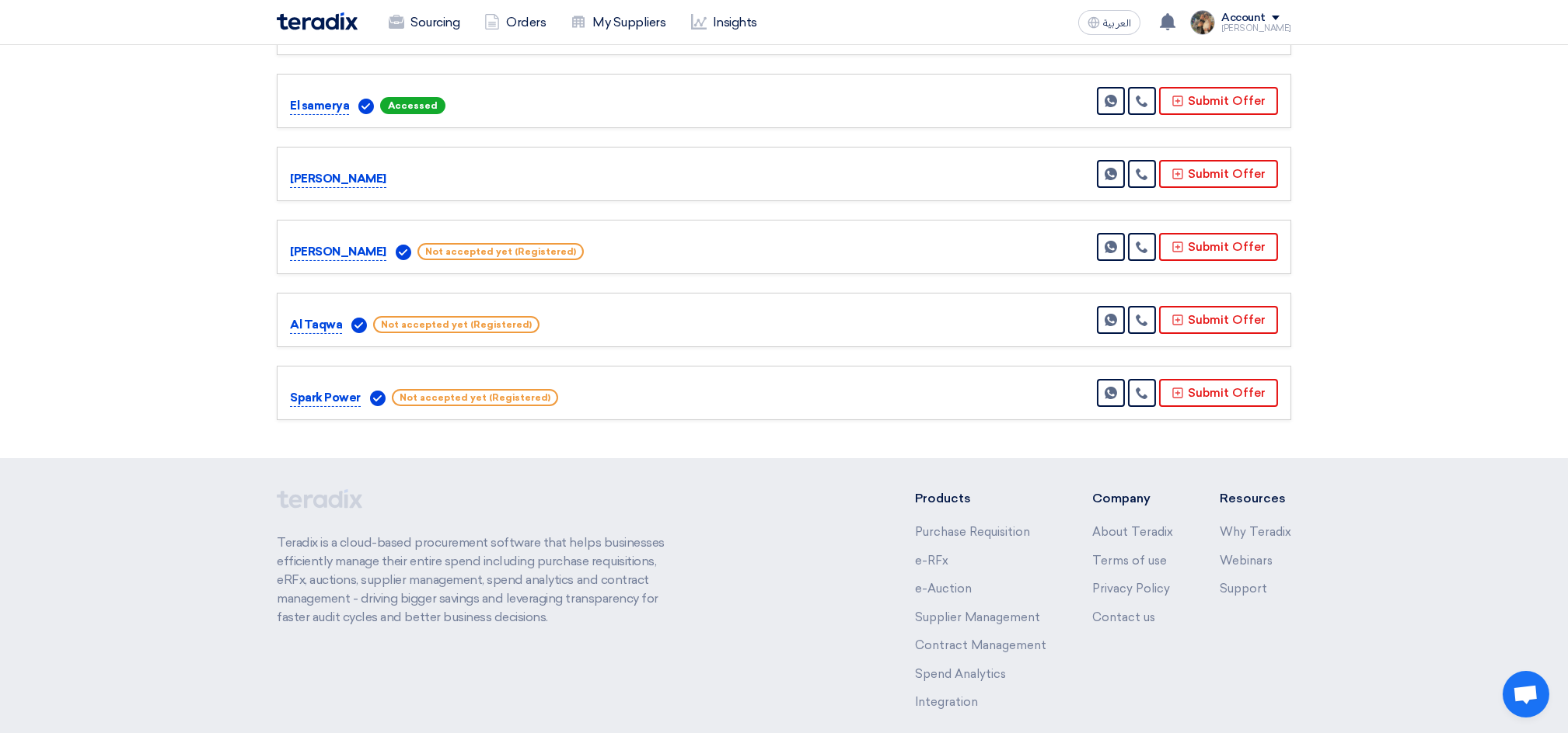
click at [324, 326] on p "Al Taqwa" at bounding box center [316, 326] width 52 height 19
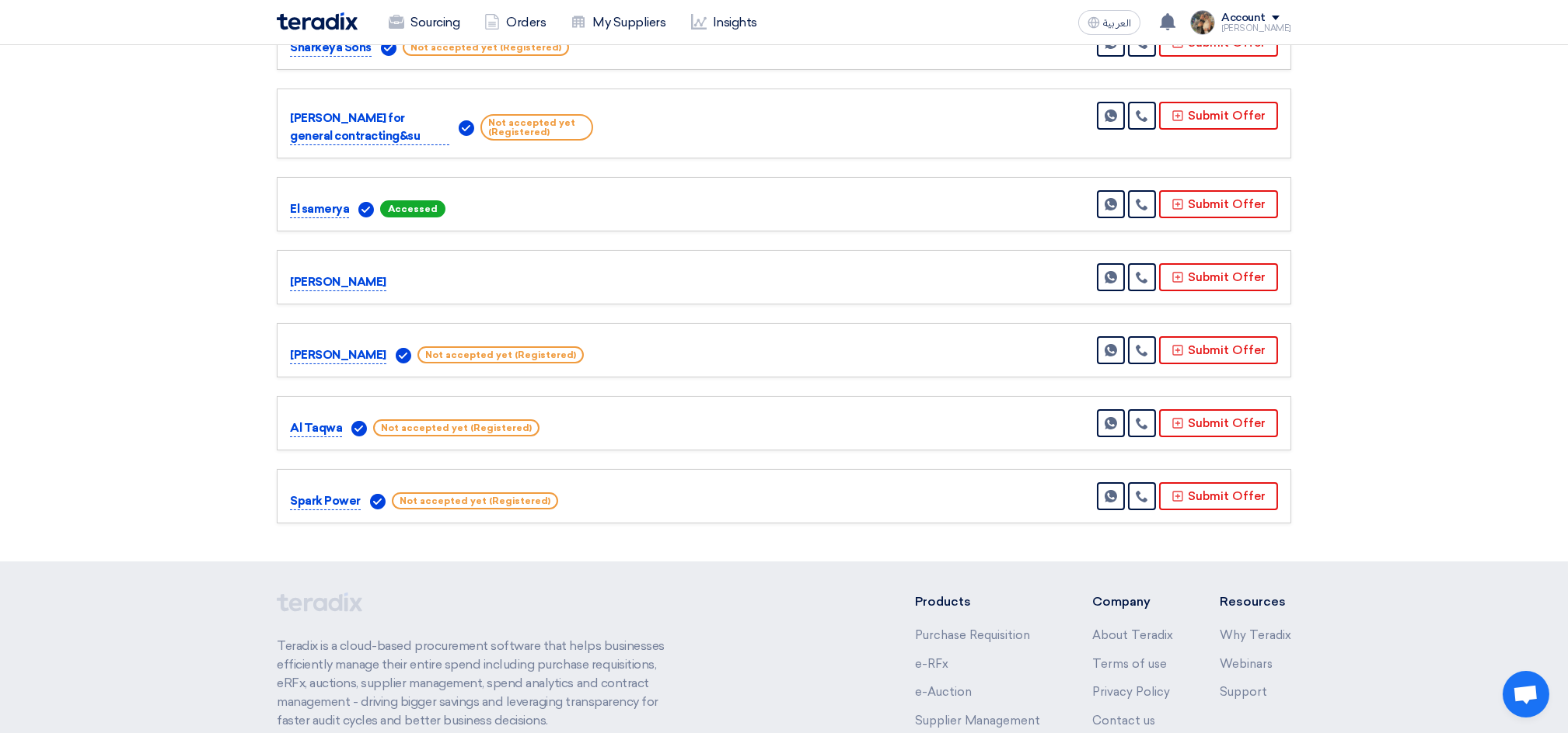
scroll to position [311, 0]
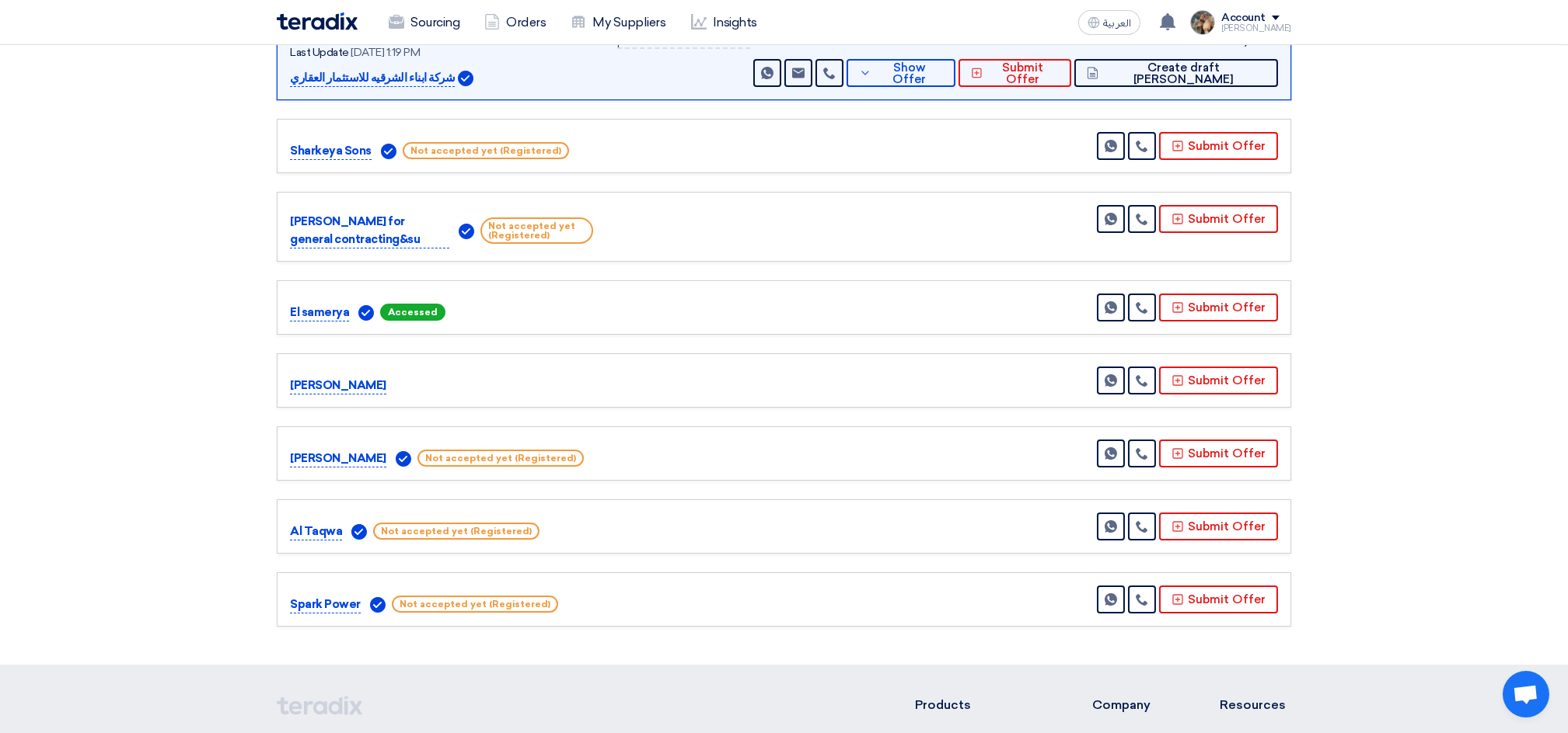
click at [647, 228] on div "[PERSON_NAME] for general contracting&su Not accepted yet (Registered) Send Mes…" at bounding box center [784, 227] width 988 height 43
click at [988, 327] on div "El samerya Accessed Send Message" at bounding box center [784, 308] width 1014 height 54
drag, startPoint x: 278, startPoint y: 316, endPoint x: 1345, endPoint y: 556, distance: 1093.7
click at [1246, 637] on section "Received offers 8 Offers Excel Sheet Comparison Digital Offers Comparison Sort …" at bounding box center [784, 267] width 1568 height 796
click at [1393, 516] on section "Received offers 8 Offers Excel Sheet Comparison Digital Offers Comparison Sort …" at bounding box center [784, 267] width 1568 height 796
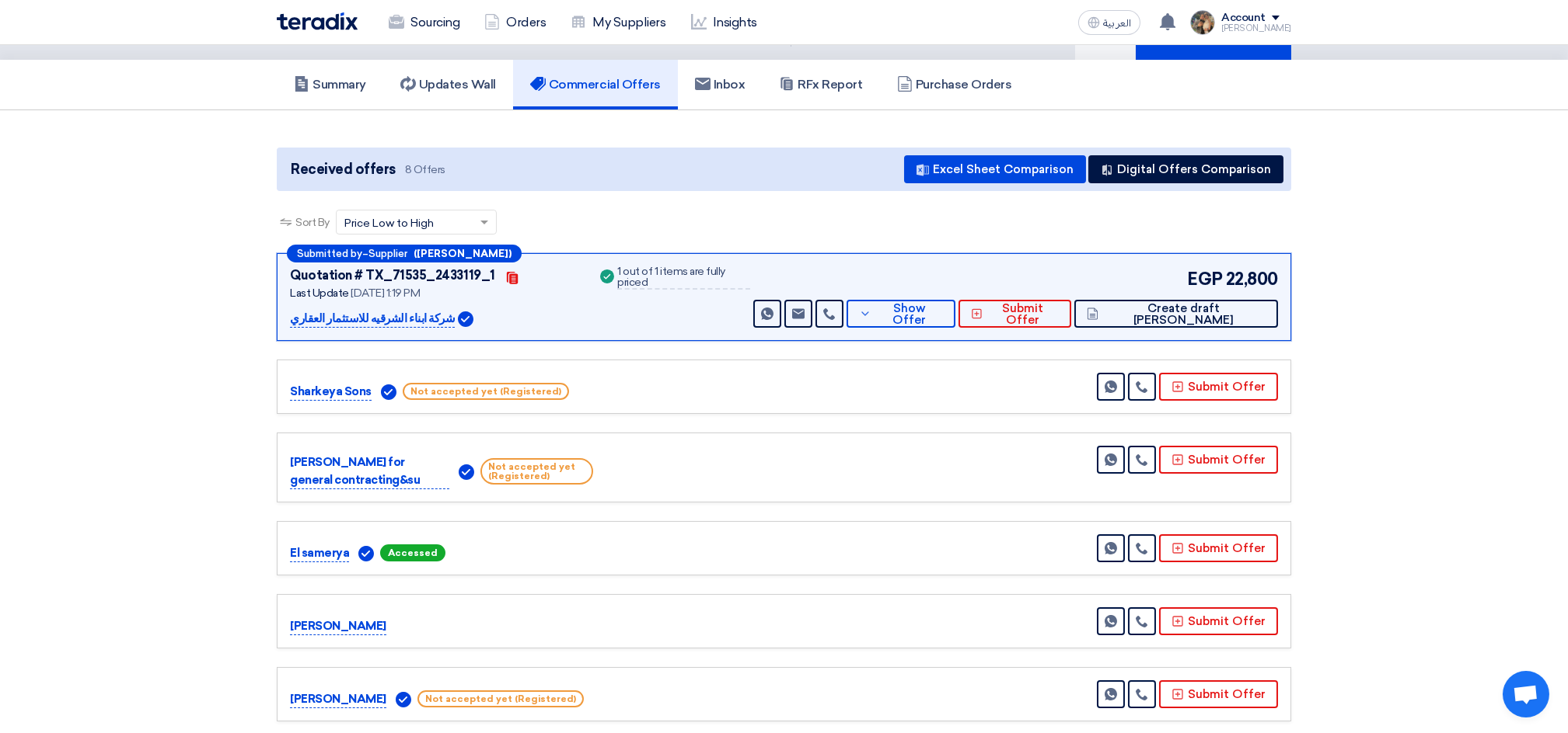
scroll to position [0, 0]
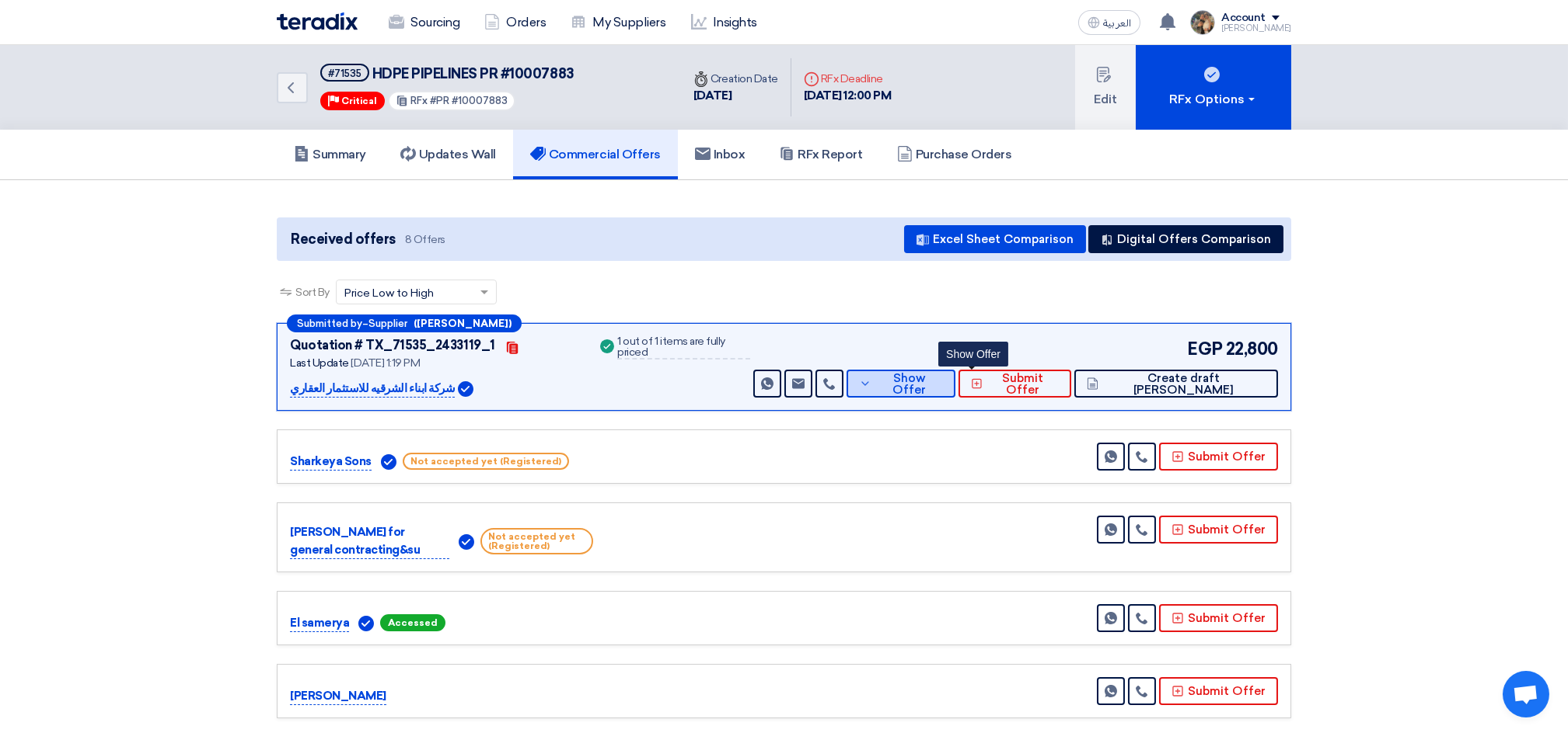
click at [941, 391] on button "Show Offer" at bounding box center [901, 383] width 109 height 28
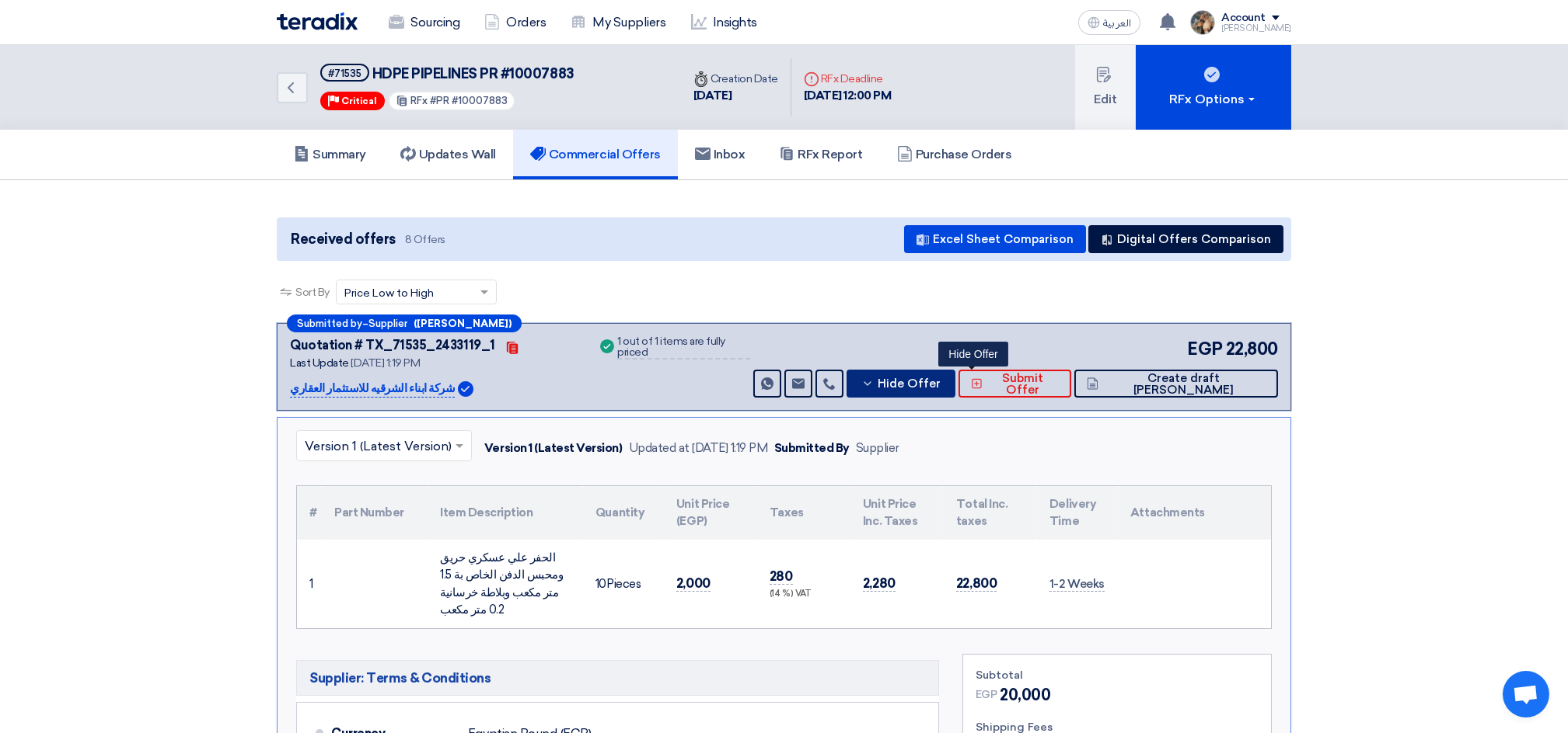
click at [874, 387] on icon at bounding box center [868, 383] width 13 height 13
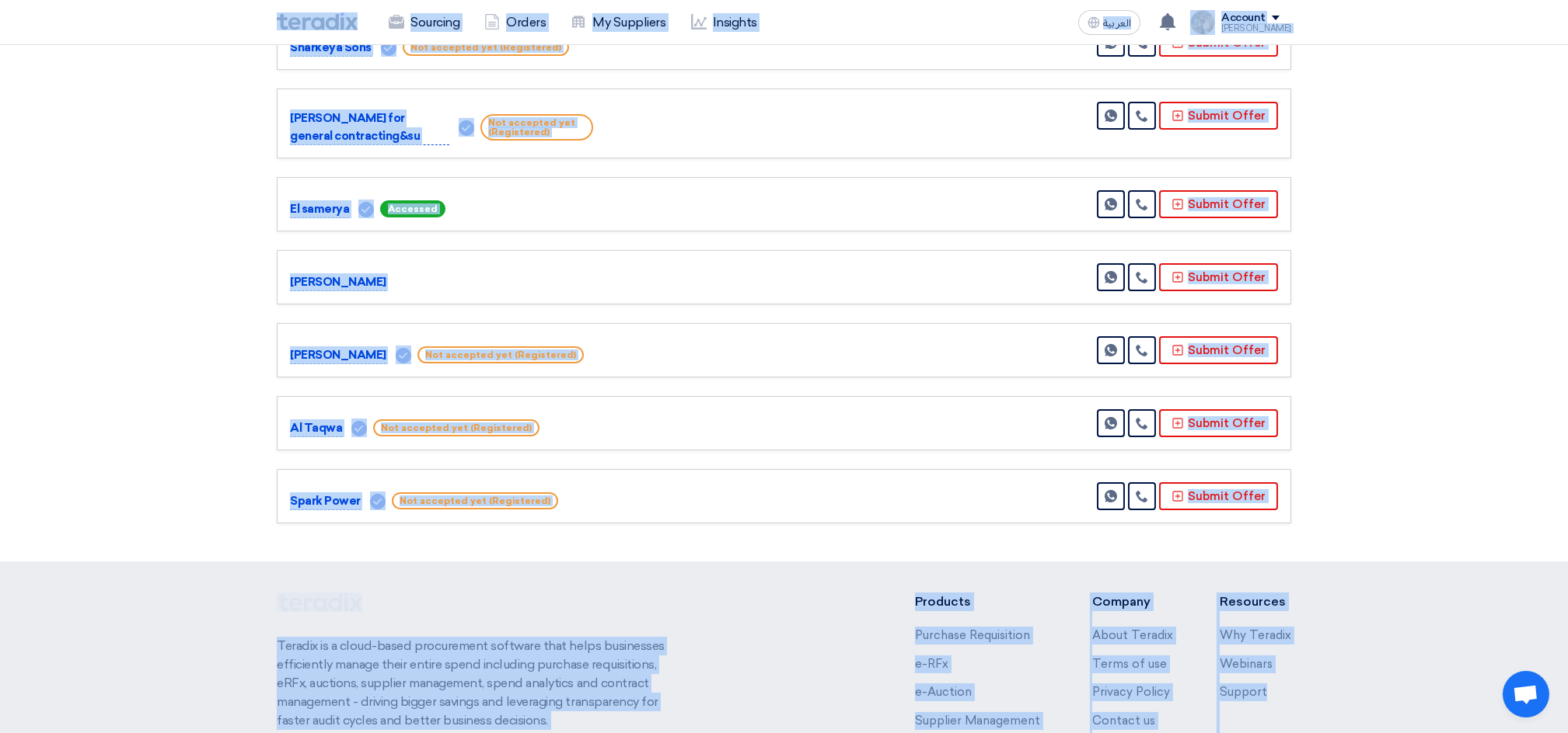
scroll to position [592, 0]
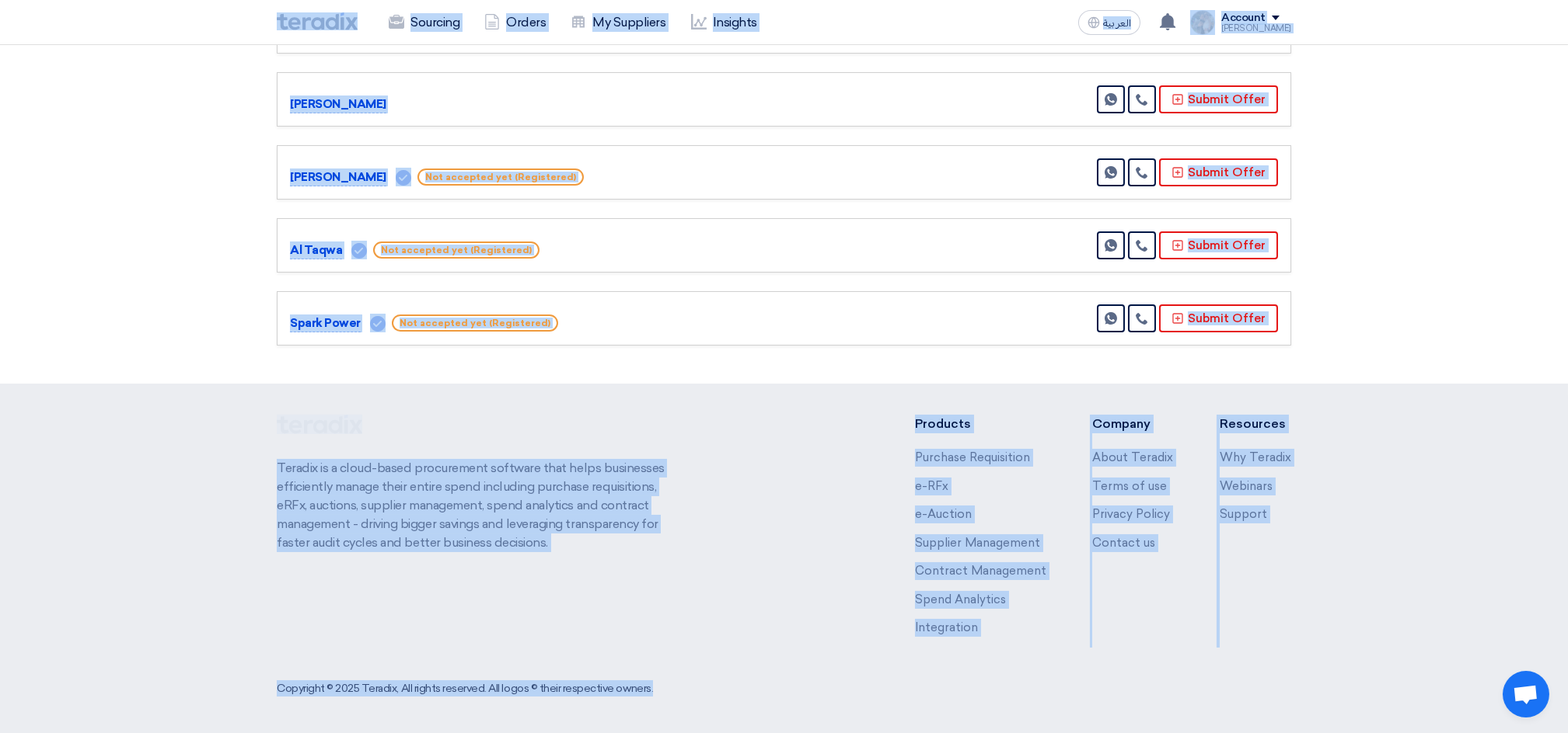
drag, startPoint x: 253, startPoint y: 15, endPoint x: 1339, endPoint y: 786, distance: 1331.9
click at [1339, 732] on html "Sourcing Orders My Suppliers Insights العربية ع You have a new offer for 'Fire …" at bounding box center [784, 71] width 1568 height 1328
click at [852, 481] on div "Teradix is a cloud-based procurement software that helps businesses efficiently…" at bounding box center [784, 537] width 1014 height 245
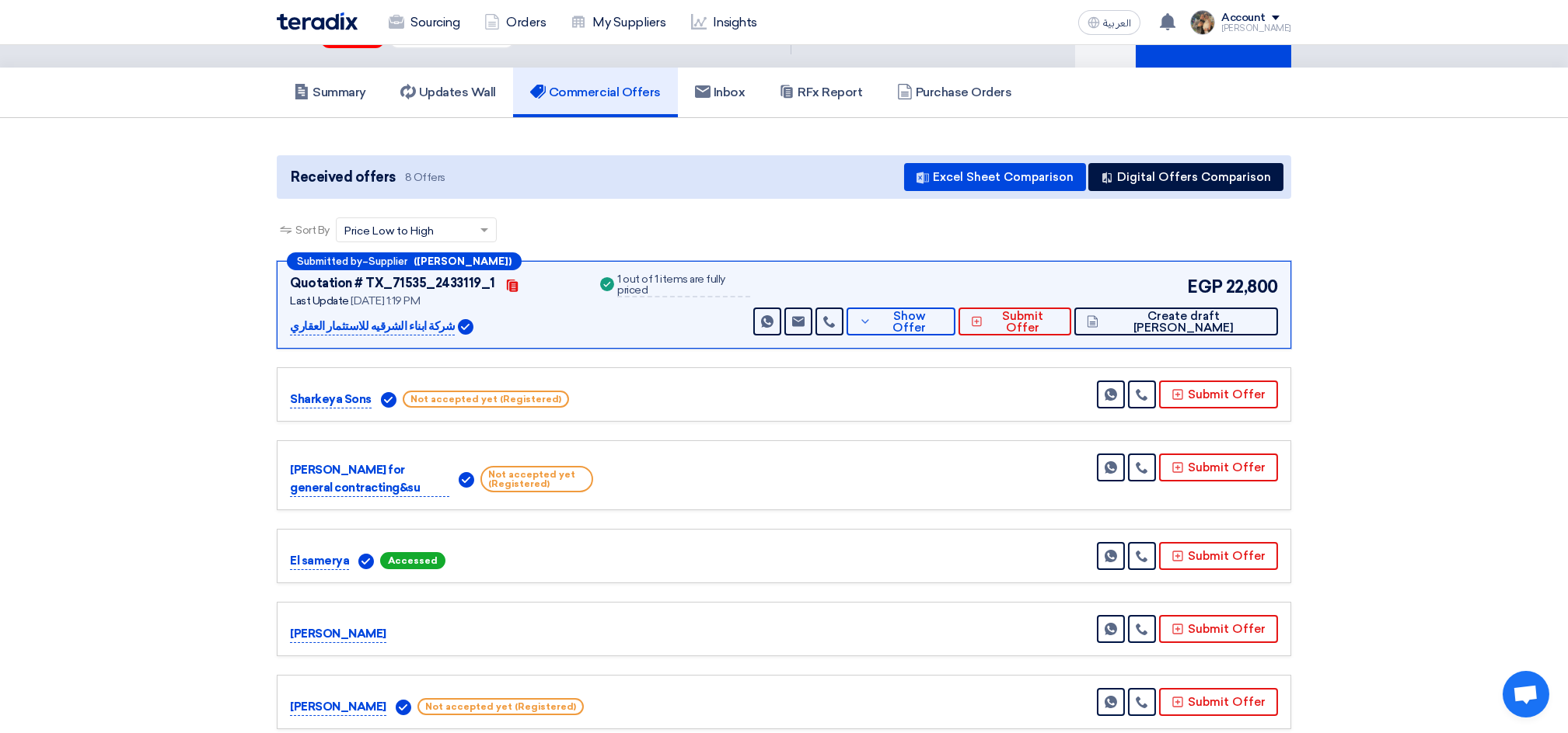
scroll to position [0, 0]
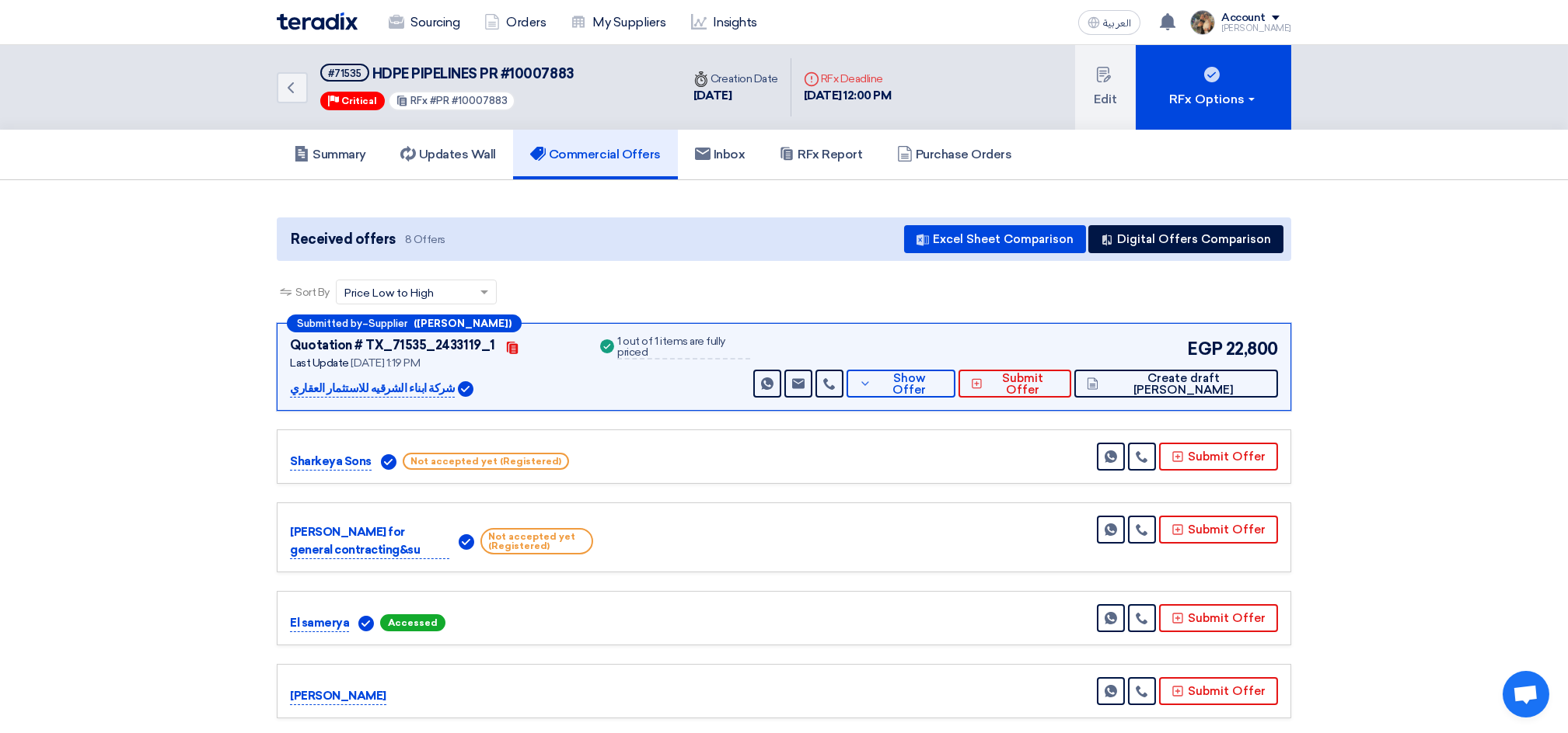
click at [756, 421] on div "Submitted by – Supplier ([PERSON_NAME]) Quotation # TX_71535_2433119_1 Contacts…" at bounding box center [784, 634] width 1037 height 621
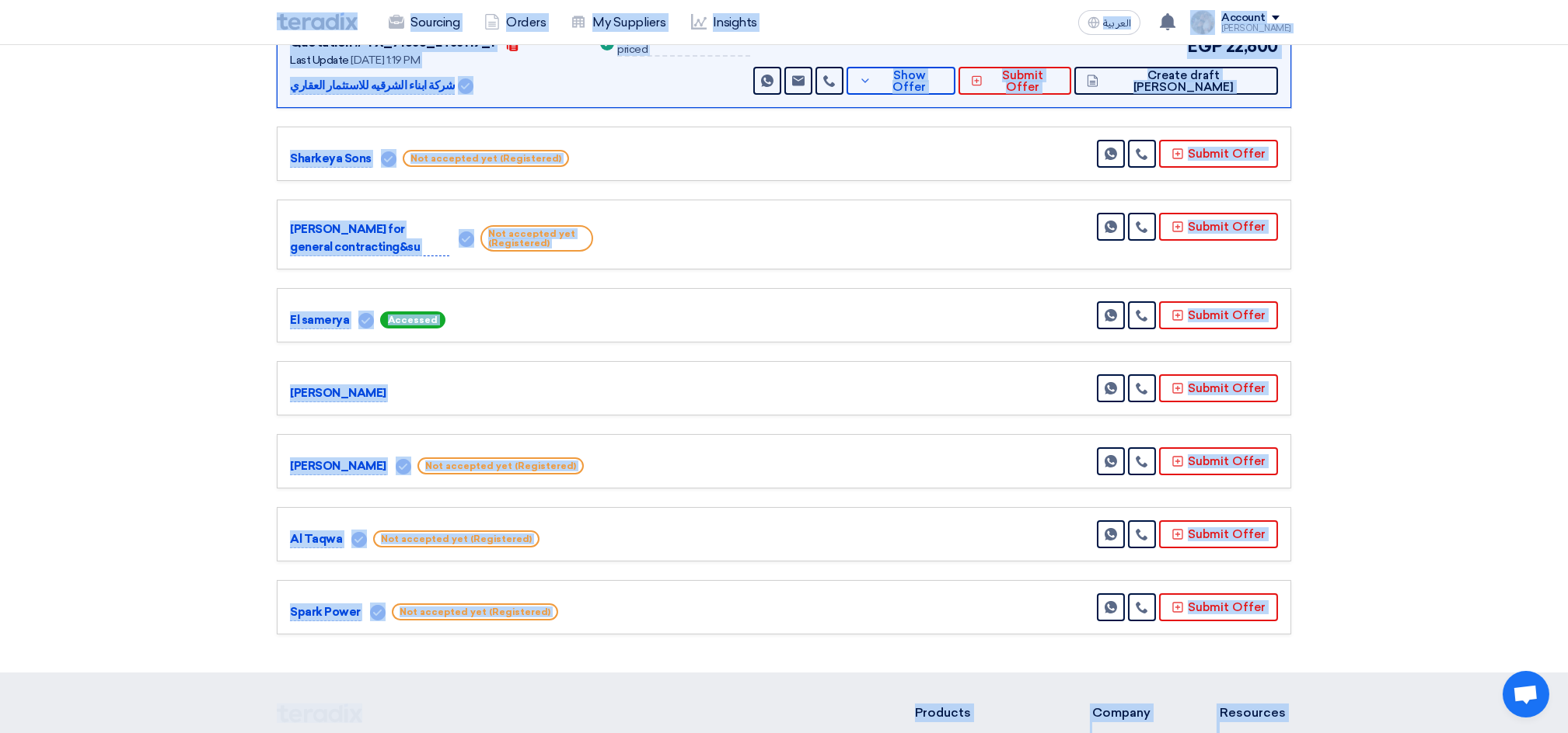
scroll to position [592, 0]
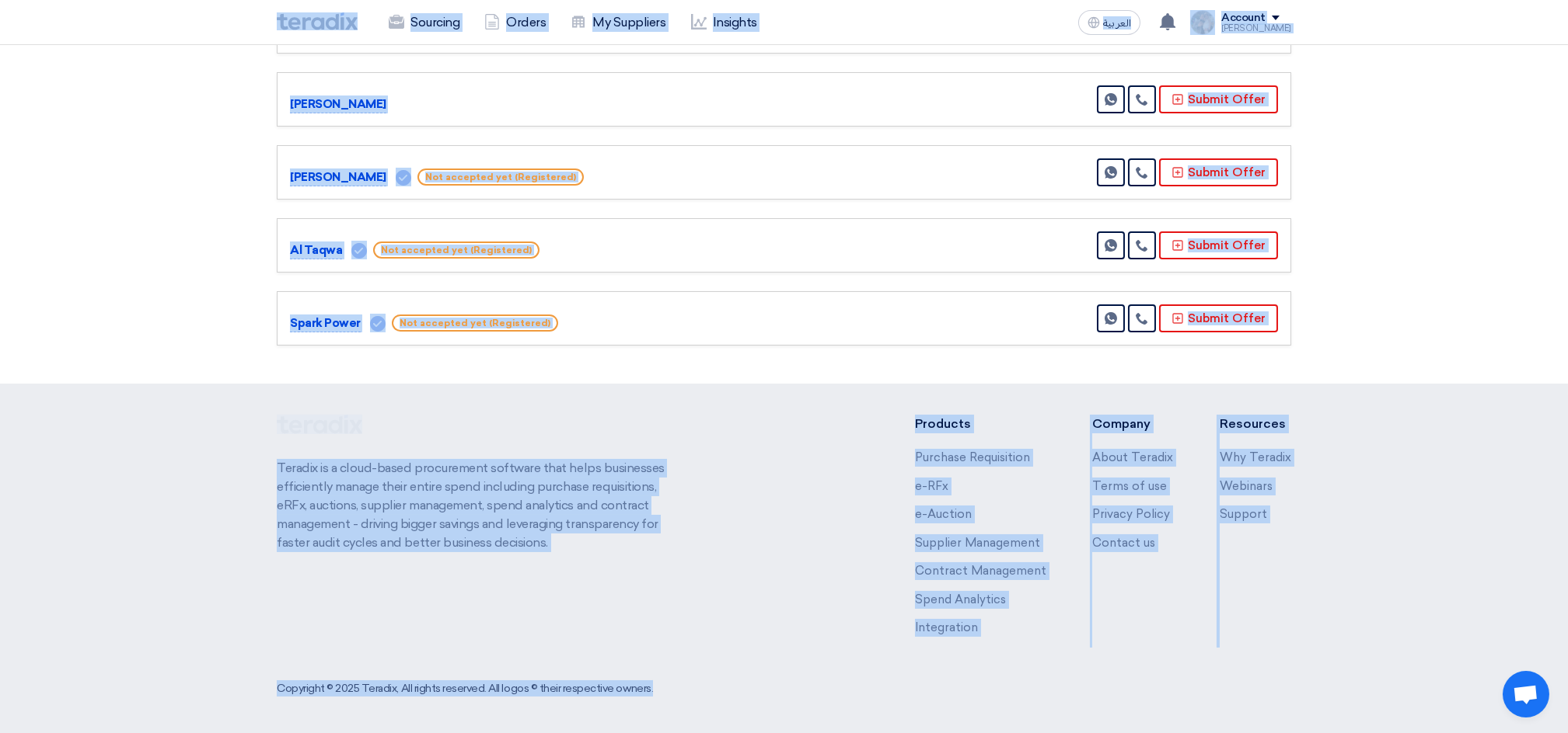
drag, startPoint x: 262, startPoint y: 23, endPoint x: 1332, endPoint y: 786, distance: 1314.2
click at [1332, 732] on html "Sourcing Orders My Suppliers Insights العربية ع You have a new offer for 'Fire …" at bounding box center [784, 71] width 1568 height 1328
click at [795, 406] on footer "Teradix is a cloud-based procurement software that helps businesses efficiently…" at bounding box center [784, 559] width 1568 height 352
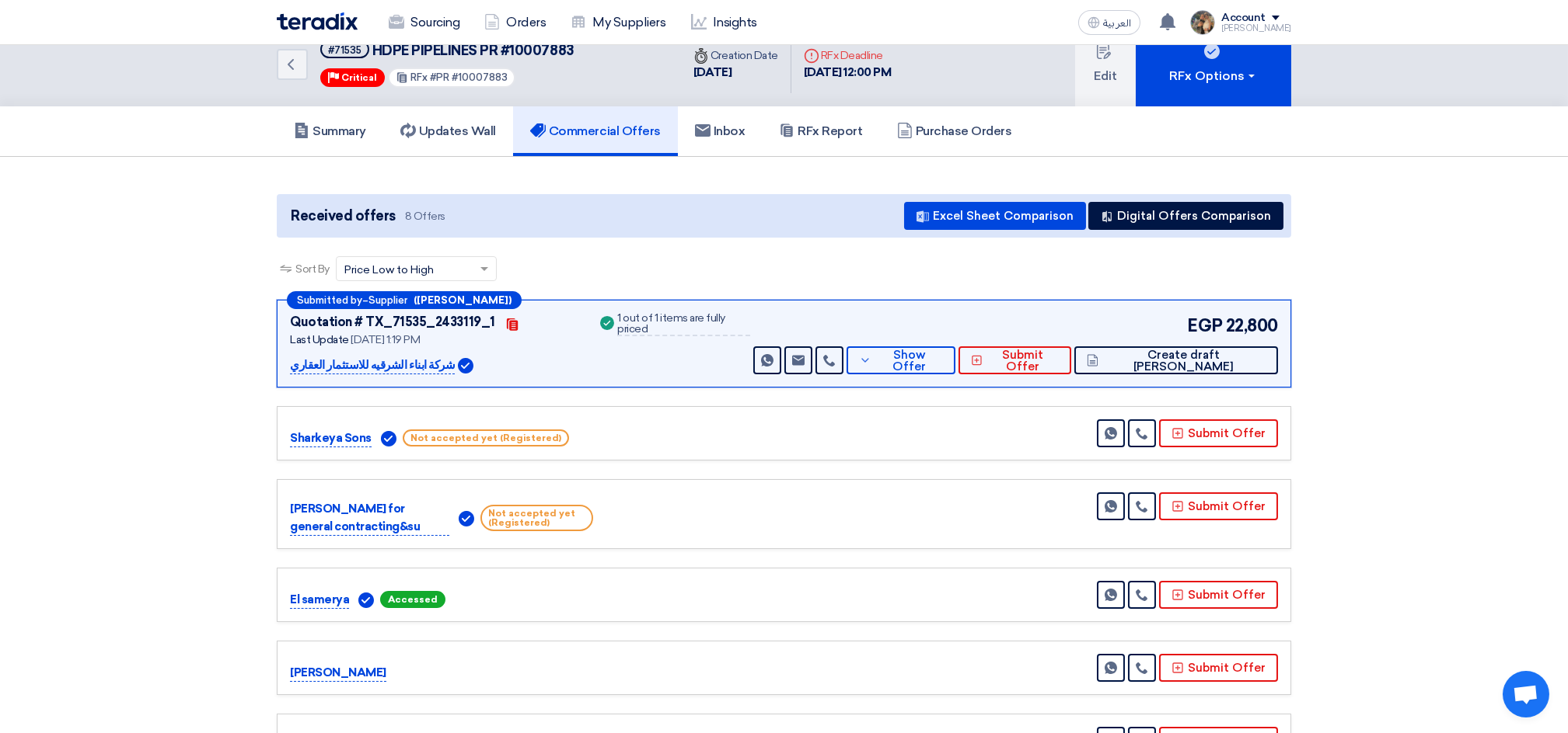
scroll to position [0, 0]
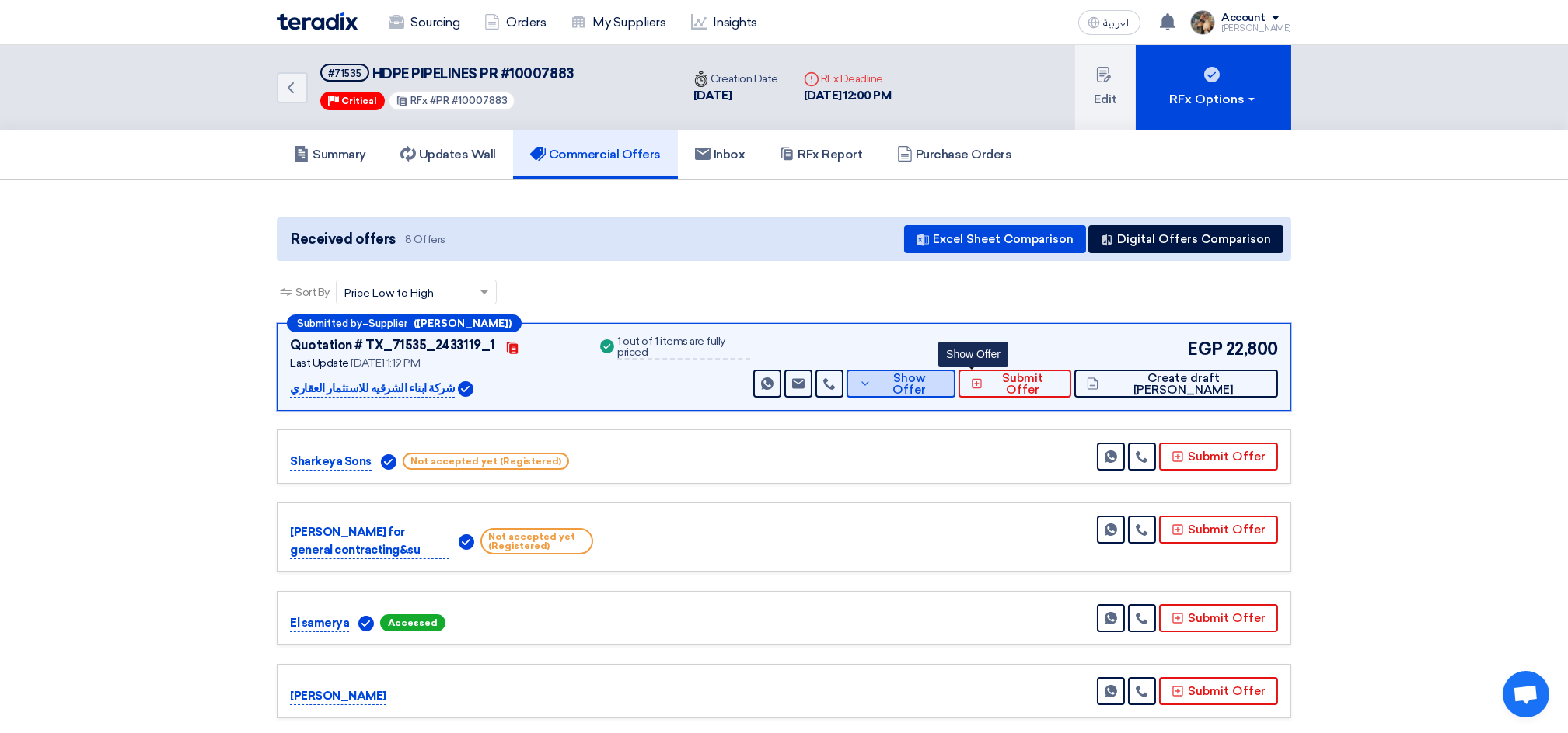
click at [871, 385] on icon at bounding box center [865, 383] width 13 height 13
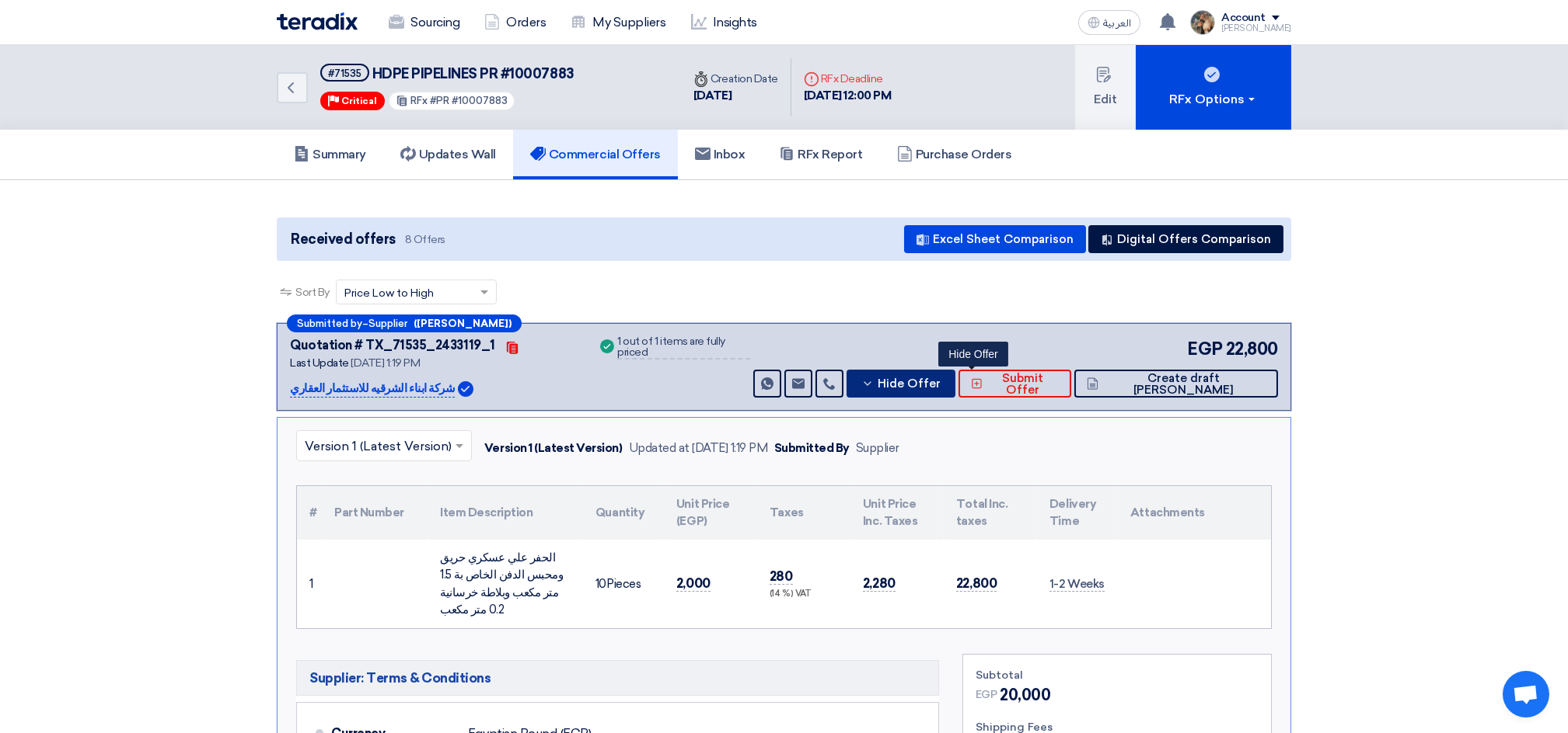
click at [874, 385] on icon at bounding box center [868, 383] width 13 height 13
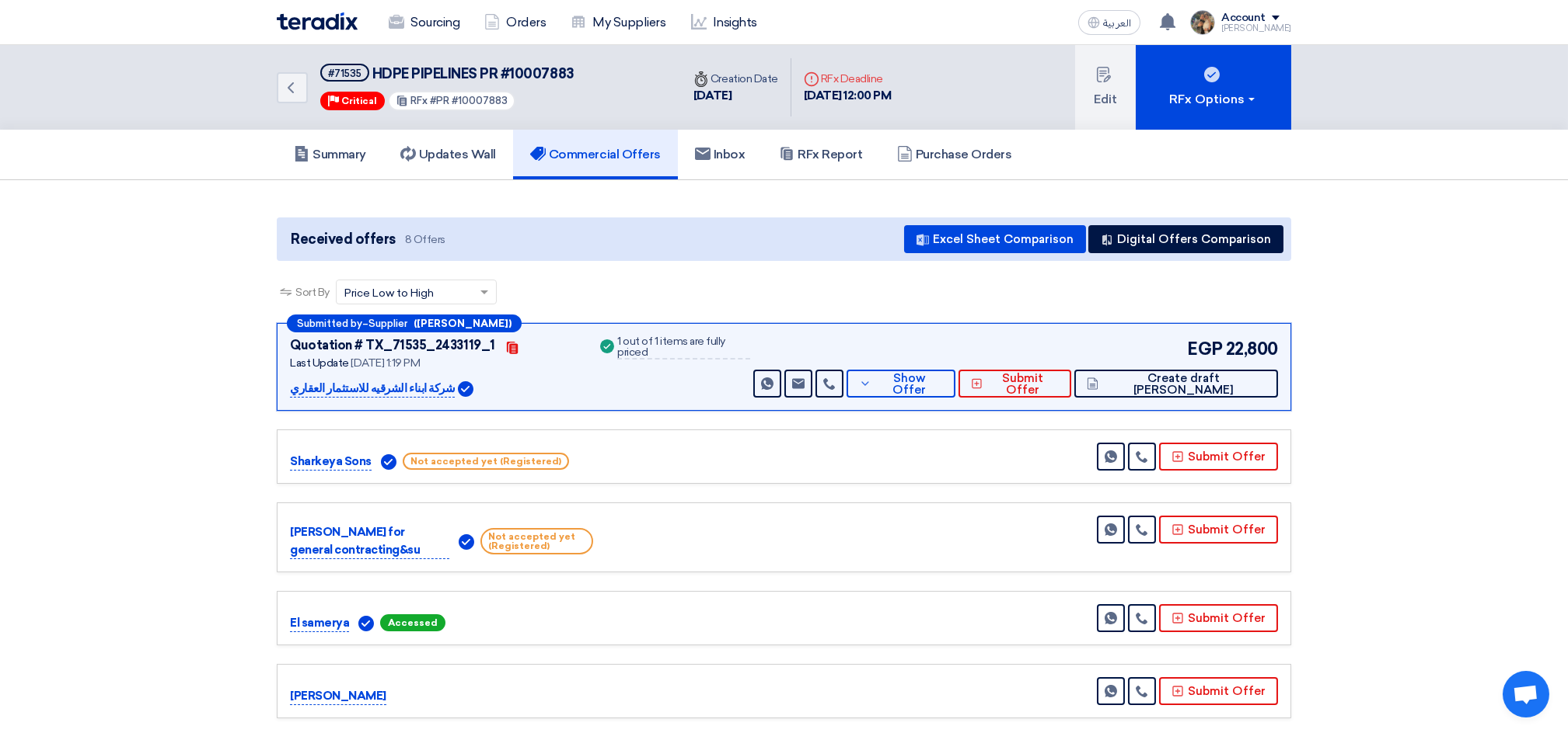
click at [603, 392] on div "Quotation # TX_71535_2433119_1 Contacts Last Update [DATE] 1:19 PM شركة ابناء ا…" at bounding box center [520, 366] width 460 height 61
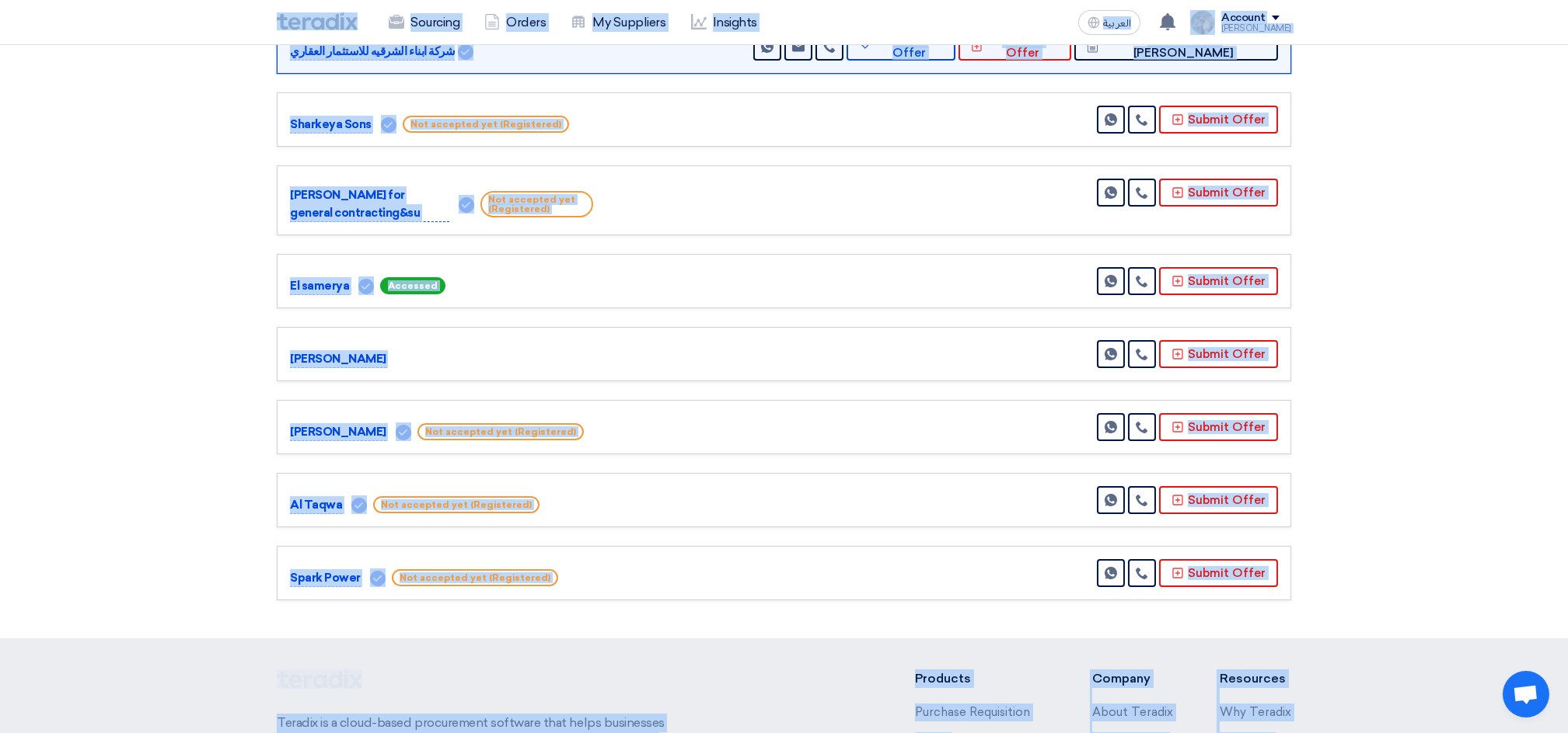
scroll to position [592, 0]
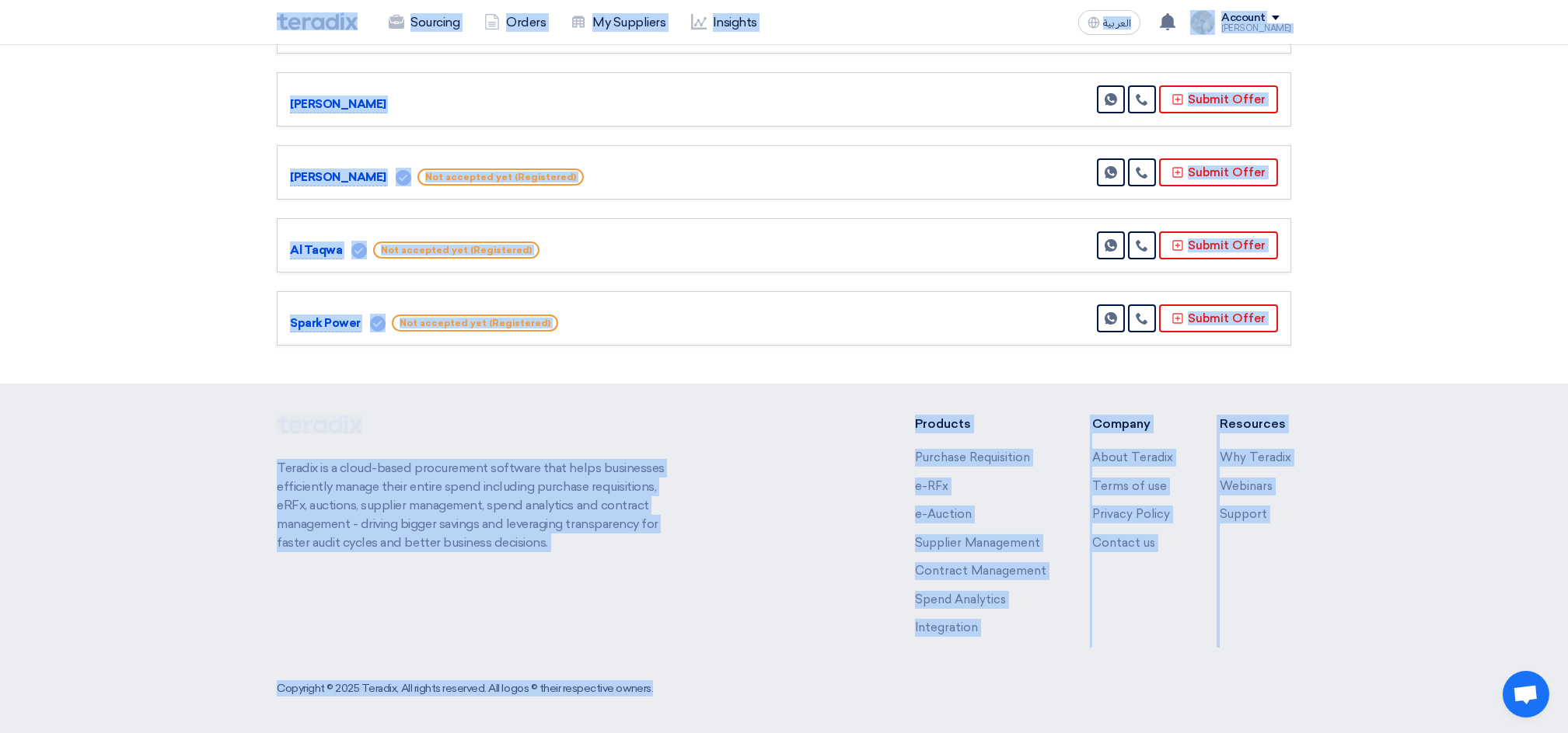
drag, startPoint x: 266, startPoint y: 14, endPoint x: 1512, endPoint y: 786, distance: 1465.8
click at [1512, 732] on html "Sourcing Orders My Suppliers Insights العربية ع You have a new offer for 'Fire …" at bounding box center [784, 71] width 1568 height 1328
click at [905, 266] on div "Al Taqwa Not accepted yet (Registered) Send Message" at bounding box center [784, 245] width 1014 height 54
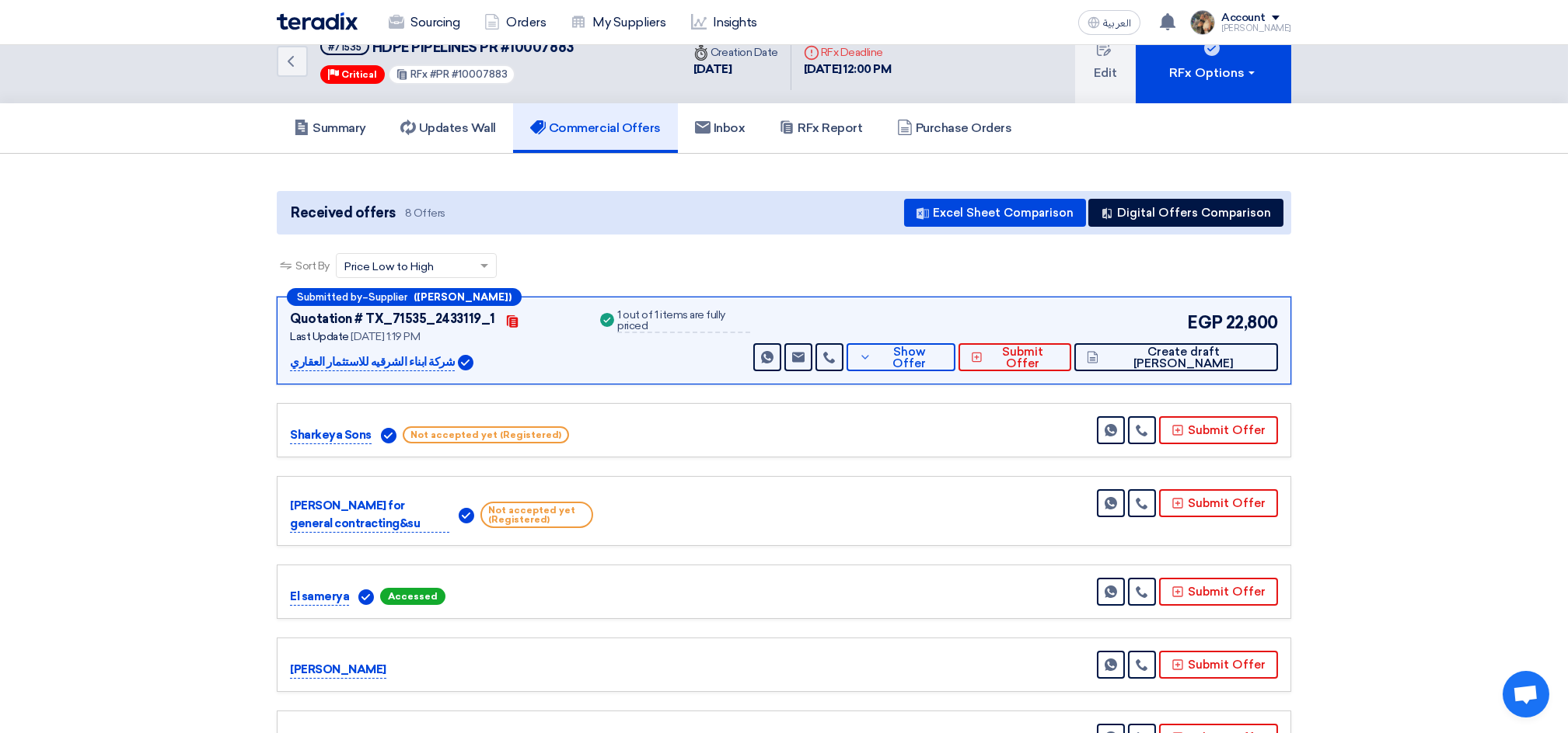
scroll to position [0, 0]
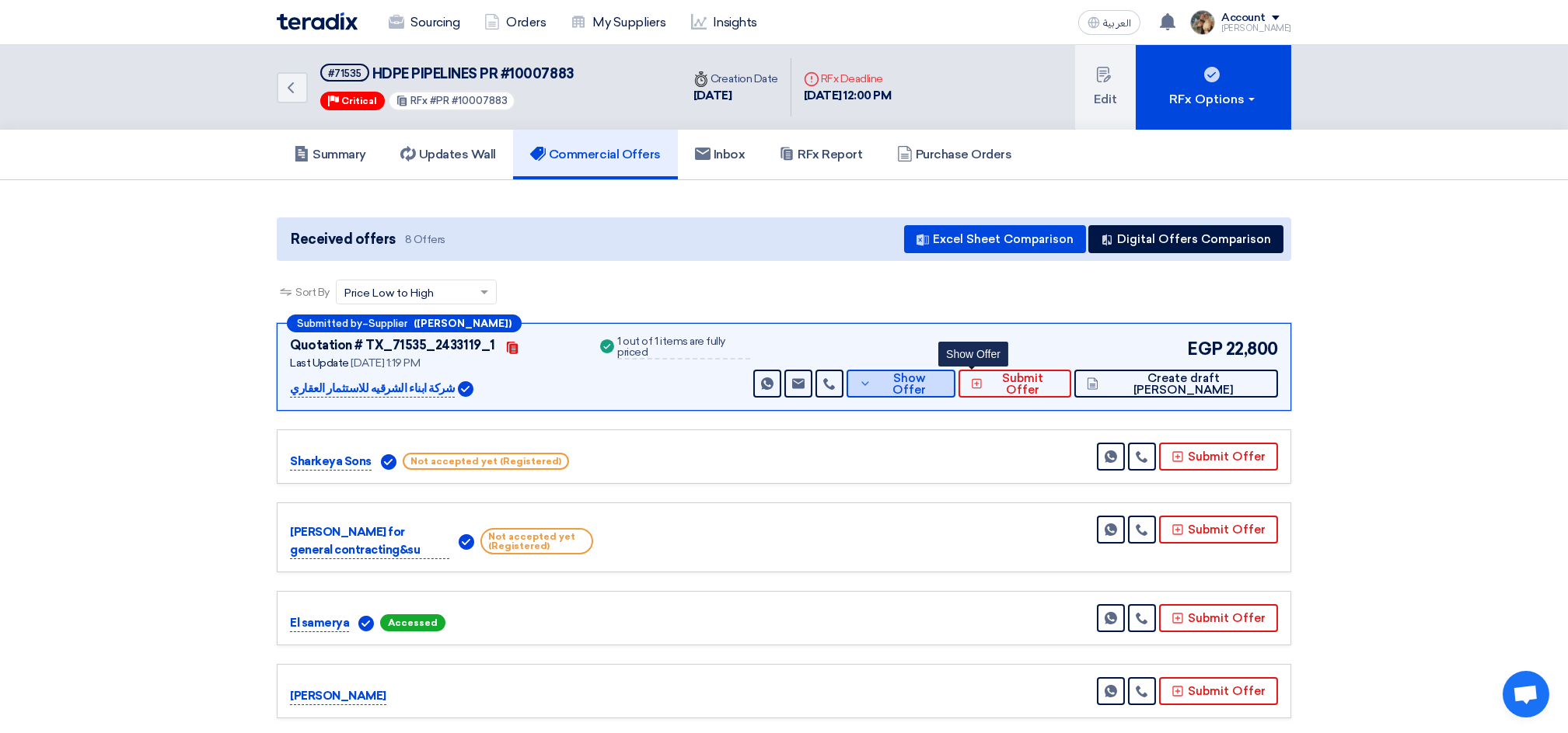
click at [943, 383] on span "Show Offer" at bounding box center [909, 384] width 68 height 23
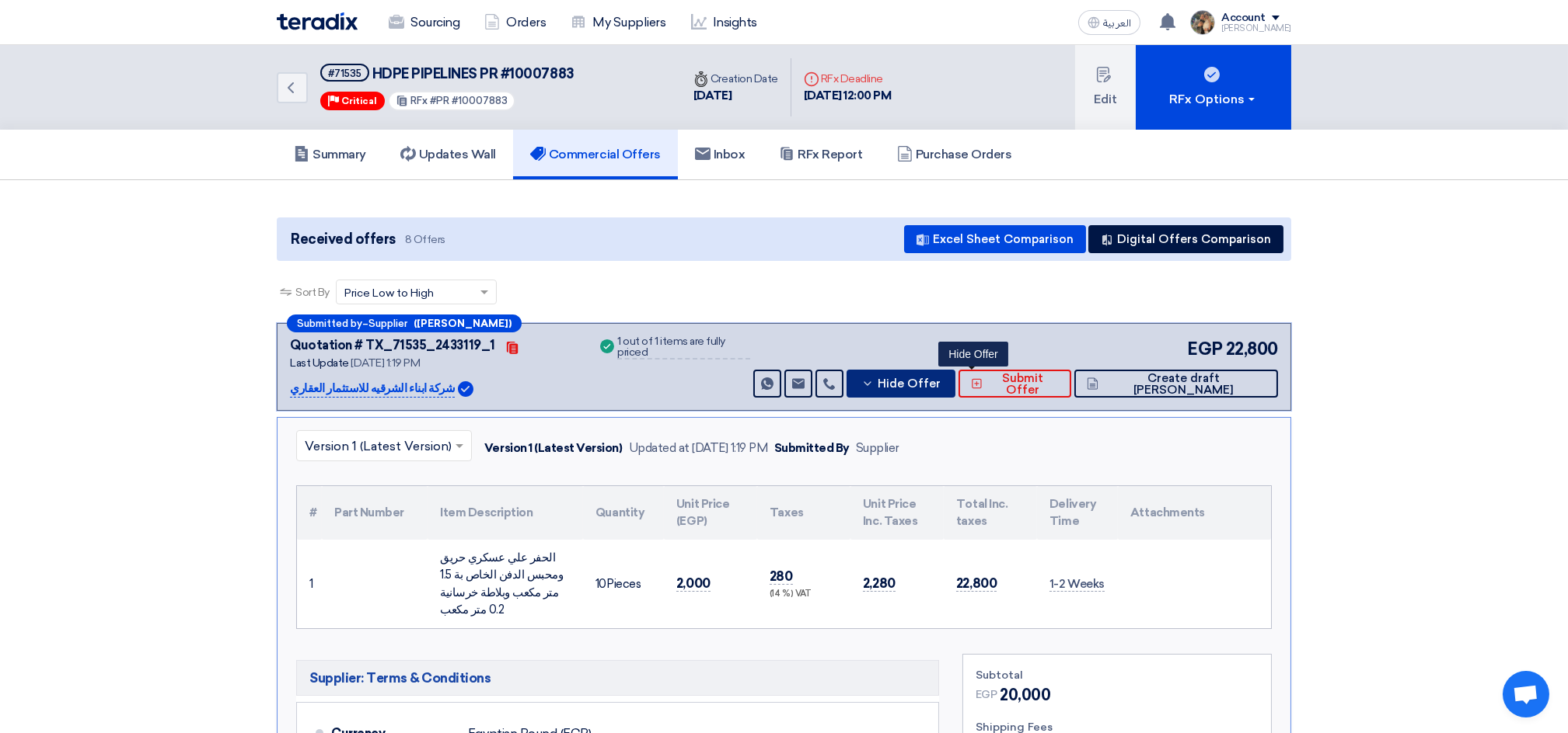
click at [941, 383] on span "Hide Offer" at bounding box center [909, 384] width 63 height 12
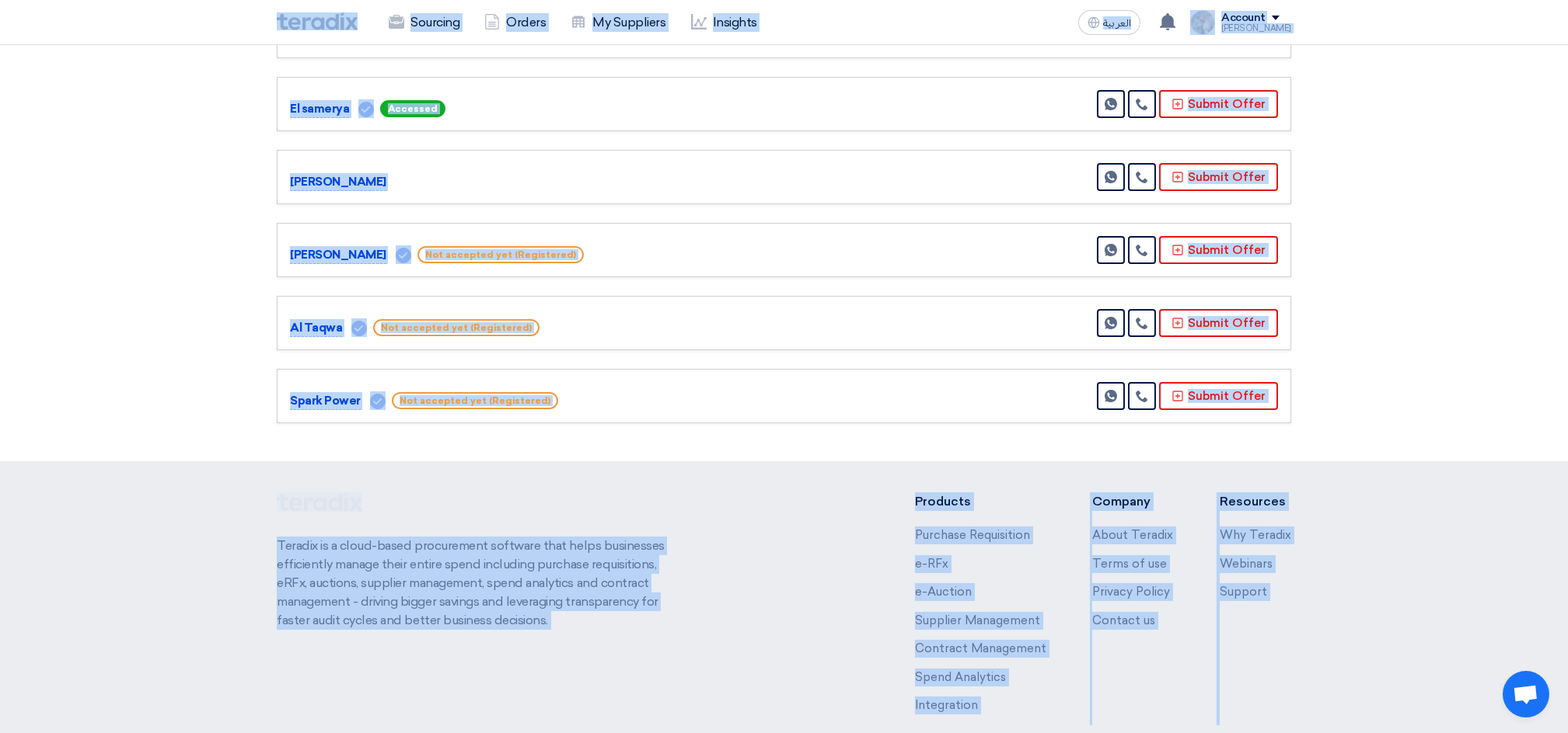
scroll to position [592, 0]
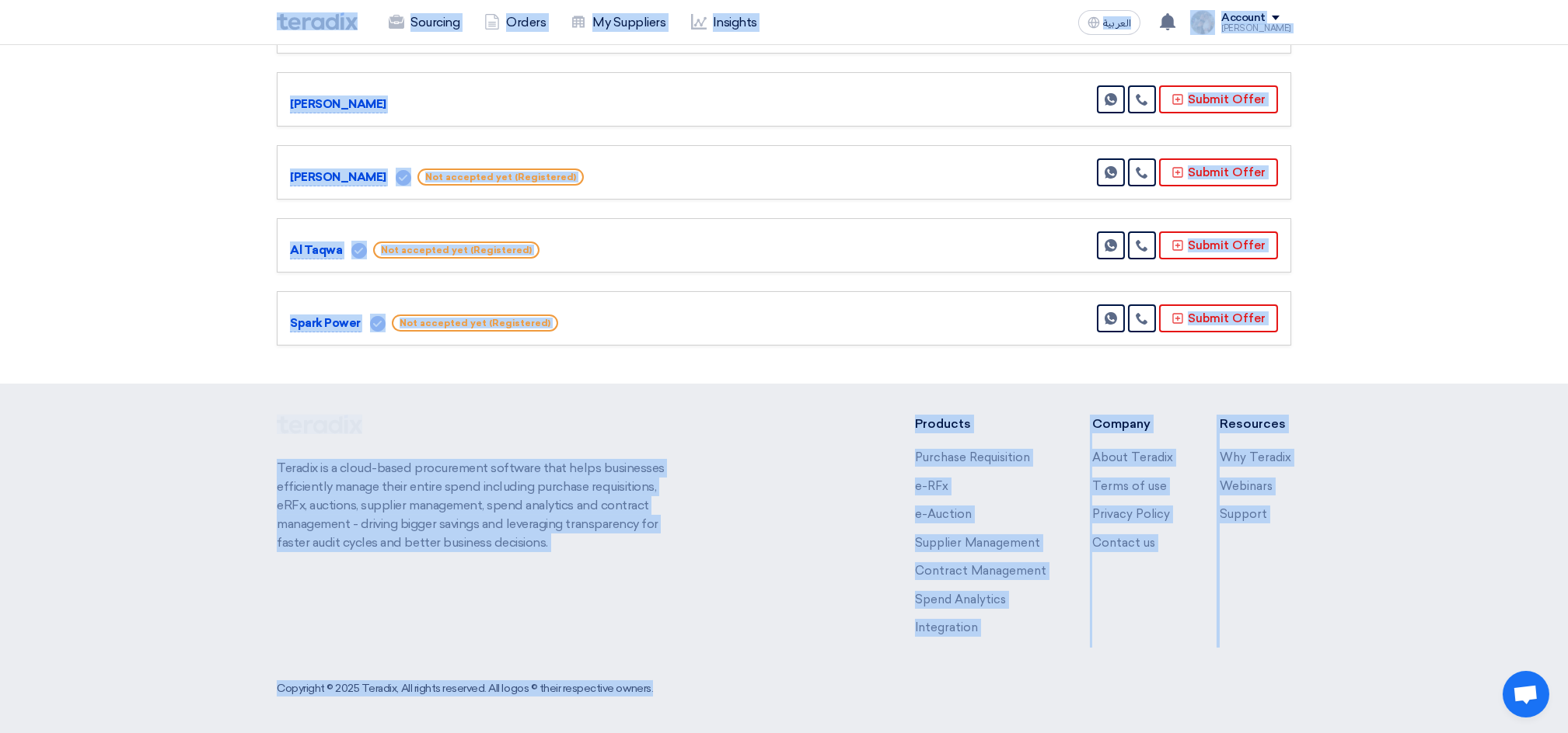
drag, startPoint x: 256, startPoint y: 20, endPoint x: 1164, endPoint y: 637, distance: 1097.8
click at [1247, 732] on html "Sourcing Orders My Suppliers Insights العربية ع You have a new offer for 'Fire …" at bounding box center [784, 71] width 1568 height 1328
click at [816, 437] on div "Teradix is a cloud-based procurement software that helps businesses efficiently…" at bounding box center [784, 537] width 1014 height 245
drag, startPoint x: 256, startPoint y: 16, endPoint x: 954, endPoint y: 622, distance: 924.4
click at [1061, 732] on html "Sourcing Orders My Suppliers Insights العربية ع You have a new offer for 'Fire …" at bounding box center [784, 71] width 1568 height 1328
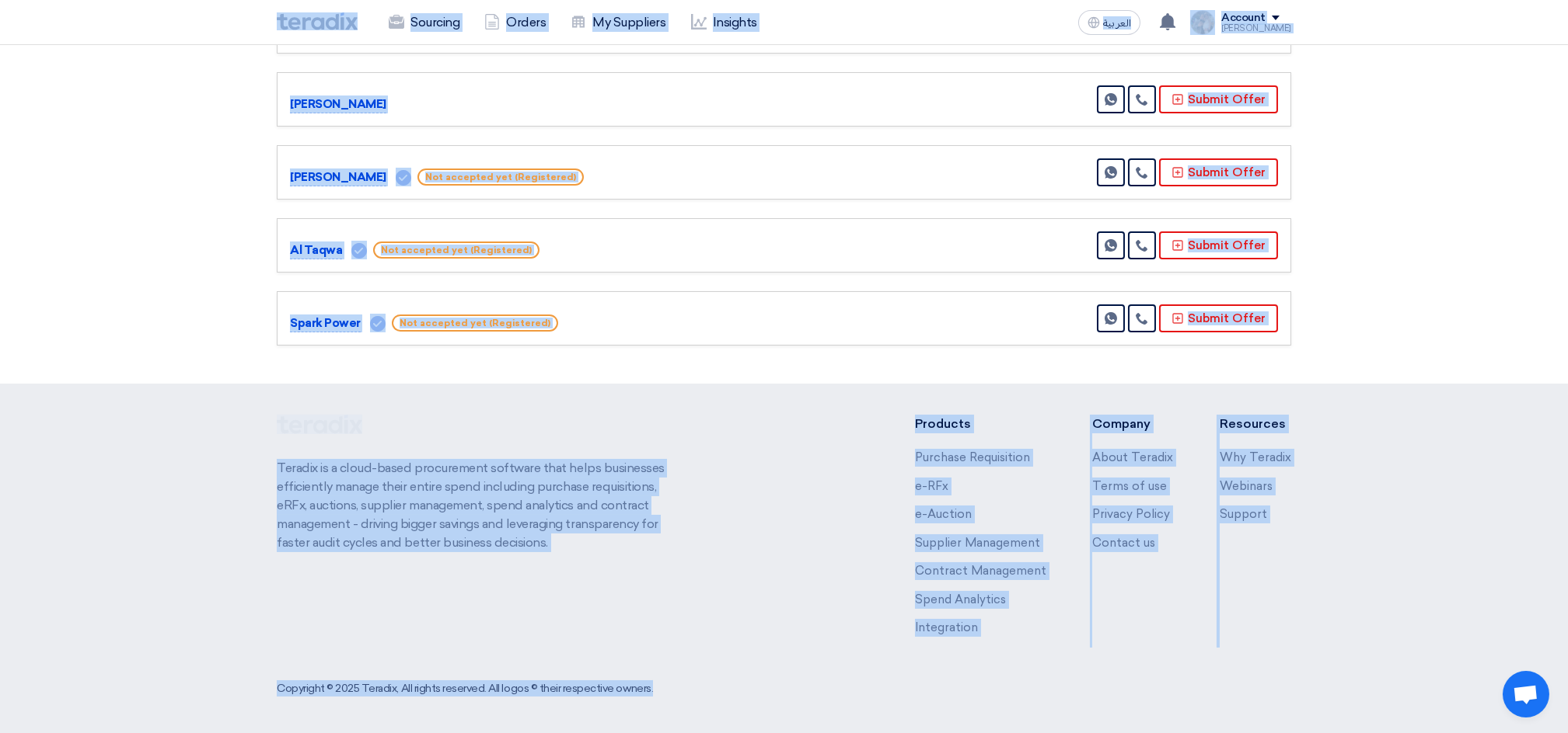
click at [803, 500] on div "Teradix is a cloud-based procurement software that helps businesses efficiently…" at bounding box center [784, 537] width 1014 height 245
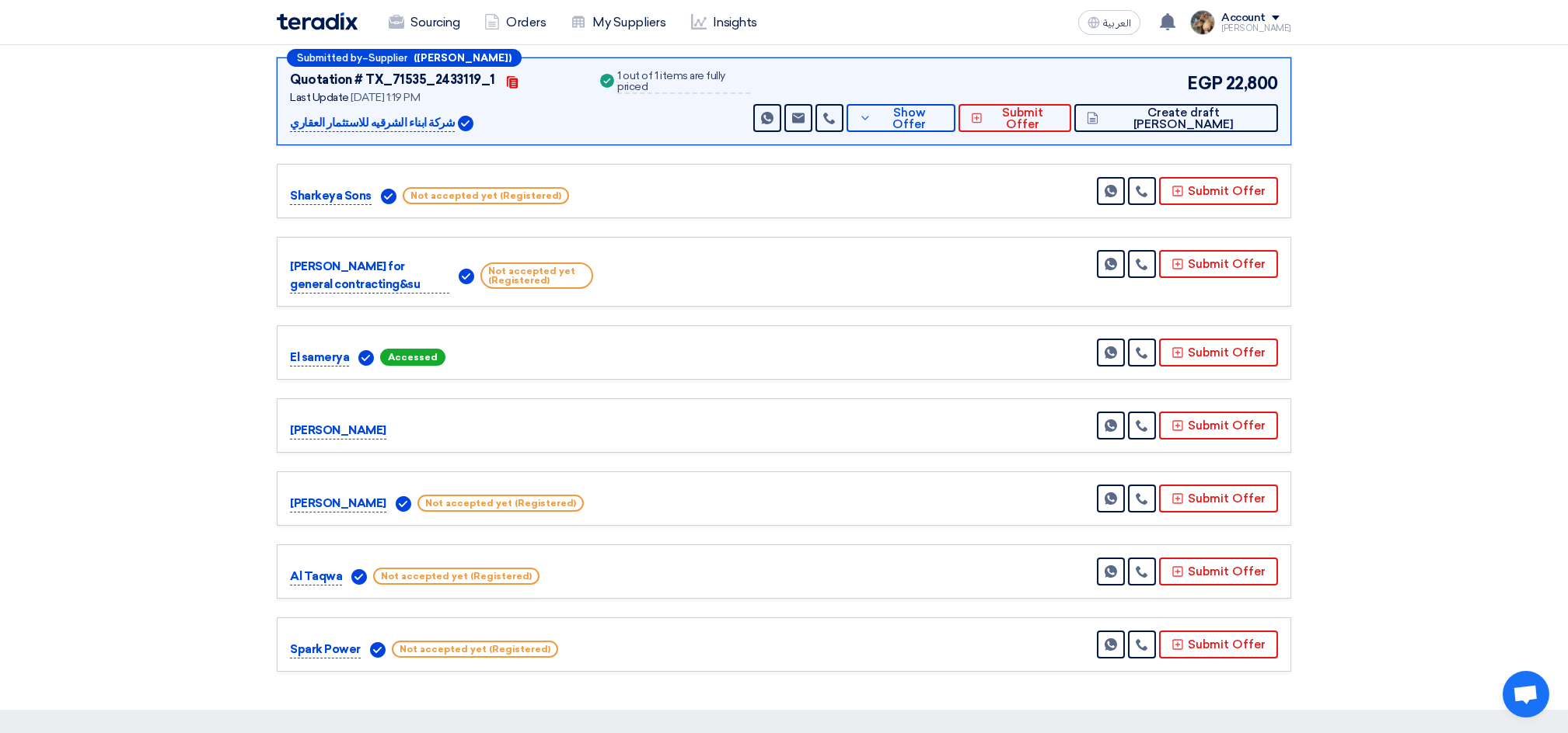
scroll to position [0, 0]
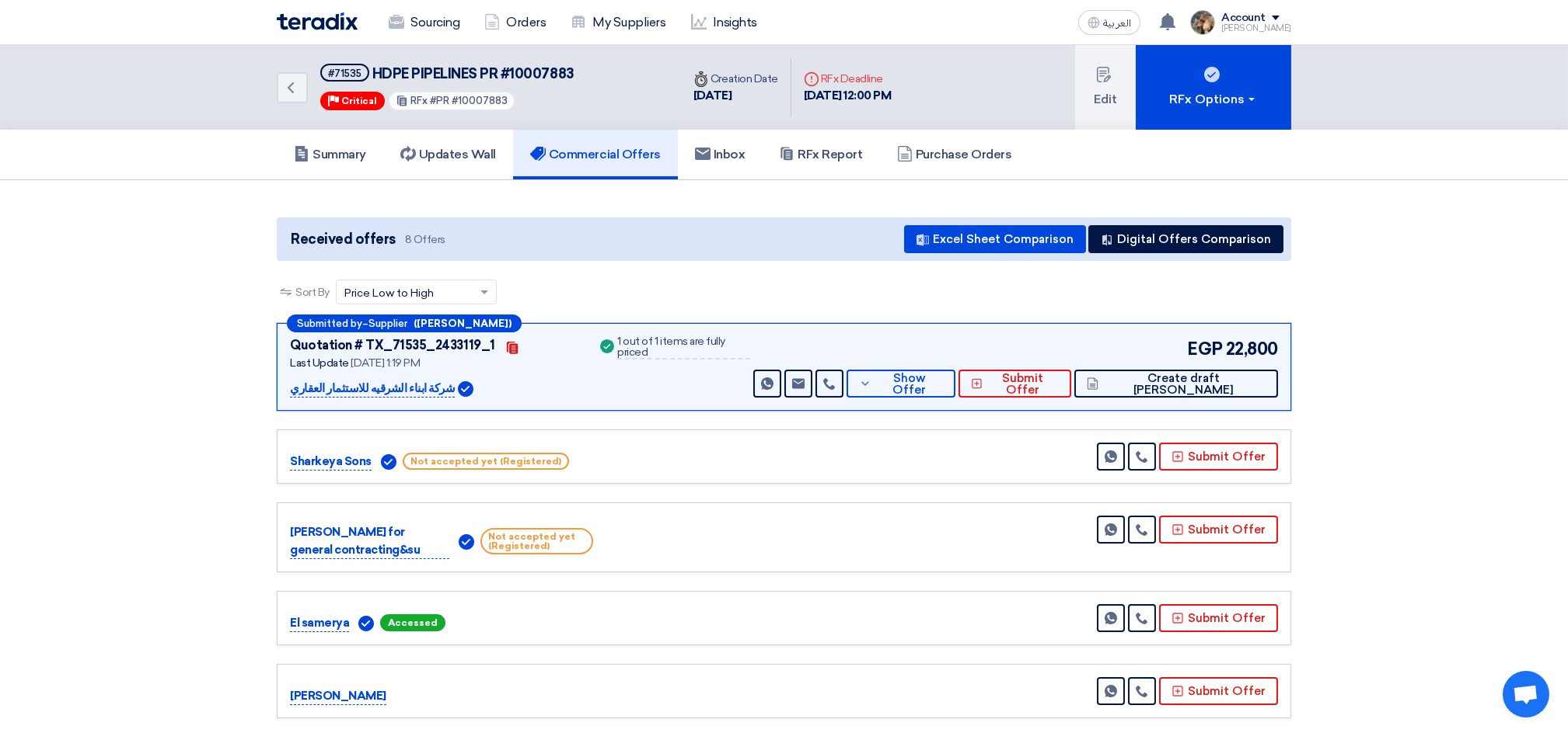
click at [197, 222] on section "Received offers 8 Offers Excel Sheet Comparison Digital Offers Comparison Sort …" at bounding box center [784, 578] width 1568 height 796
click at [955, 389] on button "Show Offer" at bounding box center [901, 383] width 109 height 28
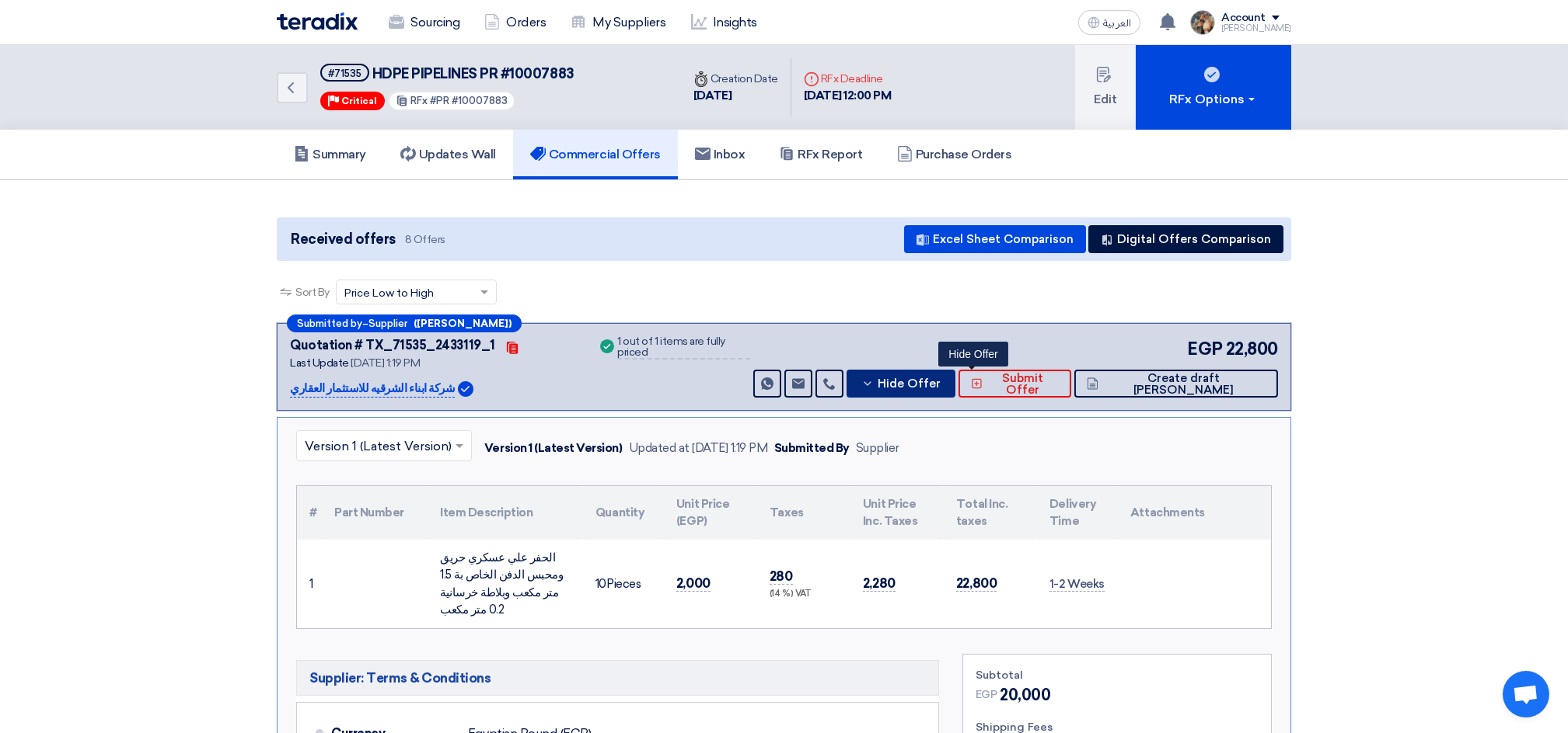
click at [955, 389] on button "Hide Offer" at bounding box center [901, 383] width 109 height 28
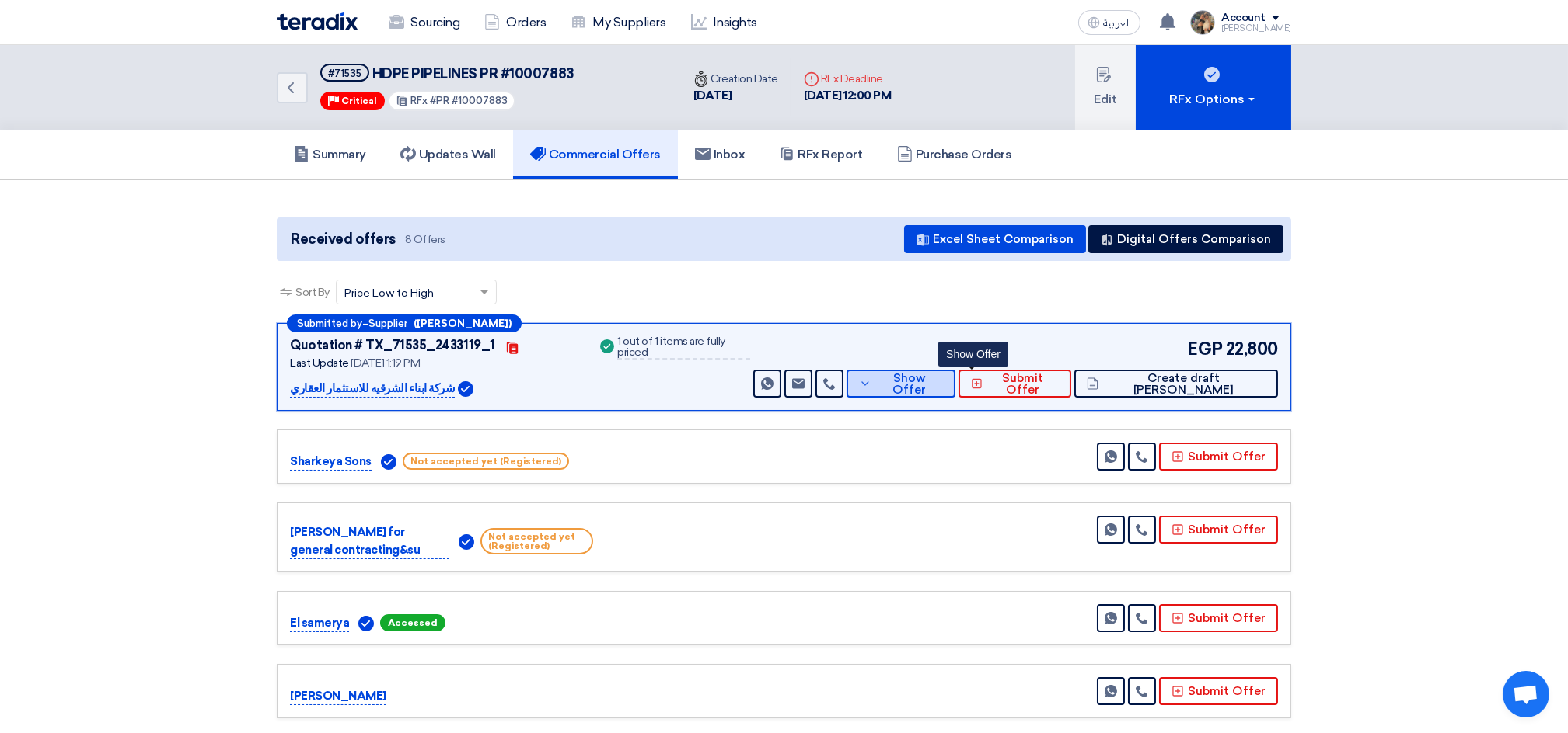
click at [943, 385] on span "Show Offer" at bounding box center [909, 384] width 68 height 23
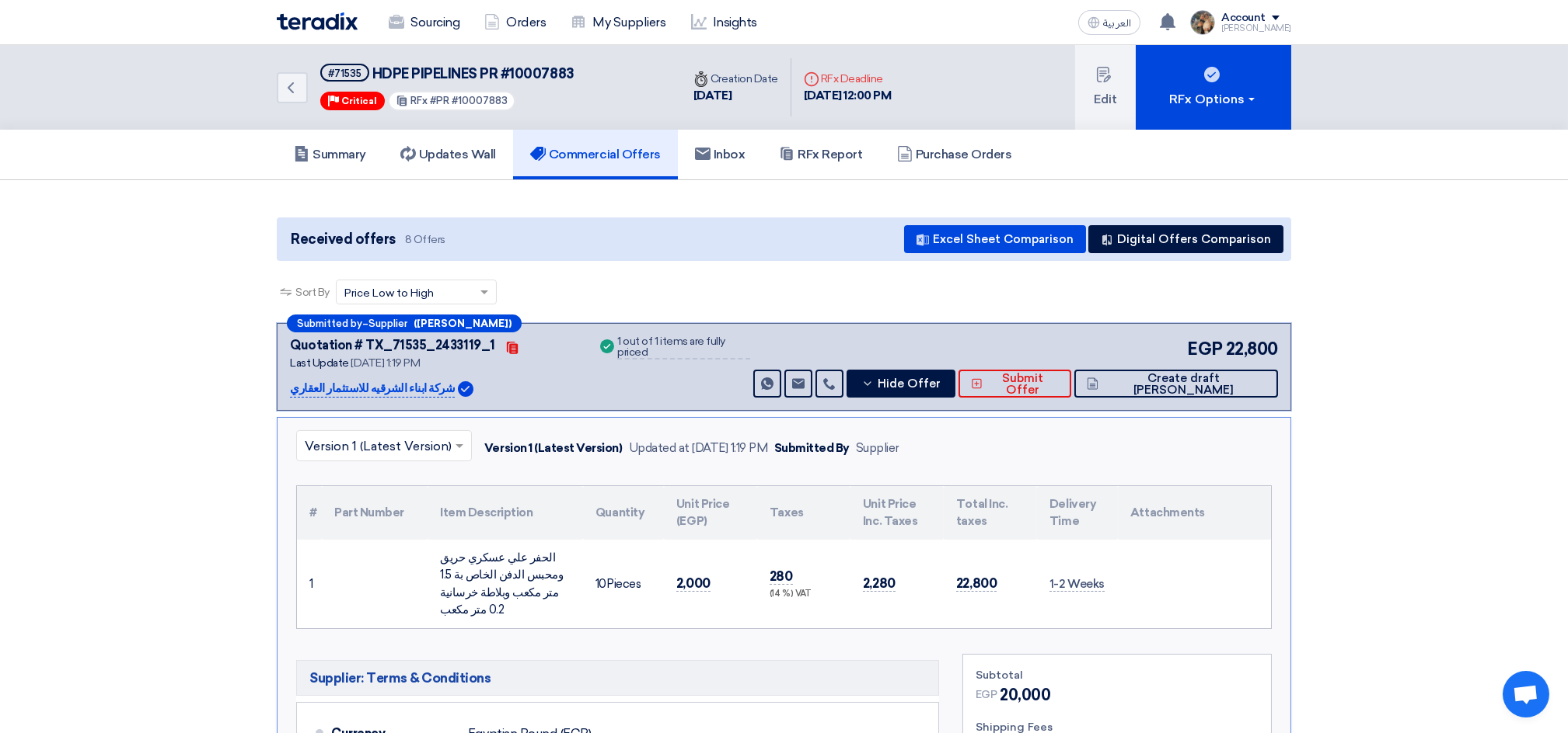
click at [554, 551] on div "الحفر علي عسكري حريق ومحبس الدفن الخاص بة 1.5 متر مكعب وبلاطة خرسانية 0.2 متر م…" at bounding box center [505, 584] width 131 height 70
click at [536, 568] on div "الحفر علي عسكري حريق ومحبس الدفن الخاص بة 1.5 متر مكعب وبلاطة خرسانية 0.2 متر م…" at bounding box center [505, 584] width 131 height 70
click at [576, 560] on td "الحفر علي عسكري حريق ومحبس الدفن الخاص بة 1.5 متر مكعب وبلاطة خرسانية 0.2 متر م…" at bounding box center [505, 584] width 155 height 88
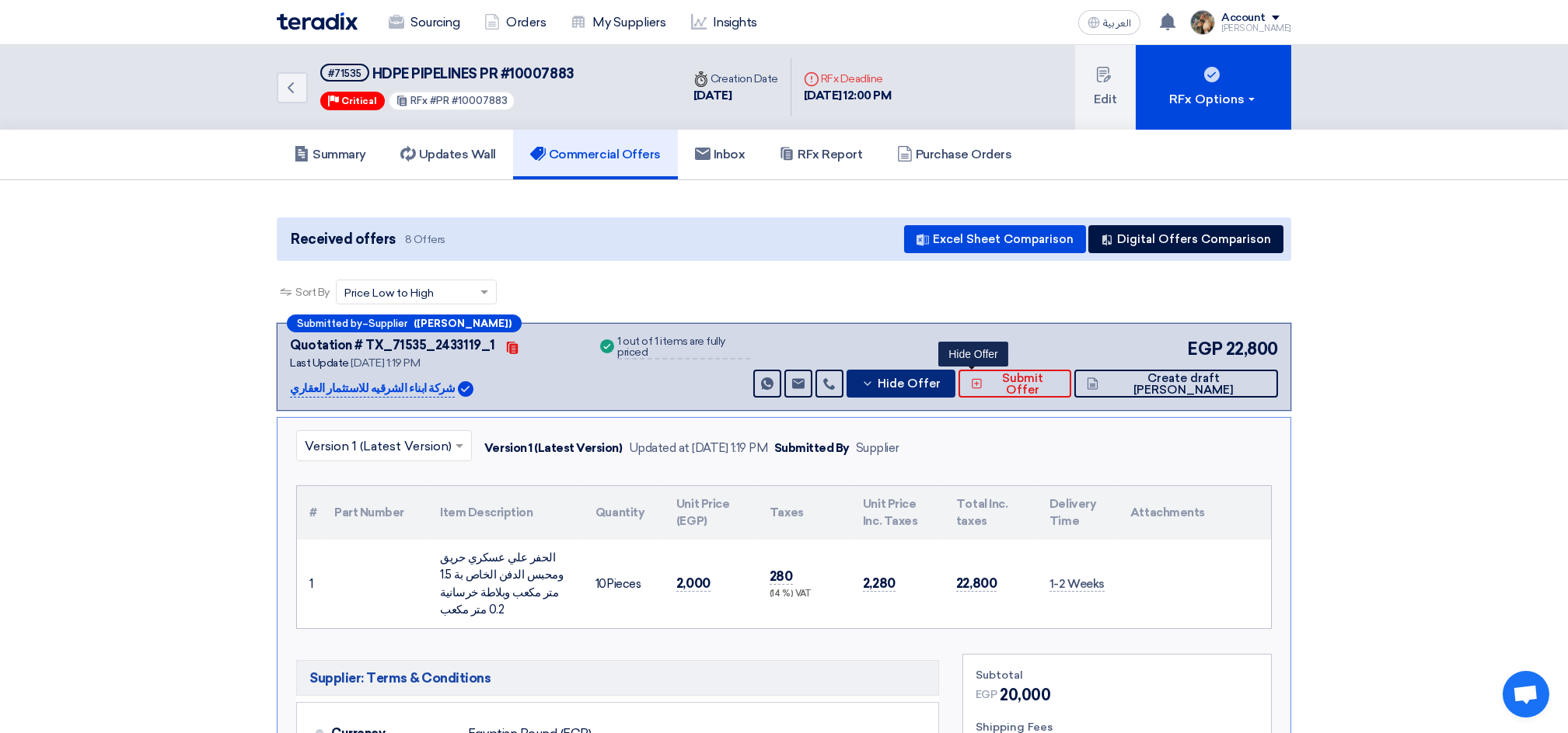
click at [941, 388] on span "Hide Offer" at bounding box center [909, 384] width 63 height 12
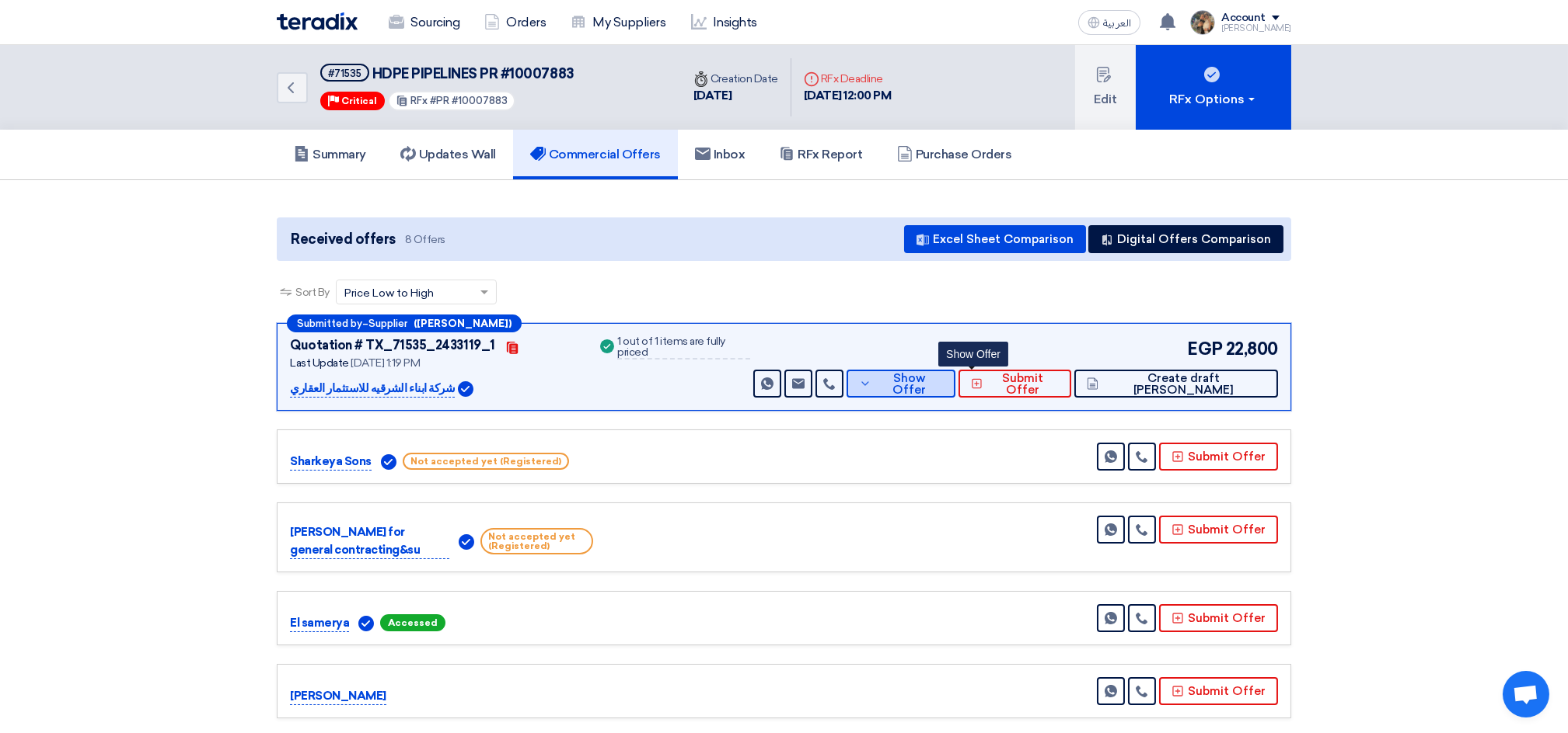
click at [943, 380] on span "Show Offer" at bounding box center [909, 384] width 68 height 23
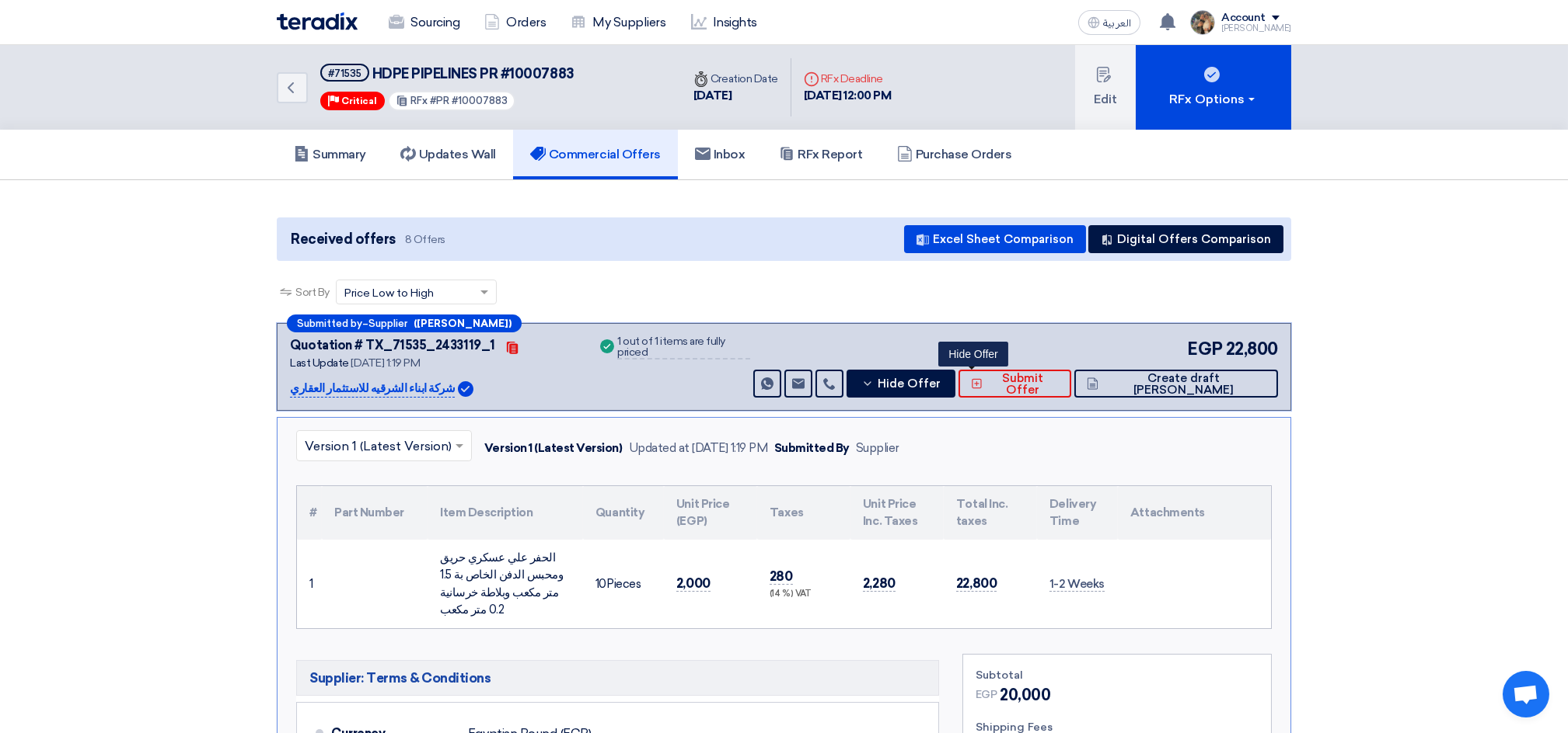
click at [560, 597] on div "الحفر علي عسكري حريق ومحبس الدفن الخاص بة 1.5 متر مكعب وبلاطة خرسانية 0.2 متر م…" at bounding box center [505, 584] width 131 height 70
click at [560, 595] on div "الحفر علي عسكري حريق ومحبس الدفن الخاص بة 1.5 متر مكعب وبلاطة خرسانية 0.2 متر م…" at bounding box center [505, 584] width 131 height 70
click at [541, 574] on div "الحفر علي عسكري حريق ومحبس الدفن الخاص بة 1.5 متر مكعب وبلاطة خرسانية 0.2 متر م…" at bounding box center [505, 584] width 131 height 70
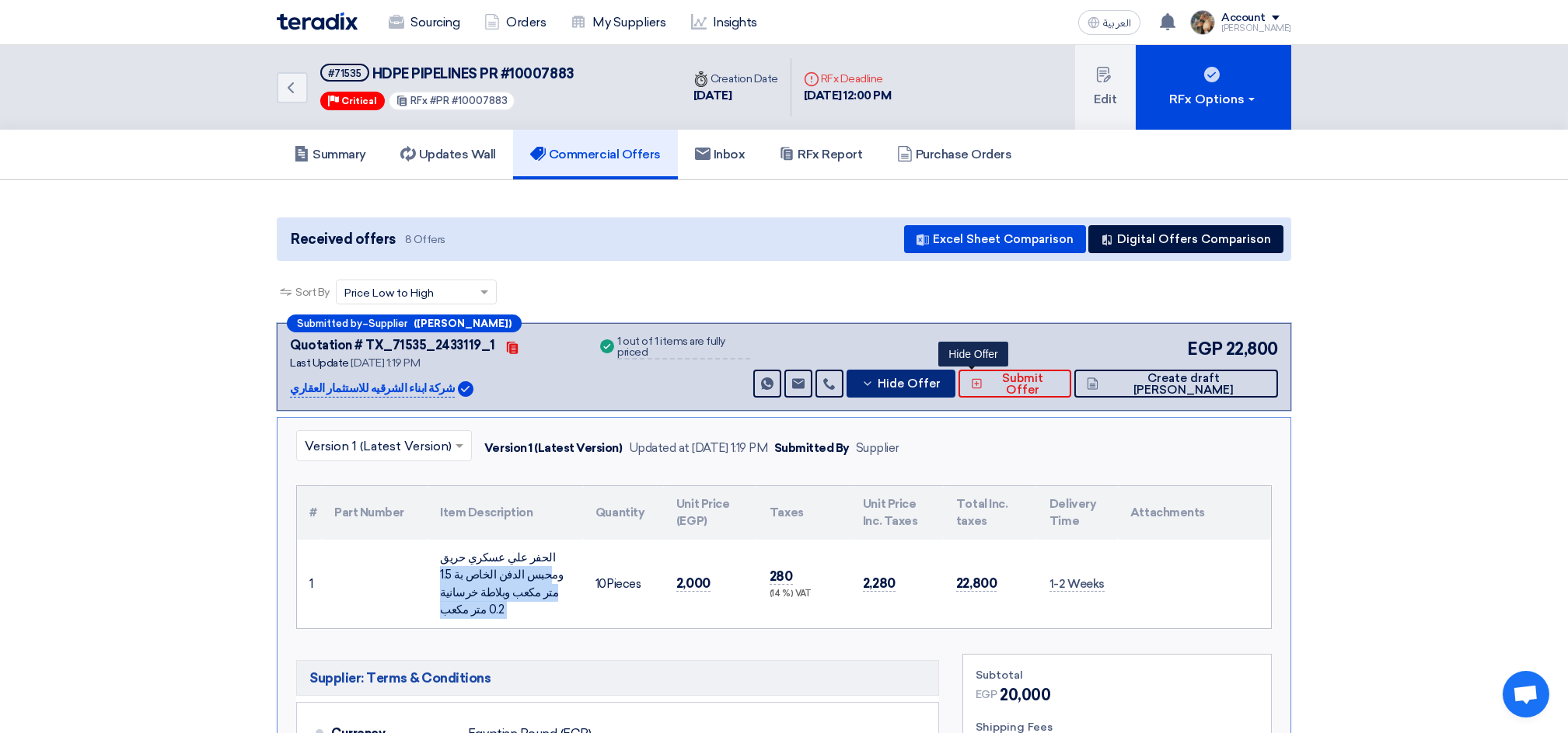
click at [941, 378] on span "Hide Offer" at bounding box center [909, 384] width 63 height 12
